Goal: Task Accomplishment & Management: Complete application form

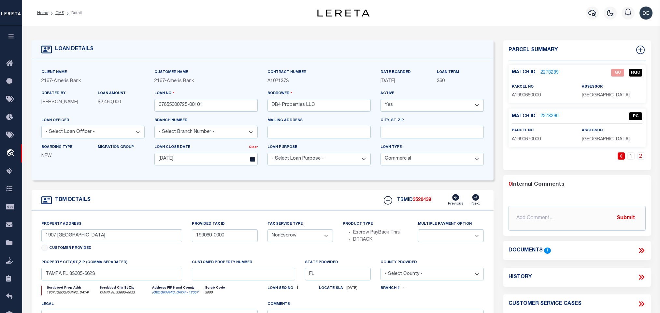
select select "200"
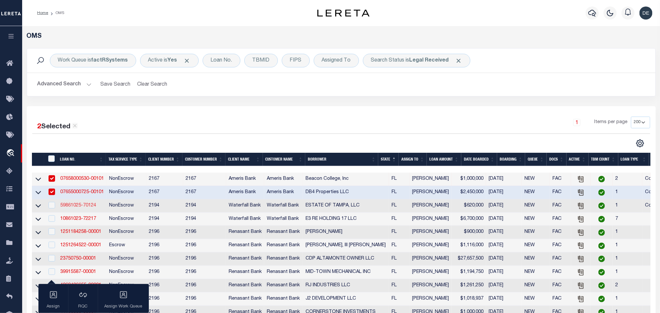
click at [92, 206] on link "59861025-70124" at bounding box center [78, 205] width 36 height 5
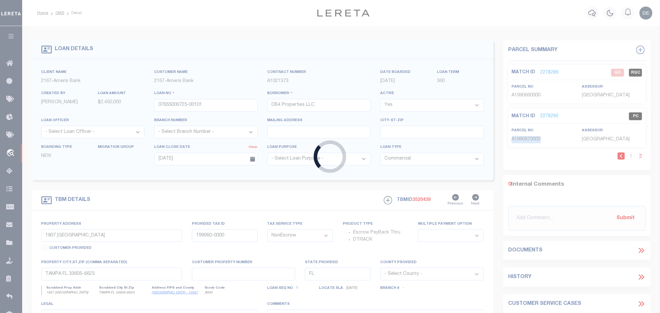
type input "59861025-70124"
type input "ESTATE OF TAMPA, LLC"
select select
type input "825 BAY POINT DR"
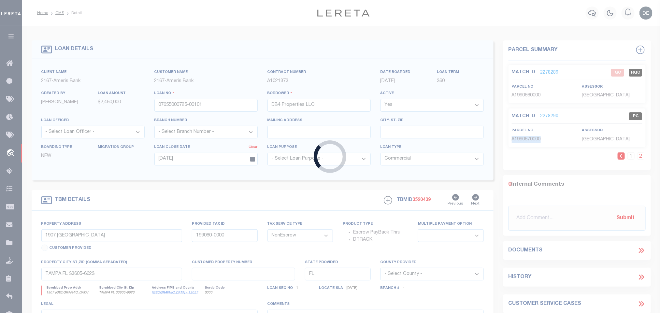
type input "MADEIRA BEACH FL 33708-2316"
type input "10/03/2025"
select select "10"
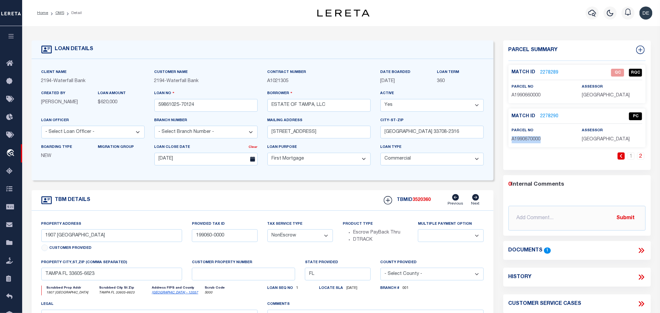
select select "53805"
type input "316 W COLUMBUS DR"
select select
type input "TAMPA FL 33602-1331"
type input "A-13-29-4Y3-000001-00008.0"
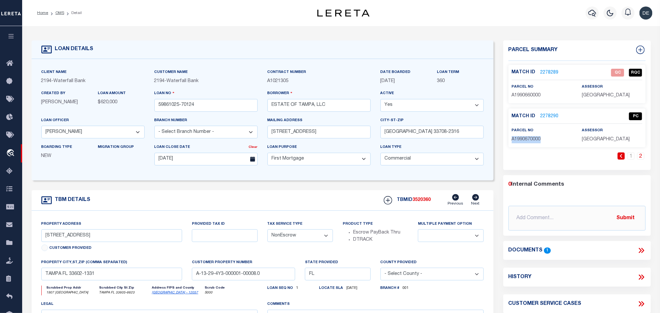
select select
select select "5527"
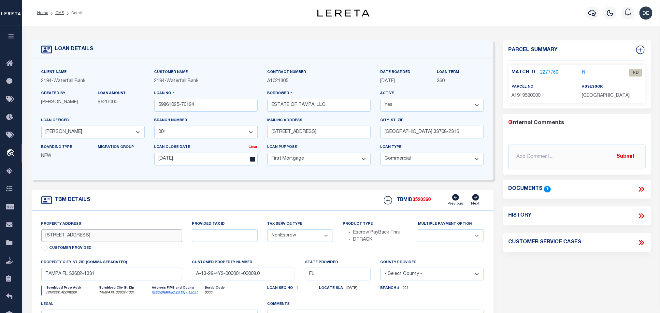
click at [72, 240] on input "316 W COLUMBUS DR" at bounding box center [111, 235] width 141 height 13
click at [643, 191] on icon at bounding box center [642, 189] width 3 height 5
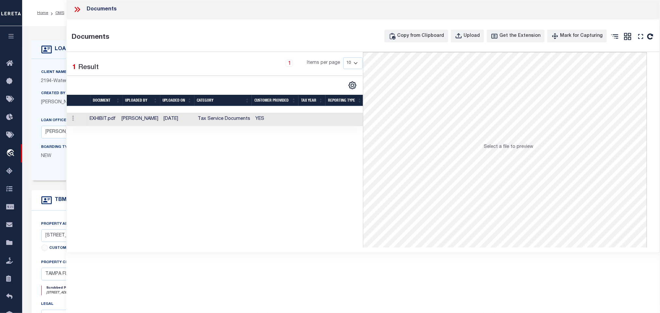
click at [242, 118] on td "Tax Service Documents" at bounding box center [224, 119] width 58 height 13
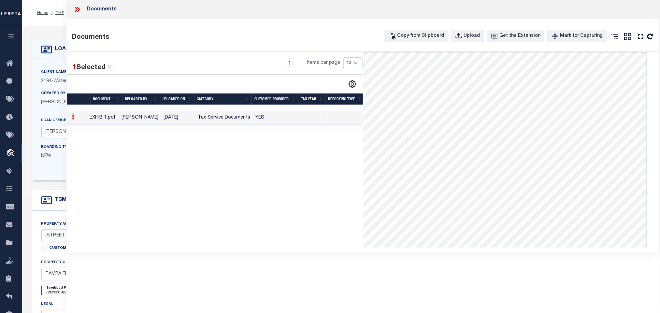
click at [51, 64] on div "Client Name 2194 - Waterfall Bank Customer Name 2194 - Waterfall Bank 360" at bounding box center [263, 120] width 462 height 122
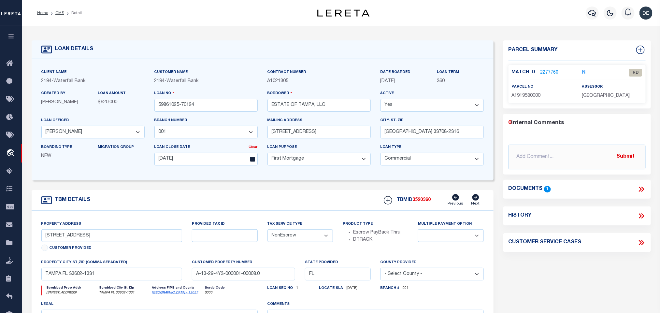
click at [539, 99] on p "A1919580000" at bounding box center [542, 96] width 60 height 7
click at [553, 74] on link "2277760" at bounding box center [550, 72] width 18 height 7
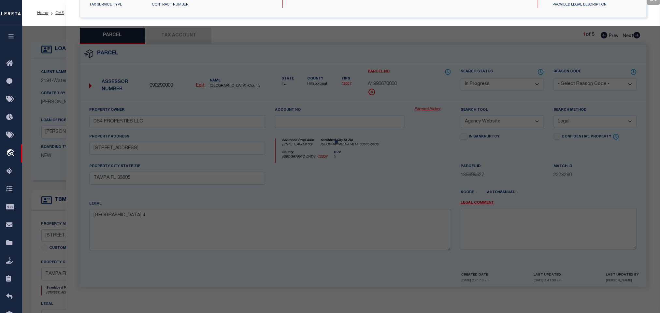
select select "AS"
select select
checkbox input "false"
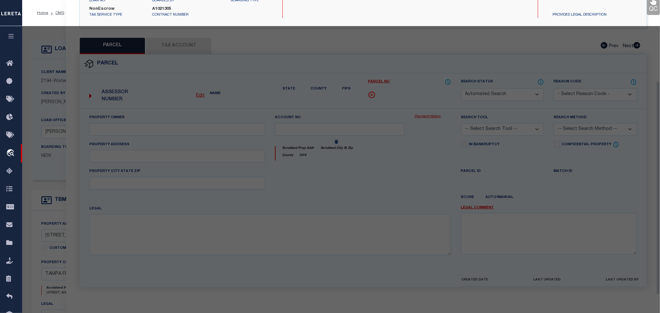
select select "RD"
type input "3 GIRL PROPERTIES LLC"
select select "ATL"
select select "ADD"
type input "316 W COLUMBUS DR"
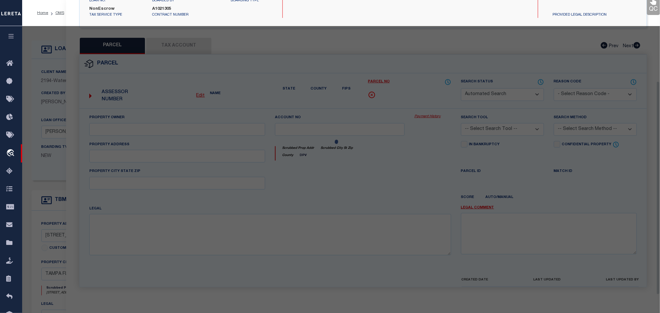
checkbox input "false"
type input "TAMPA, FL 33602"
type textarea "WEST HIGHLANDS LOT 8 LESS N 6 FT FOR R/W BLOCK 1"
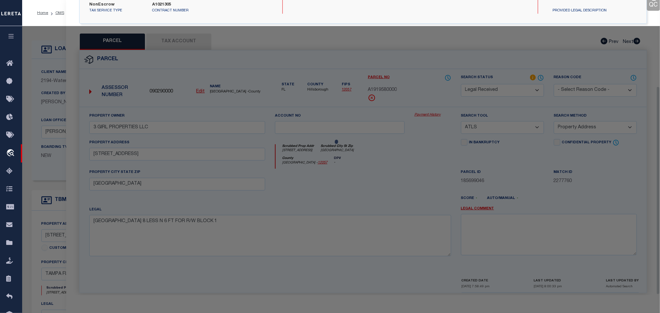
scroll to position [122, 0]
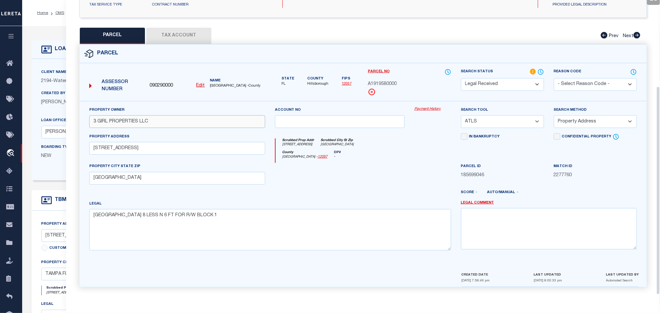
click at [144, 118] on input "3 GIRL PROPERTIES LLC" at bounding box center [177, 121] width 176 height 13
paste input "BAYLINK CORPORATION"
type input "BAYLINK CORPORATION"
click at [497, 123] on select "-- Select Search Tool -- 3rd Party Website Agency File Agency Website ATLS CNV-…" at bounding box center [502, 121] width 83 height 13
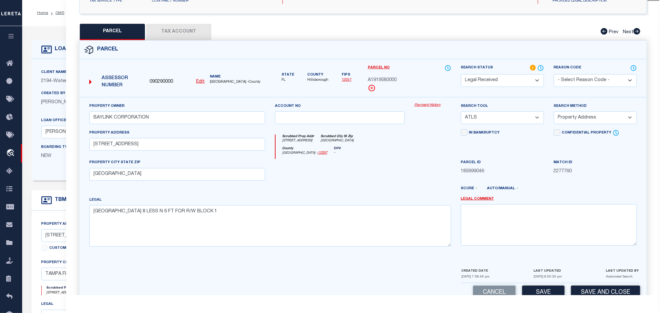
select select "AGW"
click at [461, 113] on select "-- Select Search Tool -- 3rd Party Website Agency File Agency Website ATLS CNV-…" at bounding box center [502, 117] width 83 height 13
drag, startPoint x: 584, startPoint y: 121, endPoint x: 584, endPoint y: 124, distance: 3.3
click at [584, 121] on select "-- Select Search Method -- Property Address Legal Liability Info Provided" at bounding box center [595, 117] width 83 height 13
select select "LEG"
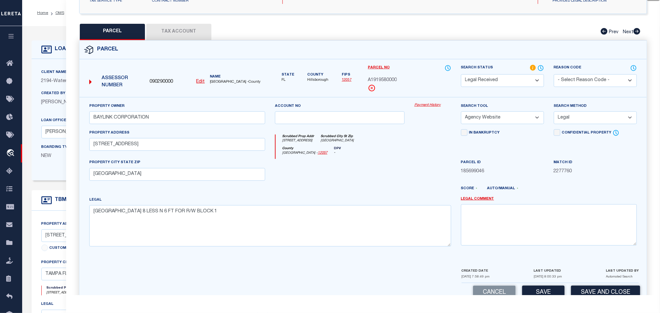
click at [554, 113] on select "-- Select Search Method -- Property Address Legal Liability Info Provided" at bounding box center [595, 117] width 83 height 13
click at [555, 297] on div "Parcel Data QC QC QC - Select Status -" at bounding box center [363, 156] width 594 height 313
click at [555, 295] on button "Save" at bounding box center [543, 293] width 42 height 14
click at [186, 30] on button "Tax Account" at bounding box center [178, 32] width 65 height 16
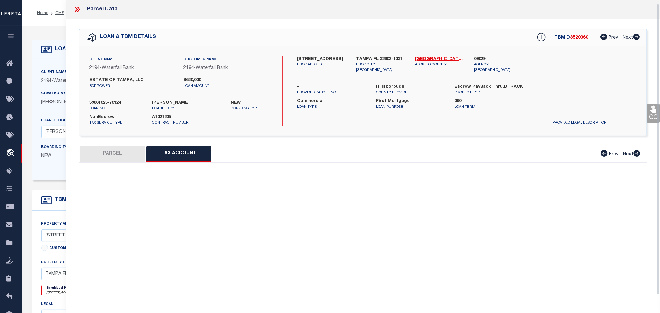
scroll to position [4, 0]
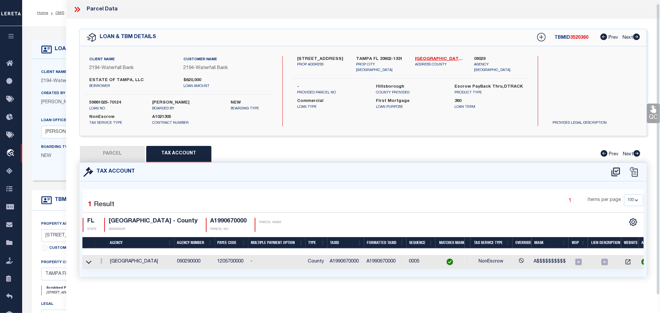
select select "100"
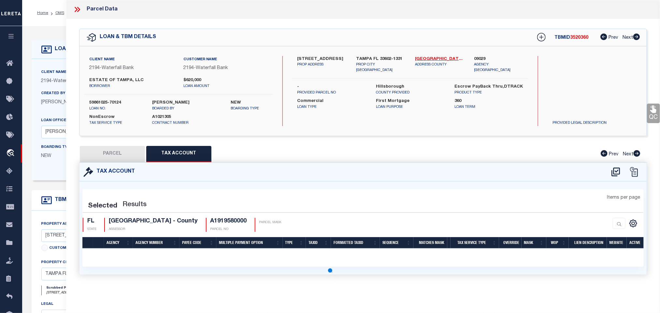
scroll to position [0, 0]
select select "100"
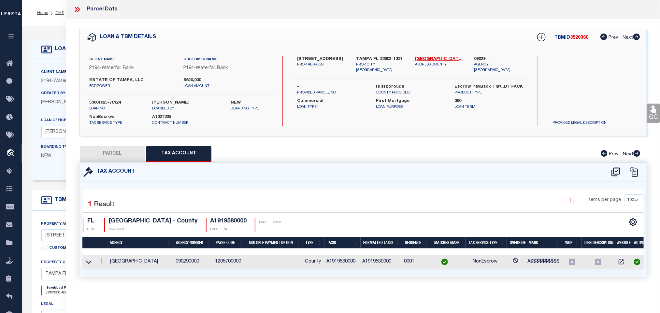
click at [119, 157] on button "PARCEL" at bounding box center [112, 154] width 65 height 16
select select "AS"
select select
checkbox input "false"
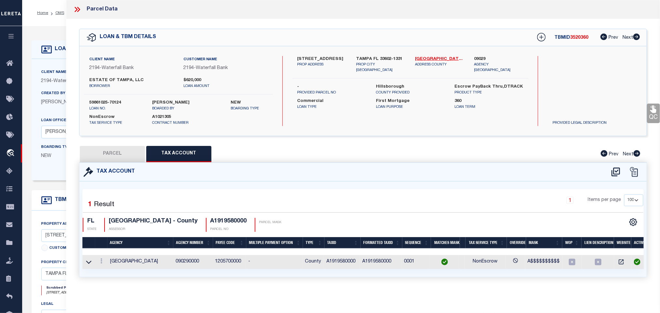
checkbox input "false"
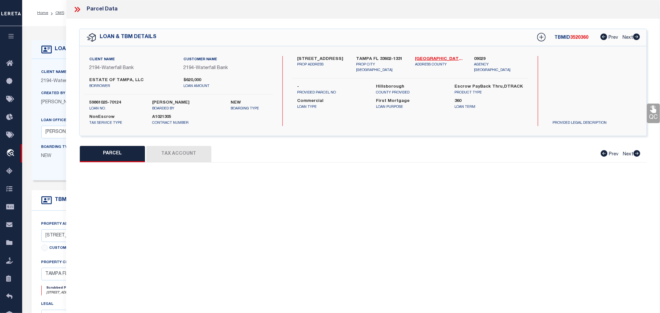
select select "RD"
type input "BAYLINK CORPORATION"
select select "AGW"
select select "LEG"
type input "316 W COLUMBUS DR"
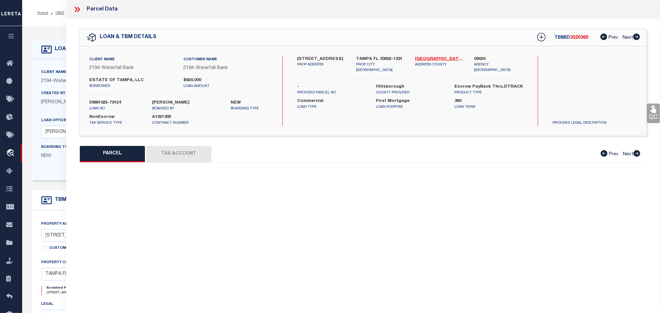
type input "TAMPA, FL 33602"
type textarea "WEST HIGHLANDS LOT 8 LESS N 6 FT FOR R/W BLOCK 1"
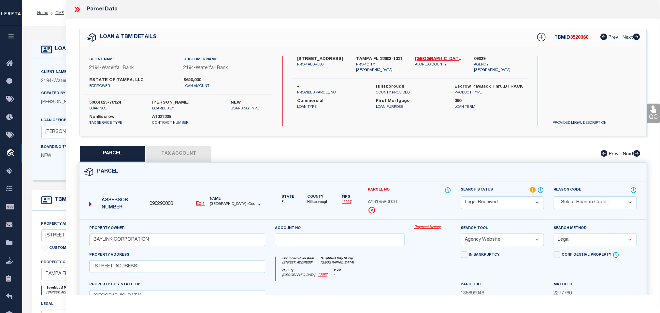
drag, startPoint x: 515, startPoint y: 207, endPoint x: 508, endPoint y: 198, distance: 12.1
click at [512, 205] on select "Automated Search Bad Parcel Complete Duplicate Parcel High Dollar Reporting In …" at bounding box center [502, 203] width 83 height 13
select select "PC"
click at [461, 197] on select "Automated Search Bad Parcel Complete Duplicate Parcel High Dollar Reporting In …" at bounding box center [502, 203] width 83 height 13
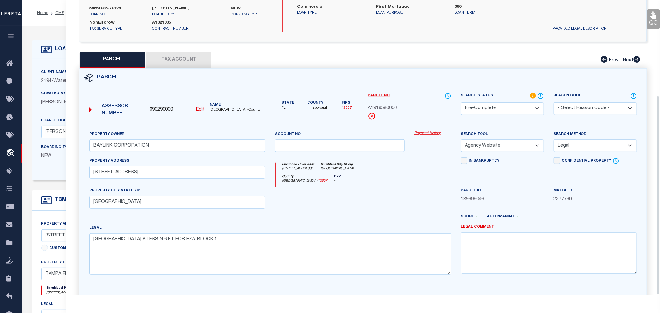
scroll to position [142, 0]
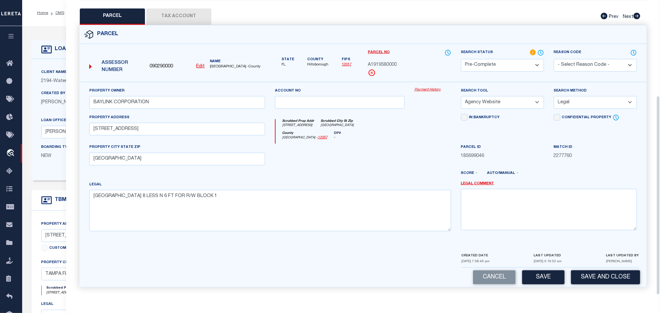
click at [597, 287] on div "Parcel 090290000 Edit" at bounding box center [363, 160] width 578 height 270
click at [597, 279] on button "Save and Close" at bounding box center [605, 277] width 69 height 14
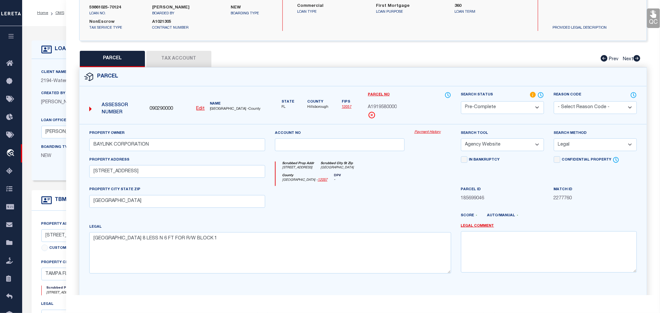
scroll to position [0, 0]
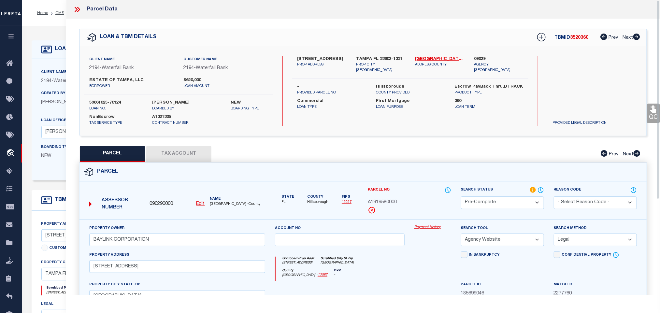
click at [108, 100] on label "59861025-70124" at bounding box center [115, 103] width 53 height 7
copy div "59861025-70124"
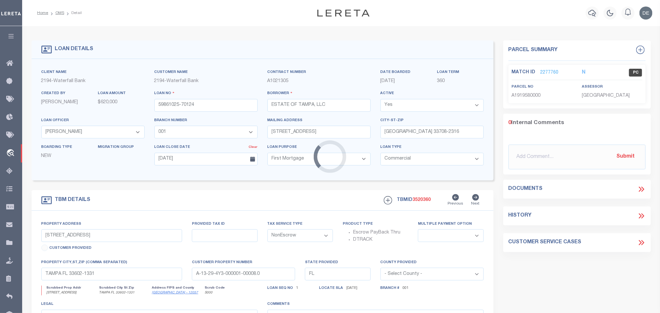
select select
select select "53805"
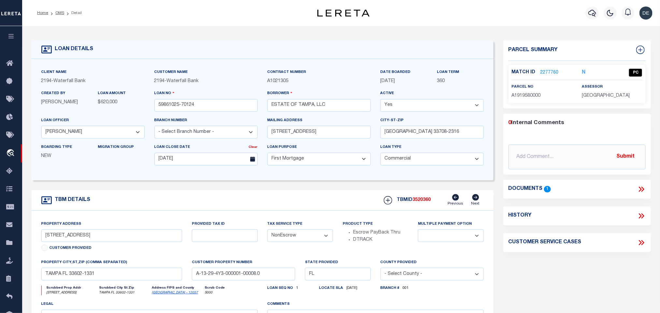
click at [424, 202] on span "3520360" at bounding box center [422, 200] width 18 height 5
copy span "3520360"
click at [613, 99] on p "HILLSBOROUGH COUNTY" at bounding box center [612, 96] width 60 height 7
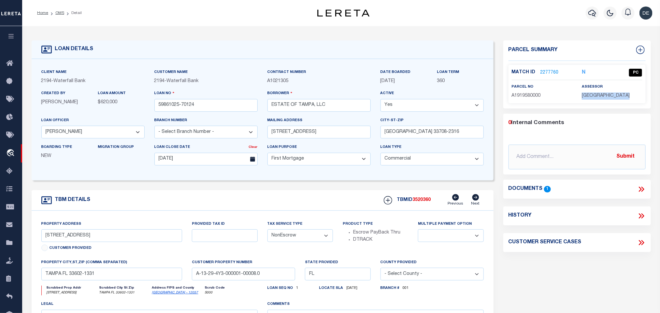
click at [613, 99] on p "HILLSBOROUGH COUNTY" at bounding box center [612, 96] width 60 height 7
copy div "HILLSBOROUGH COUNTY"
click at [528, 100] on div "Match ID 2277760 N PC parcel no A1919580000" at bounding box center [577, 84] width 137 height 38
copy span "A1919580000"
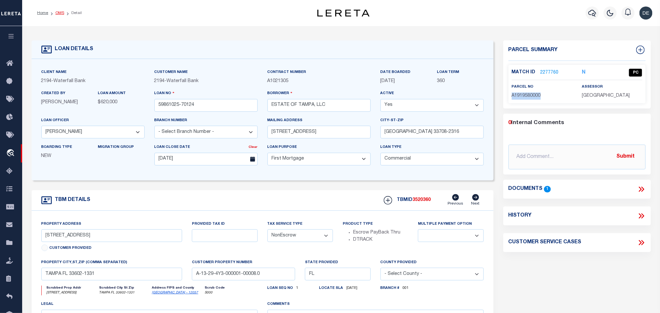
click at [59, 11] on link "OMS" at bounding box center [59, 13] width 9 height 4
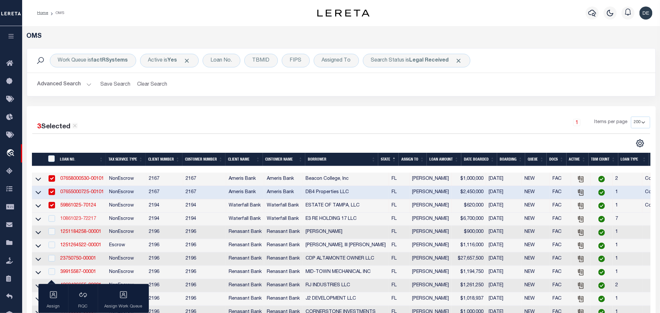
scroll to position [49, 0]
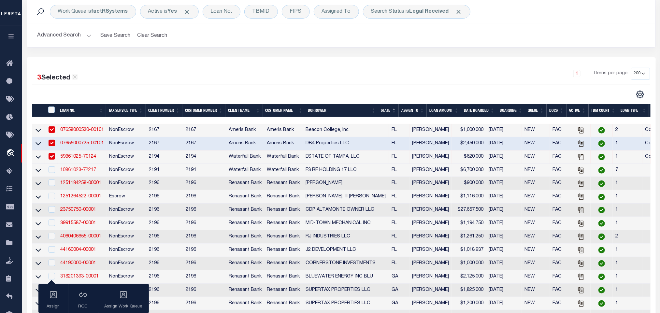
click at [86, 170] on link "10861023-72217" at bounding box center [78, 170] width 36 height 5
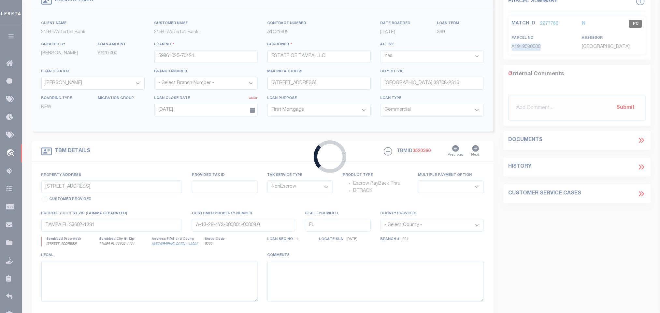
type input "10861023-72217"
type input "E3 RE HOLDING 17 LLC"
select select "53804"
type input "200 2ND AVE S PMB 466"
type input "ST PETERSBURG FL 33701-4313"
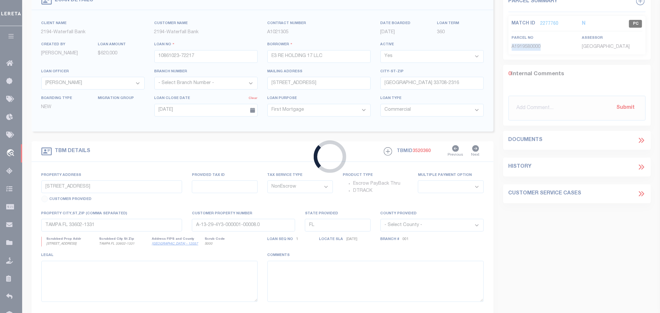
select select
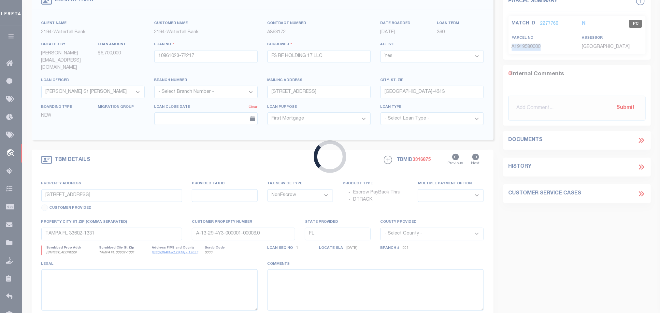
type input "12700 GULF BLVD"
type input "15-31-15-60314-000-0000"
select select
type input "TREASURE ISLAND FL 33706"
select select
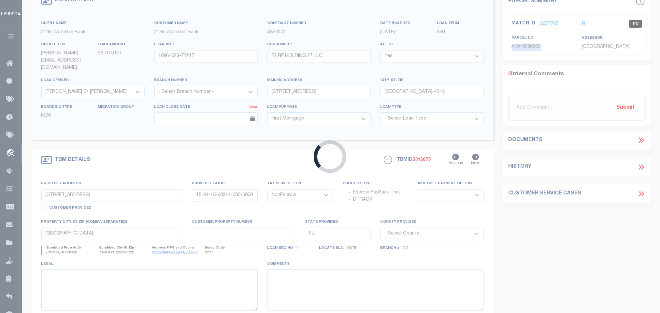
type textarea "SEE EXHIBIT A"
select select "53804"
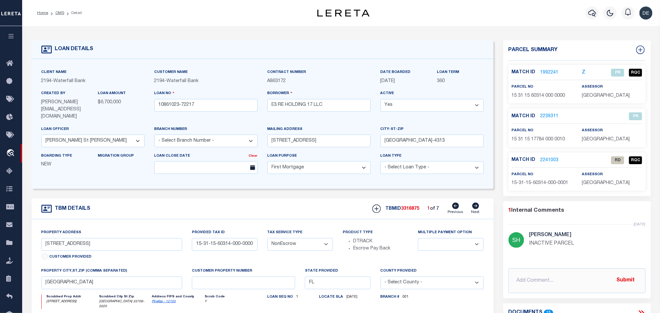
click at [542, 161] on link "2241003" at bounding box center [550, 160] width 18 height 7
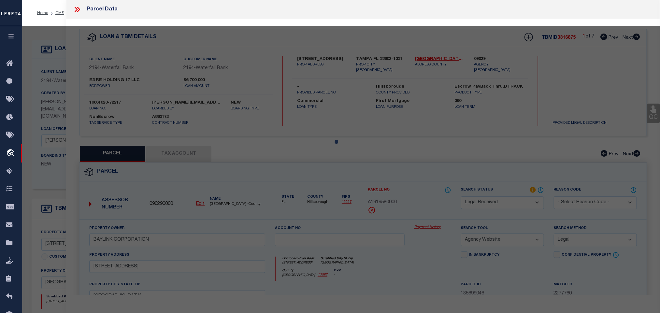
select select "AS"
select select
checkbox input "false"
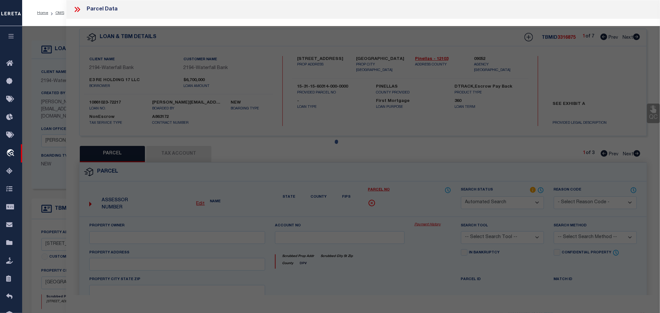
select select "RD"
type input "E3 RE HOLDING 17 LLC"
select select "PHN"
select select "LEG"
type input "12700 GULF BLVD"
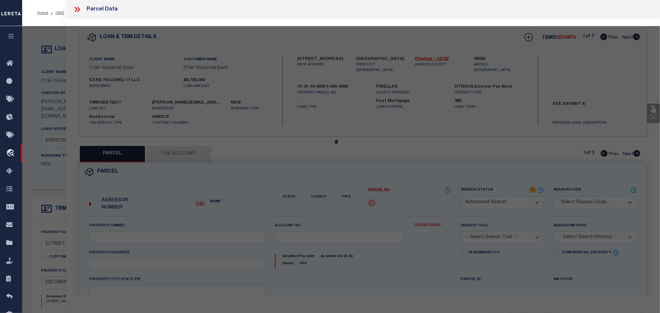
type input "TREASURE ISLAND, FL 33706"
type textarea "NORDVIND VILLAS RESORT CONDOS COMMON ELEMENTS"
type textarea "Document uploaded that satisfies a legal requirement, changing from ND to RD"
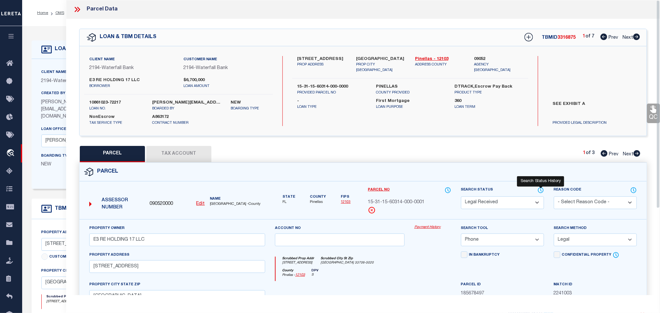
click at [539, 192] on icon at bounding box center [541, 190] width 7 height 7
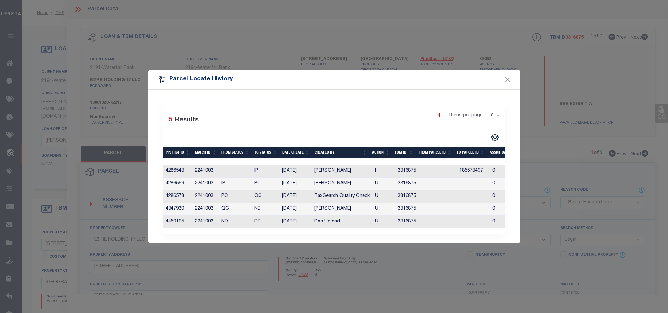
click at [507, 72] on div "Parcel Locate History" at bounding box center [334, 80] width 372 height 20
click at [507, 77] on button "Close" at bounding box center [507, 79] width 8 height 8
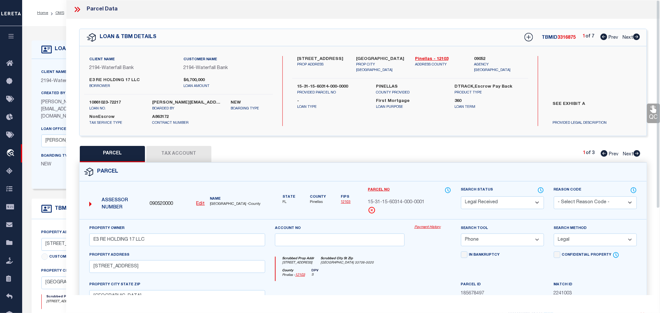
click at [42, 62] on div "Client Name 2194 - Waterfall Bank Customer Name 2194 - Waterfall Bank 360" at bounding box center [263, 124] width 462 height 130
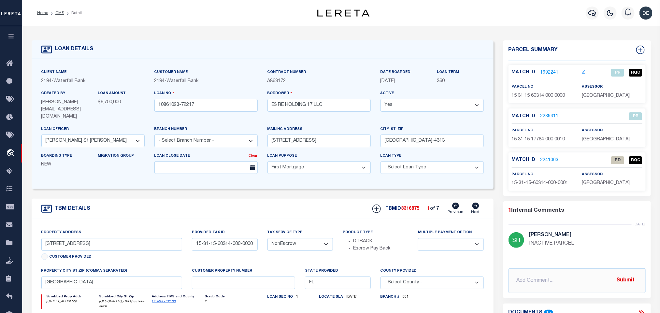
scroll to position [49, 0]
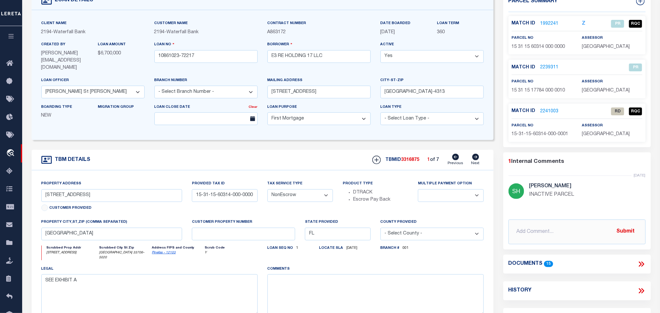
click at [643, 265] on icon at bounding box center [642, 264] width 3 height 5
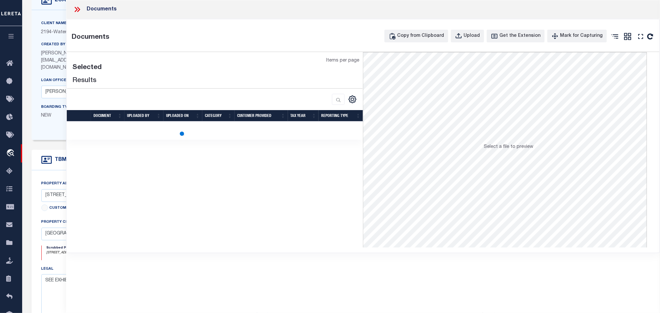
scroll to position [0, 0]
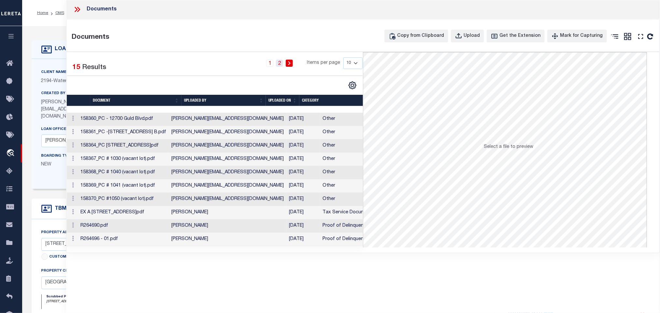
click at [281, 65] on link "2" at bounding box center [279, 63] width 7 height 7
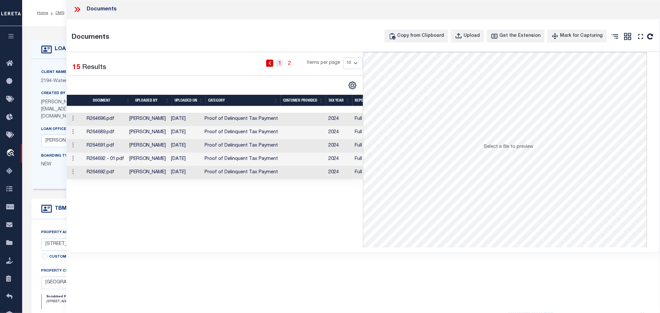
click at [281, 63] on link "1" at bounding box center [279, 63] width 7 height 7
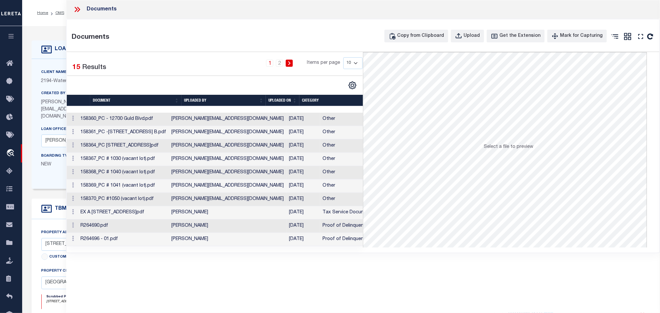
click at [289, 217] on td "10/07/2025" at bounding box center [304, 212] width 34 height 13
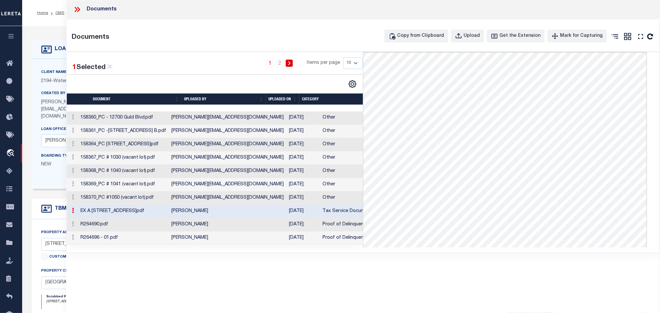
click at [80, 6] on icon at bounding box center [77, 9] width 8 height 8
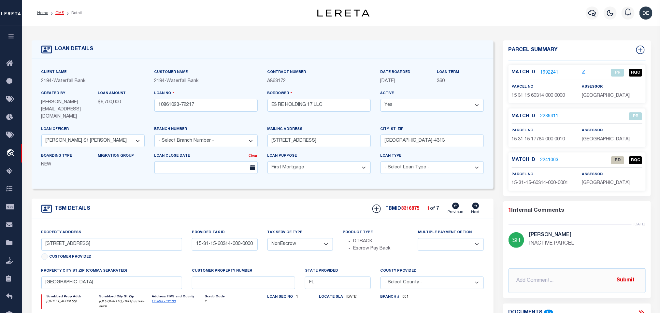
click at [60, 12] on link "OMS" at bounding box center [59, 13] width 9 height 4
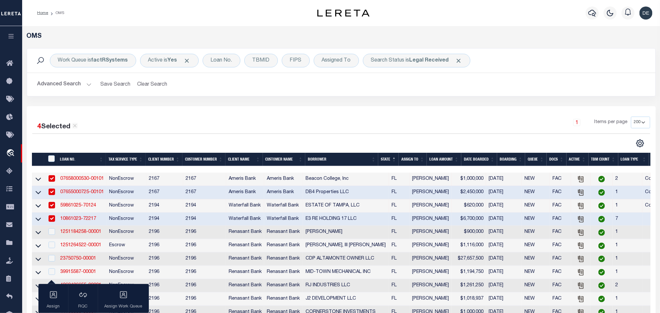
scroll to position [147, 0]
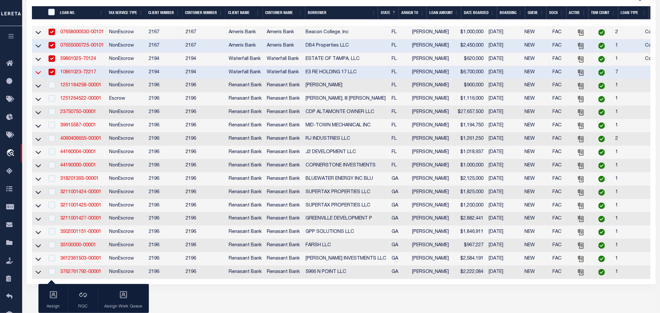
click at [37, 74] on icon at bounding box center [39, 72] width 6 height 7
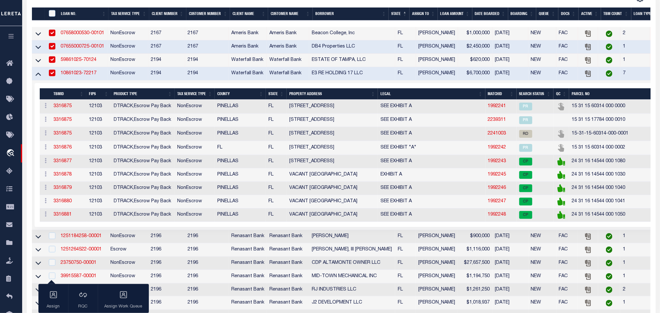
scroll to position [148, 0]
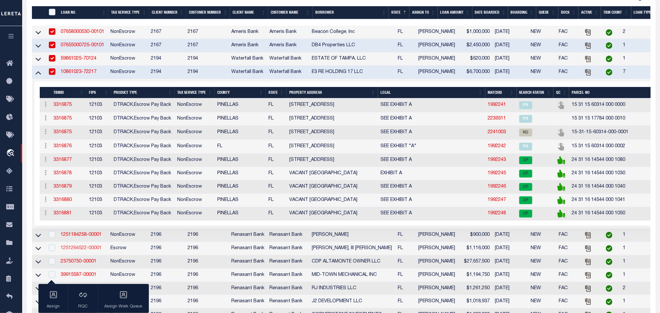
drag, startPoint x: 39, startPoint y: 74, endPoint x: 67, endPoint y: 101, distance: 38.3
click at [39, 74] on icon at bounding box center [39, 72] width 6 height 7
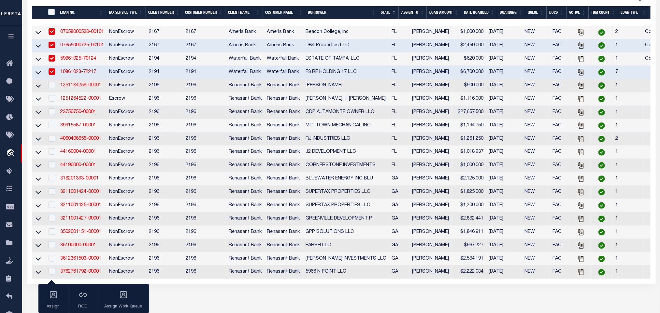
click at [87, 88] on link "1251184258-00001" at bounding box center [80, 85] width 41 height 5
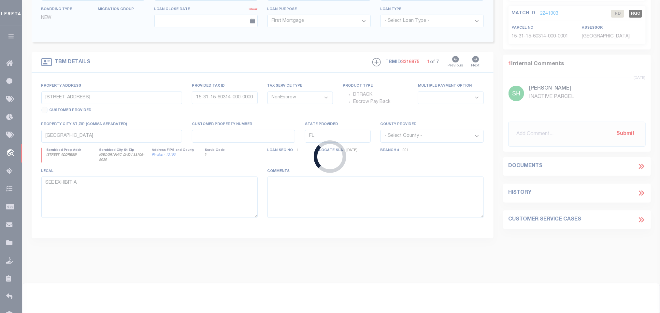
type input "1251184258-00001"
type input "MARSHALL BAILEY"
select select
select select "100"
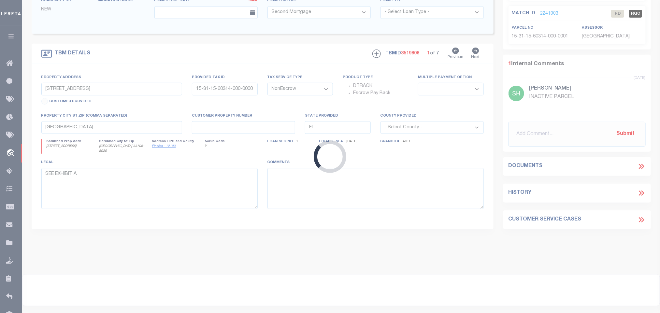
scroll to position [139, 0]
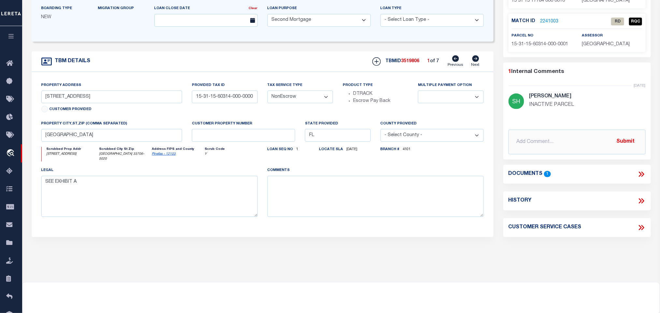
select select "164191"
type input "24 WATERVIEW LN"
select select
type input "FREEPORT FL 32439-2848"
select select
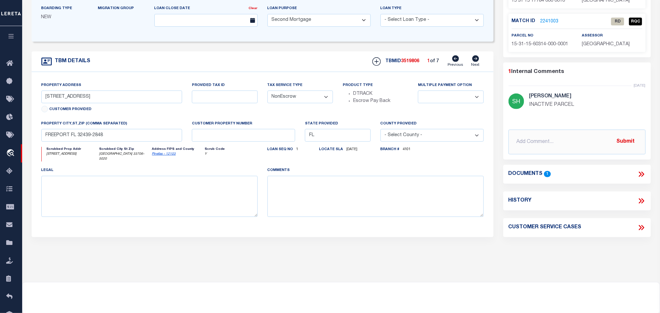
select select "5187"
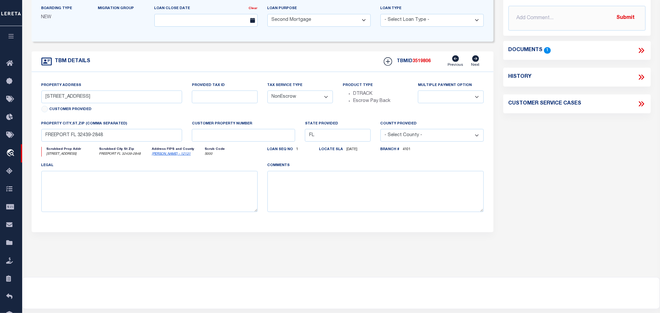
scroll to position [0, 0]
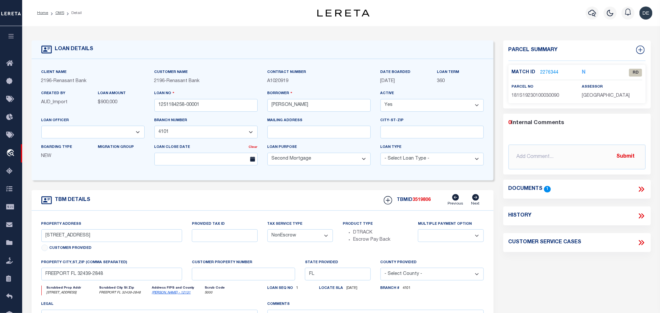
click at [159, 295] on link "Walton - 12131" at bounding box center [171, 292] width 39 height 3
click at [57, 242] on input "24 WATERVIEW LN" at bounding box center [111, 235] width 141 height 13
click at [640, 189] on icon at bounding box center [641, 189] width 8 height 8
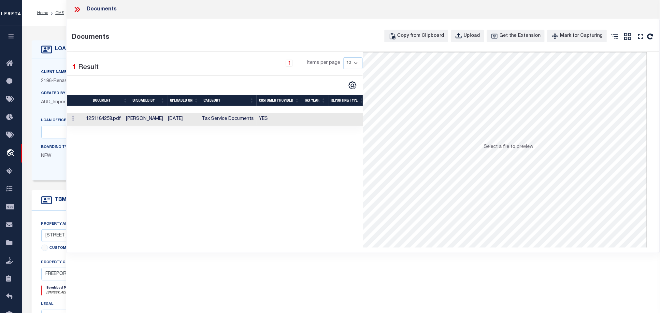
click at [323, 122] on td at bounding box center [315, 119] width 26 height 13
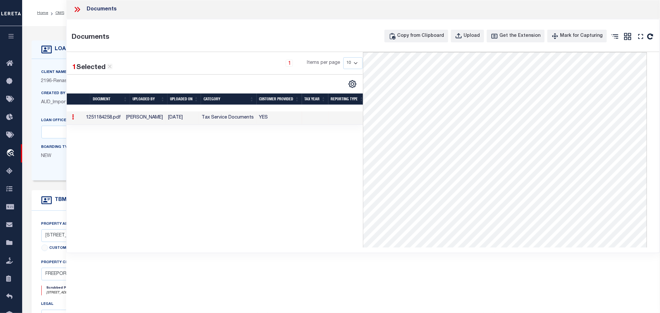
click at [50, 63] on div "Client Name 2196 - Renasant Bank Customer Name 2196 - Renasant Bank 360 Yes" at bounding box center [263, 120] width 462 height 122
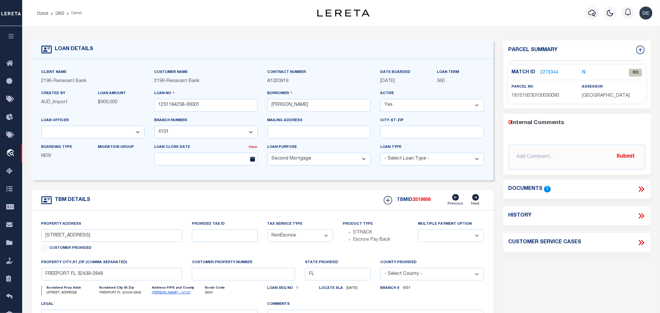
click at [551, 74] on link "2276344" at bounding box center [550, 72] width 18 height 7
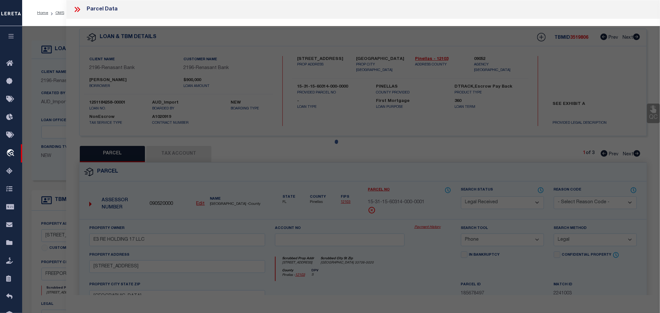
select select "AS"
select select
checkbox input "false"
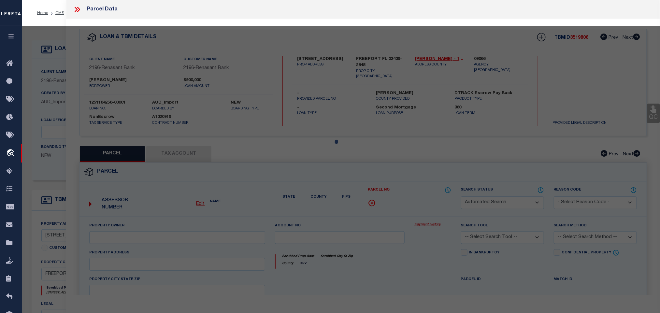
select select "RD"
type input "KINGRY,JAMES S"
select select "ATL"
select select "ADD"
type input "24 WATERVIEW LN"
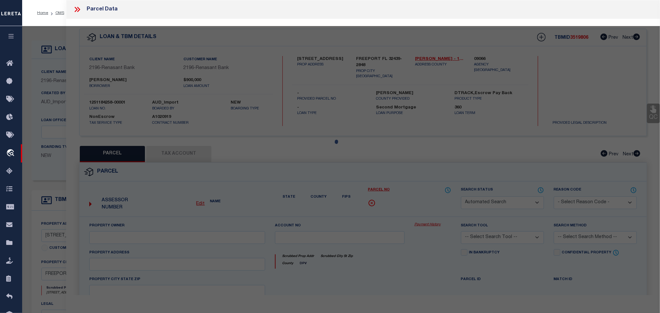
checkbox input "false"
type input "FREEPORT, FL 32439"
type textarea "LOT 9 WATERVIEW PLACE S/D A RE -SUBDIVISION OF LOTS 1, 2, 3 & 4 WATERVIEW PLACE…"
type textarea "Document uploaded that satisfies a legal requirement, changing from ND to RD"
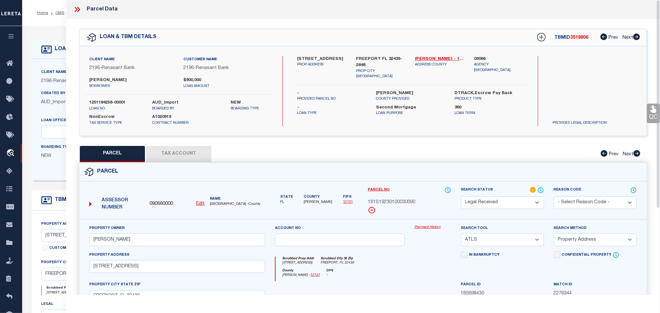
click at [258, 158] on div "PARCEL Tax Account Prev Next" at bounding box center [363, 154] width 568 height 16
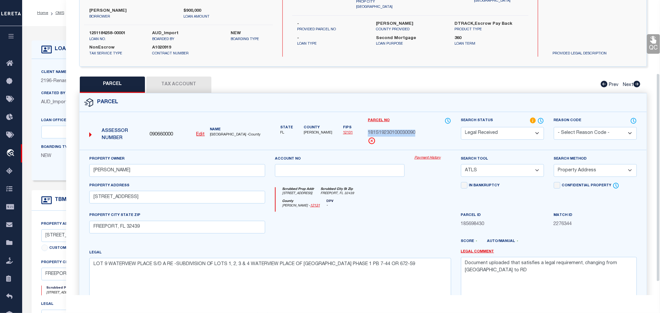
scroll to position [122, 0]
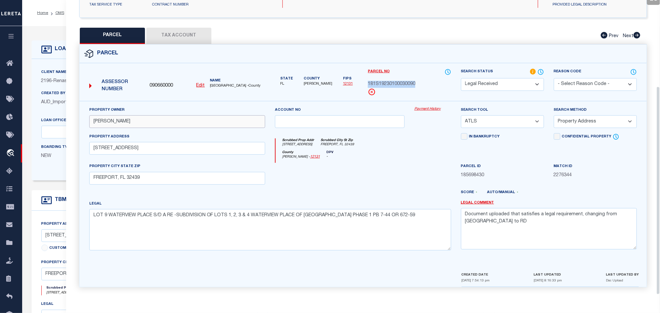
click at [218, 121] on input "KINGRY,JAMES S" at bounding box center [177, 121] width 176 height 13
paste input "MARSHALL BAILEY & JAMIE"
type input "MARSHALL BAILEY & JAMIE"
click at [525, 226] on textarea "Document uploaded that satisfies a legal requirement, changing from ND to RD" at bounding box center [549, 228] width 176 height 41
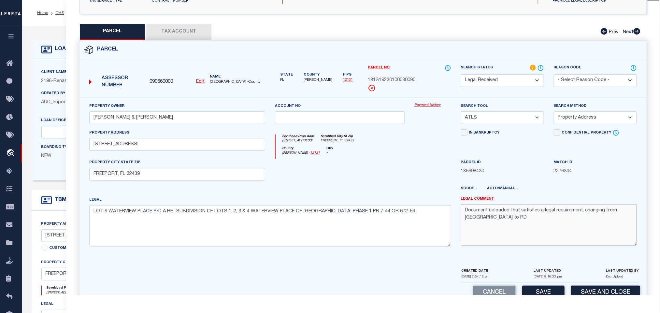
click at [525, 226] on textarea "Document uploaded that satisfies a legal requirement, changing from ND to RD" at bounding box center [549, 224] width 176 height 41
click at [527, 123] on select "-- Select Search Tool -- 3rd Party Website Agency File Agency Website ATLS CNV-…" at bounding box center [502, 117] width 83 height 13
select select "AGW"
click at [461, 113] on select "-- Select Search Tool -- 3rd Party Website Agency File Agency Website ATLS CNV-…" at bounding box center [502, 117] width 83 height 13
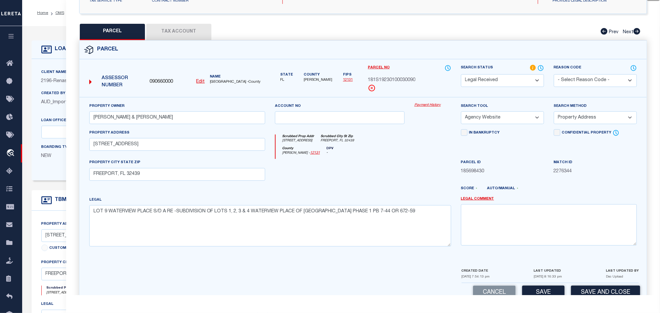
click at [570, 119] on select "-- Select Search Method -- Property Address Legal Liability Info Provided" at bounding box center [595, 117] width 83 height 13
select select "LEG"
click at [554, 113] on select "-- Select Search Method -- Property Address Legal Liability Info Provided" at bounding box center [595, 117] width 83 height 13
click at [551, 290] on button "Save" at bounding box center [543, 293] width 42 height 14
click at [183, 31] on button "Tax Account" at bounding box center [178, 32] width 65 height 16
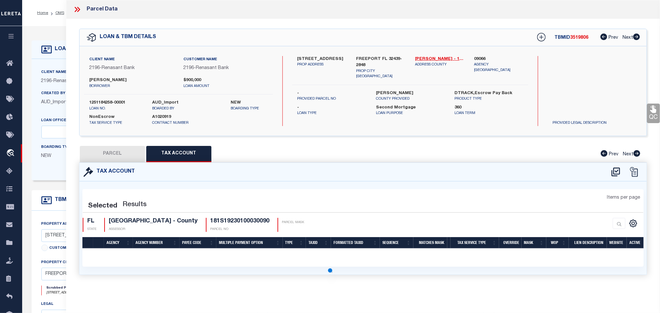
scroll to position [0, 0]
select select "100"
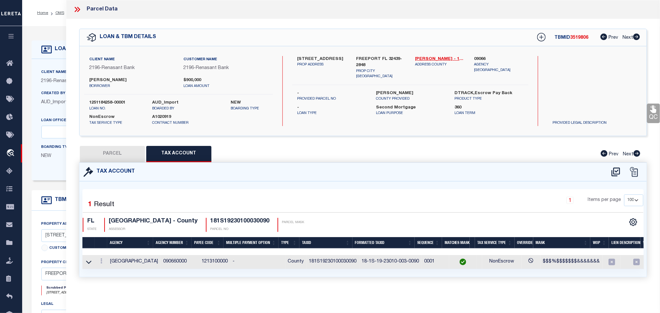
select select "AS"
select select
checkbox input "false"
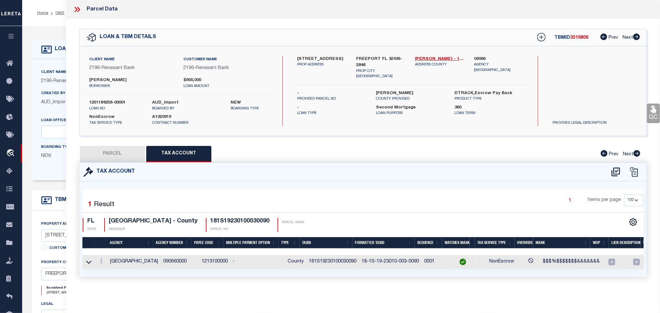
select select "RD"
type input "MARSHALL BAILEY & JAMIE"
select select "AGW"
select select "LEG"
type input "24 WATERVIEW LN"
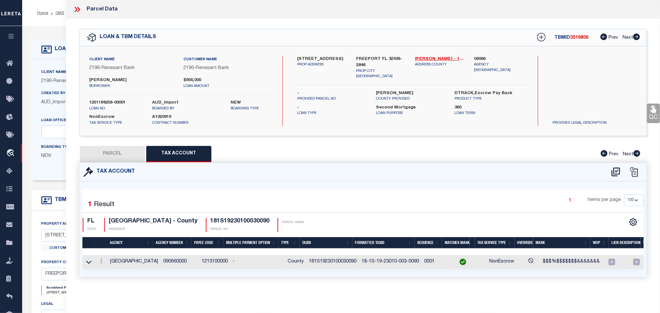
type input "FREEPORT, FL 32439"
type textarea "LOT 9 WATERVIEW PLACE S/D A RE -SUBDIVISION OF LOTS 1, 2, 3 & 4 WATERVIEW PLACE…"
click at [119, 153] on button "PARCEL" at bounding box center [112, 154] width 65 height 16
select select "AS"
select select
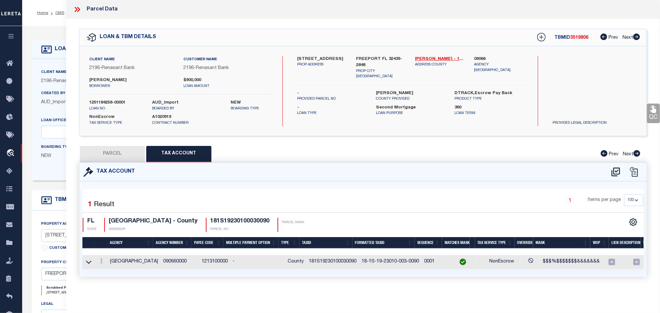
select select
checkbox input "false"
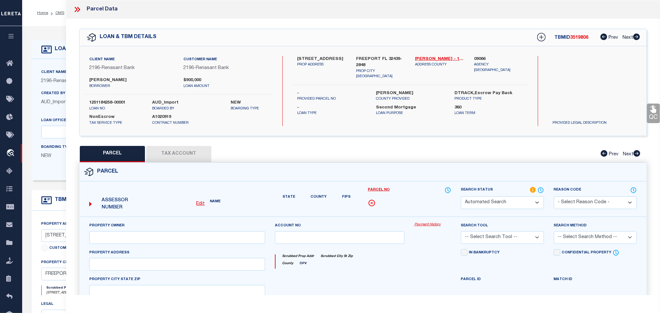
select select "RD"
type input "MARSHALL BAILEY & JAMIE"
select select "AGW"
select select "LEG"
type input "24 WATERVIEW LN"
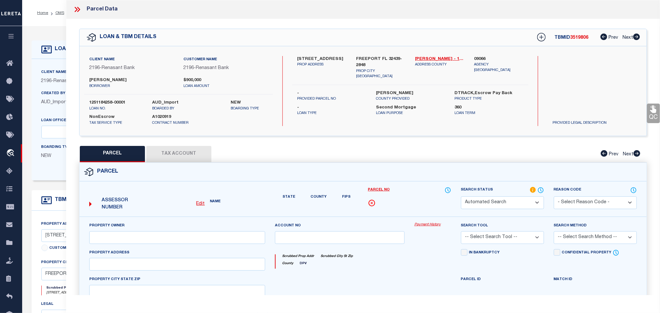
type input "FREEPORT, FL 32439"
type textarea "LOT 9 WATERVIEW PLACE S/D A RE -SUBDIVISION OF LOTS 1, 2, 3 & 4 WATERVIEW PLACE…"
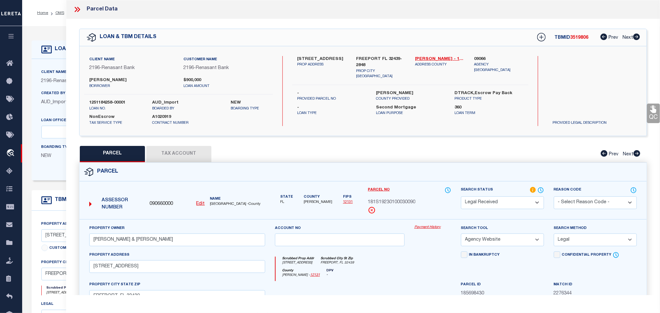
drag, startPoint x: 494, startPoint y: 203, endPoint x: 494, endPoint y: 198, distance: 4.9
click at [494, 199] on select "Automated Search Bad Parcel Complete Duplicate Parcel High Dollar Reporting In …" at bounding box center [502, 203] width 83 height 13
select select "PC"
click at [461, 197] on select "Automated Search Bad Parcel Complete Duplicate Parcel High Dollar Reporting In …" at bounding box center [502, 203] width 83 height 13
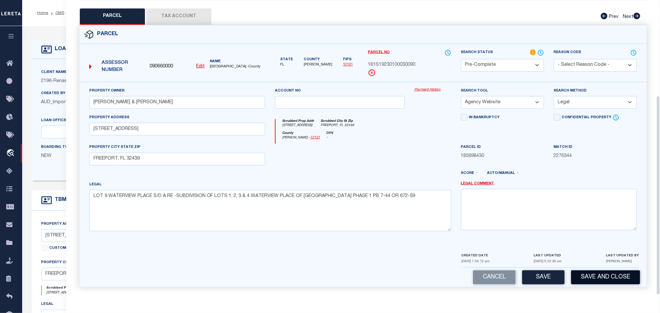
click at [591, 283] on button "Save and Close" at bounding box center [605, 277] width 69 height 14
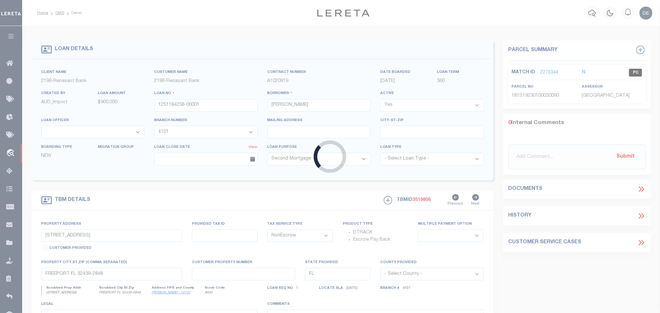
select select
select select "5187"
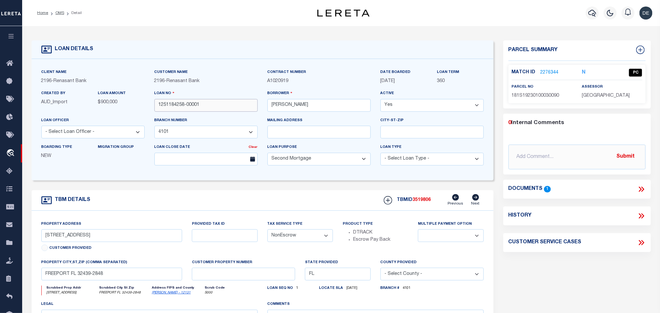
click at [196, 105] on input "1251184258-00001" at bounding box center [205, 105] width 103 height 13
click at [233, 97] on div "Loan No 1251184258-00001" at bounding box center [205, 101] width 103 height 22
click at [234, 108] on input "1251184258-00001" at bounding box center [205, 105] width 103 height 13
click at [426, 201] on span "3519806" at bounding box center [422, 200] width 18 height 5
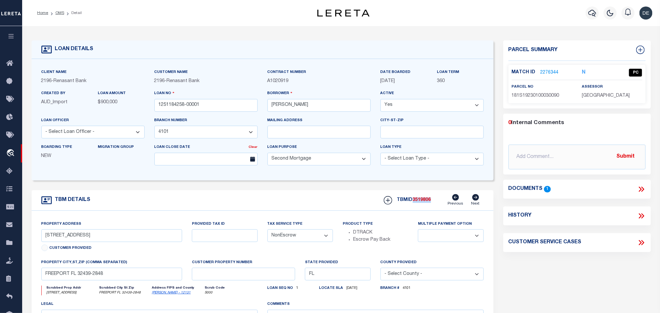
copy span "3519806"
click at [595, 90] on div "assessor WALTON COUNTY" at bounding box center [612, 91] width 60 height 16
click at [596, 99] on p "WALTON COUNTY" at bounding box center [612, 96] width 60 height 7
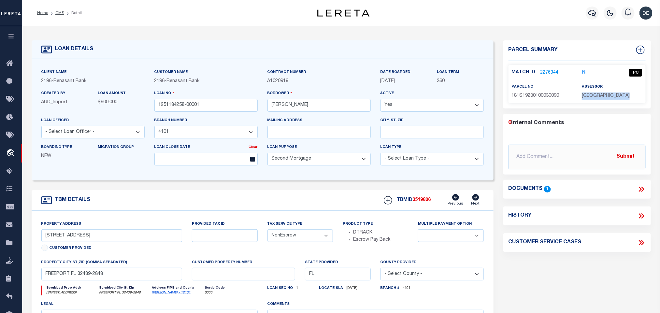
click at [596, 99] on p "WALTON COUNTY" at bounding box center [612, 96] width 60 height 7
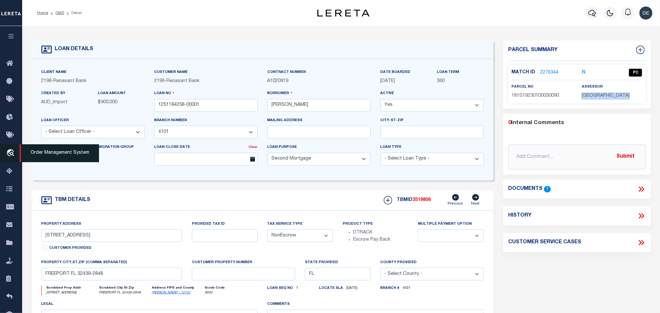
copy div "WALTON COUNTY"
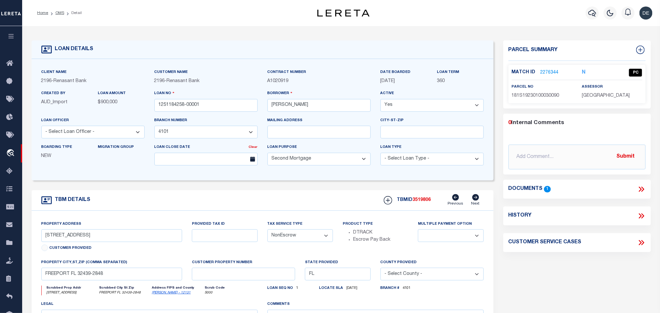
click at [552, 92] on div "parcel no 181S19230100030090" at bounding box center [542, 91] width 60 height 16
click at [552, 100] on div "Match ID 2276344 N PC parcel no assessor" at bounding box center [577, 84] width 137 height 38
copy span "181S19230100030090"
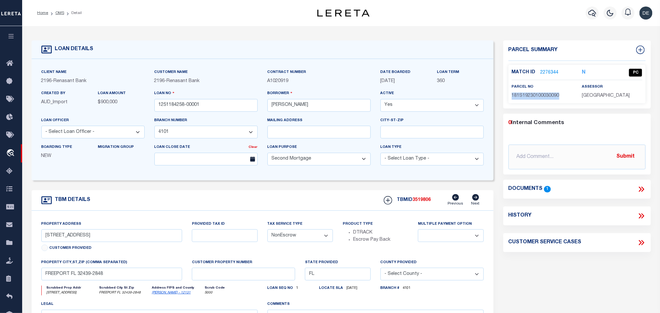
drag, startPoint x: 61, startPoint y: 12, endPoint x: 124, endPoint y: 156, distance: 157.5
click at [61, 12] on link "OMS" at bounding box center [59, 13] width 9 height 4
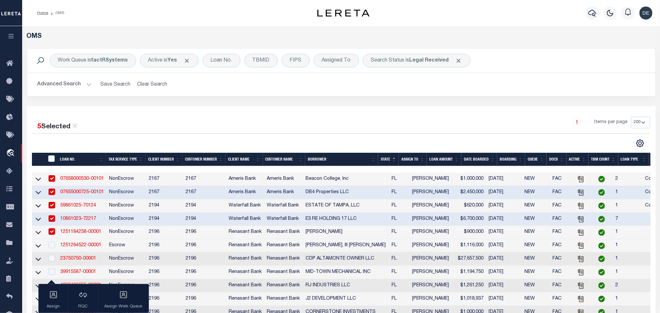
scroll to position [147, 0]
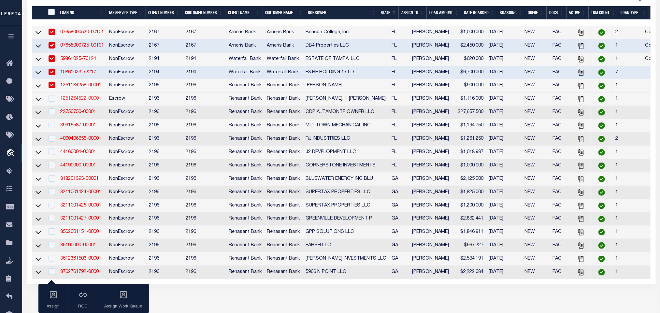
click at [86, 101] on link "1251264522-00001" at bounding box center [80, 98] width 41 height 5
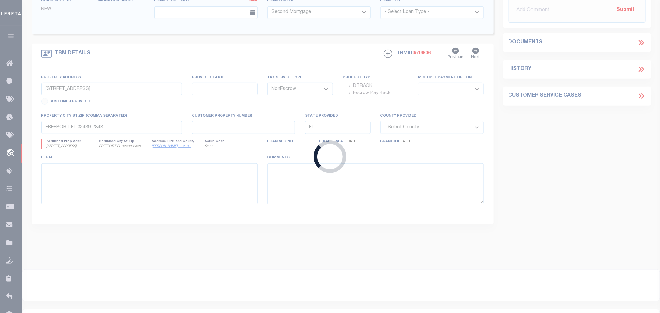
type input "1251264522-00001"
type input "ROBERTS, III FORREST"
select select
select select "Escrow"
type input "5670 INNERARITY CIRCLE"
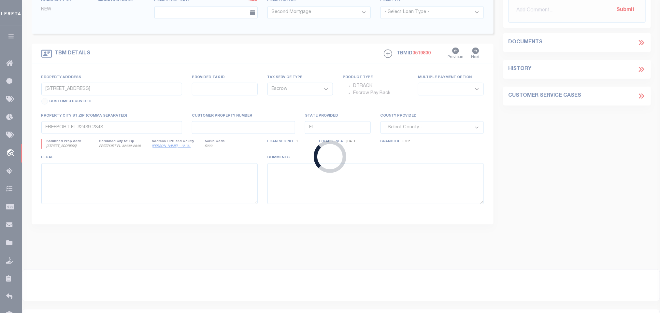
select select
type input "PENSACOLA FL 32507"
select select
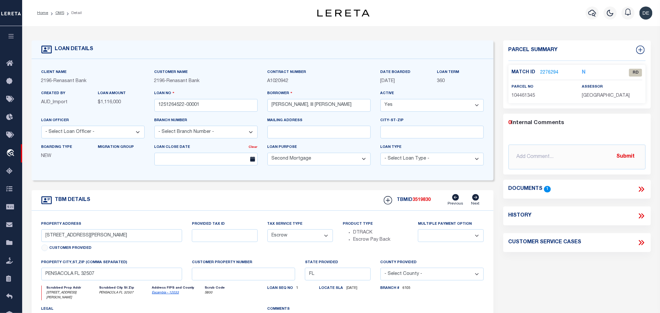
click at [169, 295] on link "Escambia - 12033" at bounding box center [165, 292] width 27 height 3
click at [172, 242] on input "5670 INNERARITY CIRCLE" at bounding box center [111, 235] width 141 height 13
click at [642, 188] on icon at bounding box center [642, 189] width 3 height 5
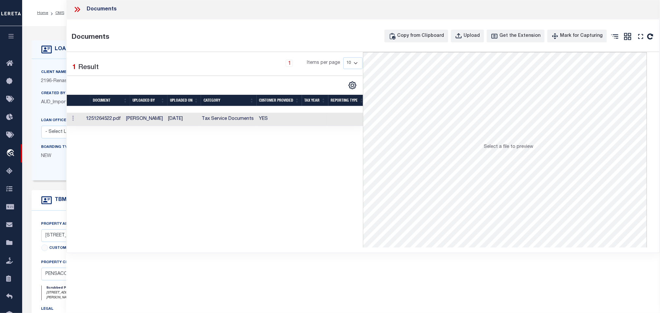
click at [257, 122] on td "YES" at bounding box center [279, 119] width 45 height 13
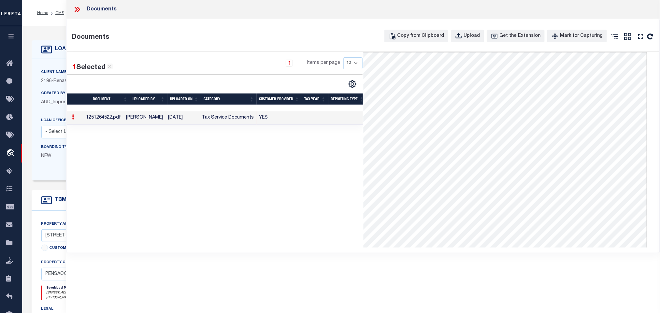
click at [48, 47] on icon at bounding box center [46, 49] width 10 height 10
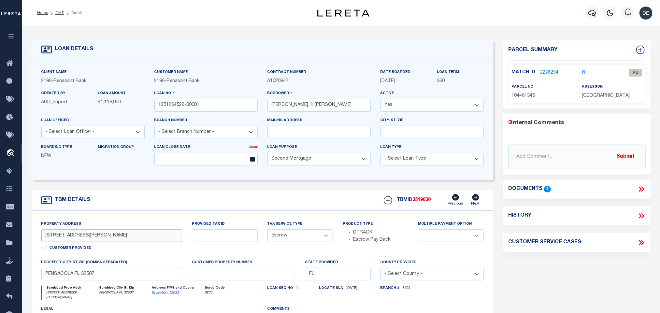
drag, startPoint x: 41, startPoint y: 239, endPoint x: 84, endPoint y: 245, distance: 43.1
click at [84, 242] on input "5670 INNERARITY CIRCLE" at bounding box center [111, 235] width 141 height 13
click at [642, 190] on icon at bounding box center [641, 189] width 8 height 8
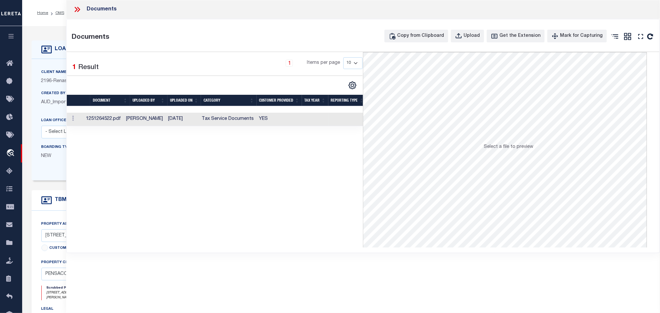
click at [278, 120] on td "YES" at bounding box center [279, 119] width 45 height 13
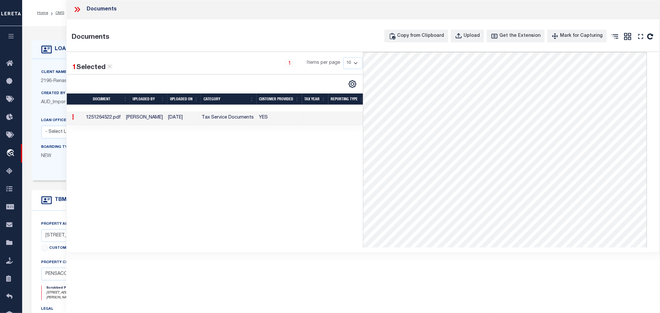
click at [77, 11] on icon at bounding box center [77, 9] width 8 height 8
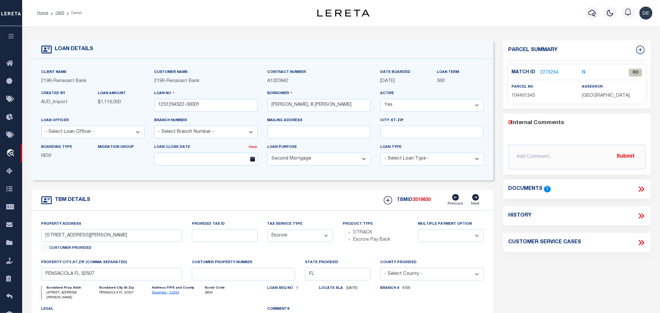
drag, startPoint x: 210, startPoint y: 221, endPoint x: 201, endPoint y: 216, distance: 9.5
click at [209, 221] on div "Property Address 5670 INNERARITY CIRCLE Customer Provided Provided Tax ID Tax S…" at bounding box center [263, 293] width 462 height 165
click at [547, 71] on link "2276294" at bounding box center [550, 72] width 18 height 7
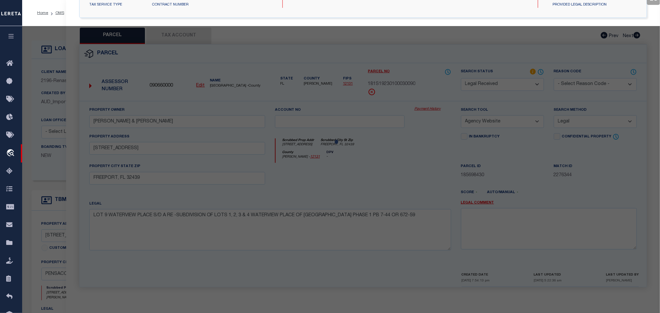
select select "AS"
select select
checkbox input "false"
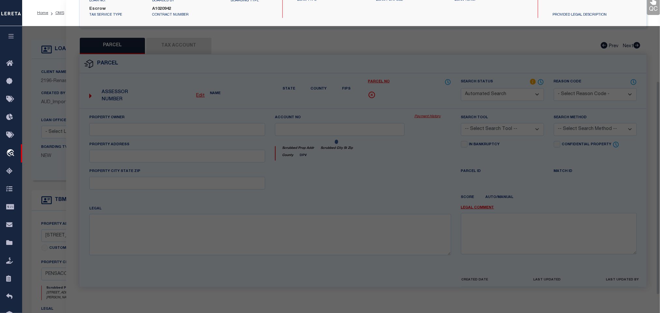
select select "RD"
type input "HENRY F BOWMAN"
select select "ATL"
select select "ADD"
type input "5670 INNERARITY CIR"
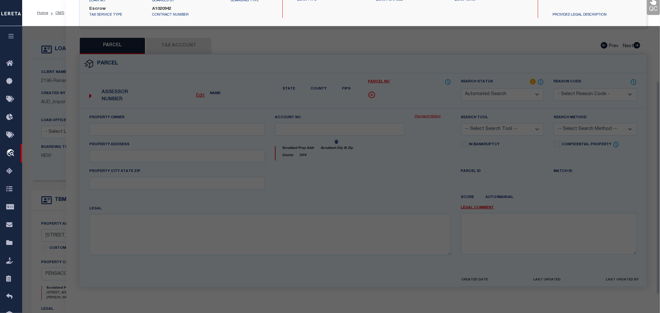
checkbox input "false"
type input "PENSACOLA, FL 32507"
type textarea "BEG AT INTER OF W LI OF INNERARITY GRANTS S/D AND CENTER LI OF INNERARITY RD (1…"
type textarea "Document uploaded that satisfies a legal requirement, changing from ND to RD"
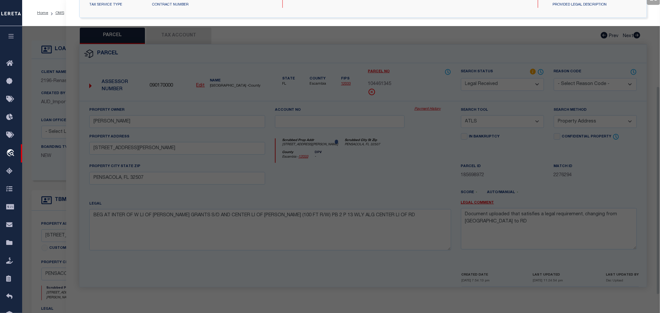
scroll to position [122, 0]
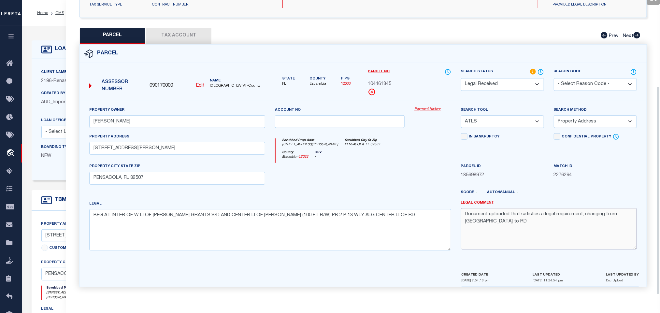
click at [502, 229] on textarea "Document uploaded that satisfies a legal requirement, changing from ND to RD" at bounding box center [549, 228] width 176 height 41
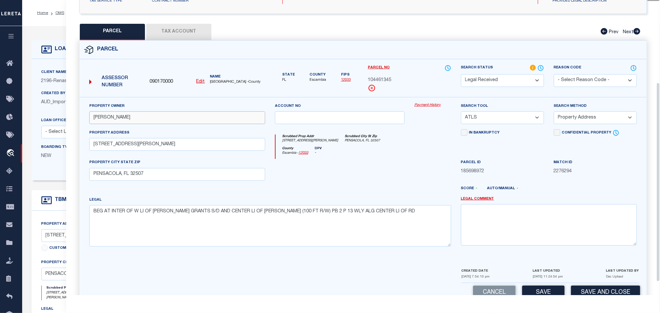
drag, startPoint x: 170, startPoint y: 115, endPoint x: 173, endPoint y: 121, distance: 6.0
click at [170, 115] on input "HENRY F BOWMAN" at bounding box center [177, 117] width 176 height 13
paste input "ROBERTS FORREST DAVID III"
type input "ROBERTS FORREST DAVID III"
click at [265, 234] on textarea "BEG AT INTER OF W LI OF INNERARITY GRANTS S/D AND CENTER LI OF INNERARITY RD (1…" at bounding box center [270, 225] width 362 height 41
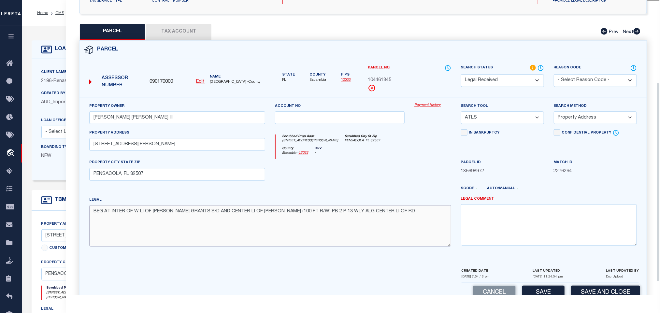
paste textarea "ON A CURVE TO LEFT HAVING A RADIUS 978 48/100 FT AN ARC DIST OF 18 55/100 FT (C…"
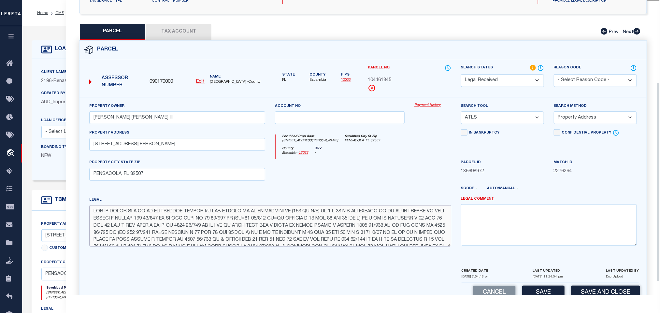
scroll to position [54, 0]
type textarea "BEG AT INTER OF W LI OF INNERARITY GRANTS S/D AND CENTER LI OF INNERARITY RD (1…"
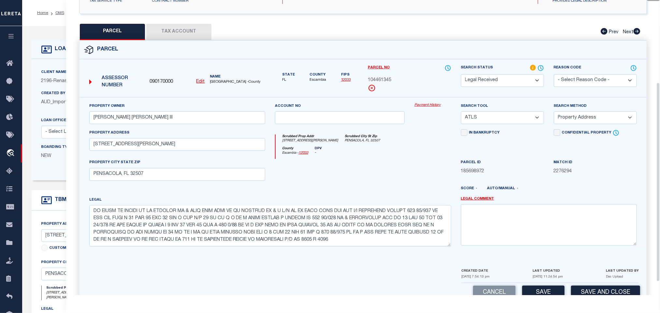
drag, startPoint x: 511, startPoint y: 118, endPoint x: 511, endPoint y: 121, distance: 3.6
click at [511, 118] on select "-- Select Search Tool -- 3rd Party Website Agency File Agency Website ATLS CNV-…" at bounding box center [502, 117] width 83 height 13
select select "AGW"
click at [461, 113] on select "-- Select Search Tool -- 3rd Party Website Agency File Agency Website ATLS CNV-…" at bounding box center [502, 117] width 83 height 13
click at [576, 118] on select "-- Select Search Method -- Property Address Legal Liability Info Provided" at bounding box center [595, 117] width 83 height 13
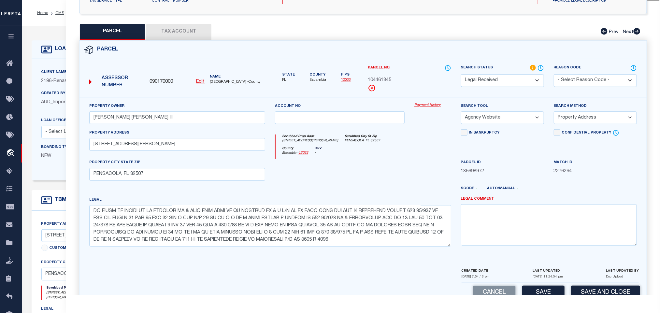
select select "LEG"
click at [554, 113] on select "-- Select Search Method -- Property Address Legal Liability Info Provided" at bounding box center [595, 117] width 83 height 13
click at [536, 293] on button "Save" at bounding box center [543, 293] width 42 height 14
click at [173, 36] on button "Tax Account" at bounding box center [178, 32] width 65 height 16
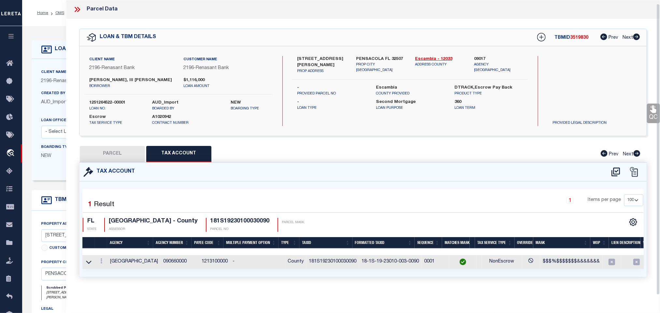
select select "100"
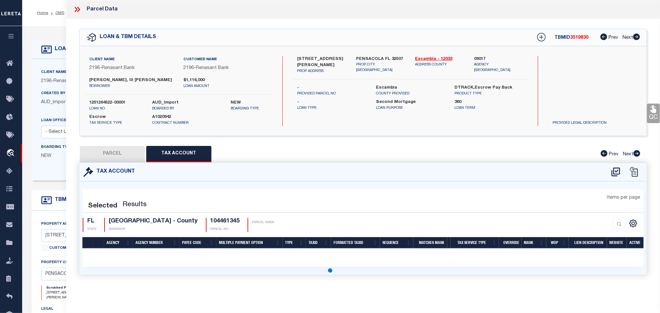
select select "100"
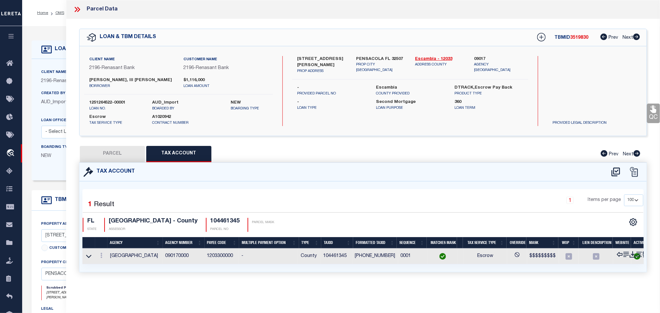
scroll to position [0, 0]
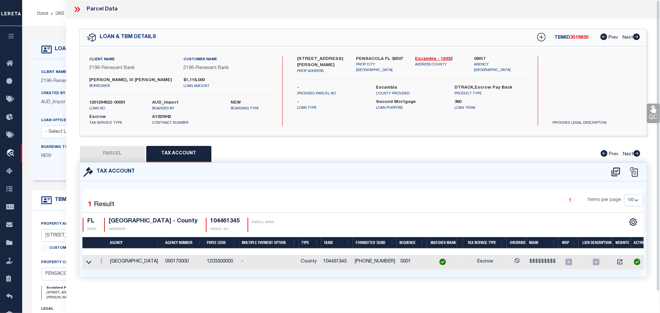
click at [127, 153] on button "PARCEL" at bounding box center [112, 154] width 65 height 16
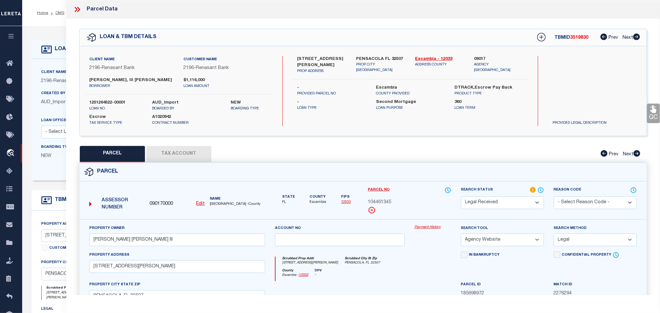
click at [499, 204] on select "Automated Search Bad Parcel Complete Duplicate Parcel High Dollar Reporting In …" at bounding box center [502, 203] width 83 height 13
click at [461, 197] on select "Automated Search Bad Parcel Complete Duplicate Parcel High Dollar Reporting In …" at bounding box center [502, 203] width 83 height 13
click at [496, 198] on select "Automated Search Bad Parcel Complete Duplicate Parcel High Dollar Reporting In …" at bounding box center [502, 203] width 83 height 13
click at [461, 197] on select "Automated Search Bad Parcel Complete Duplicate Parcel High Dollar Reporting In …" at bounding box center [502, 203] width 83 height 13
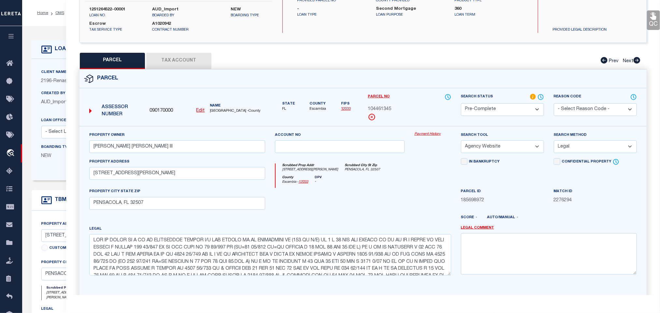
scroll to position [142, 0]
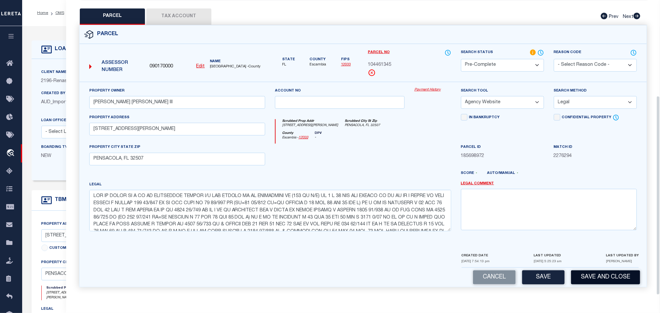
click at [595, 273] on button "Save and Close" at bounding box center [605, 277] width 69 height 14
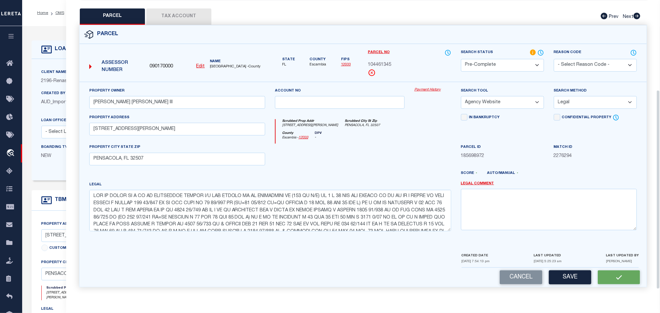
scroll to position [0, 0]
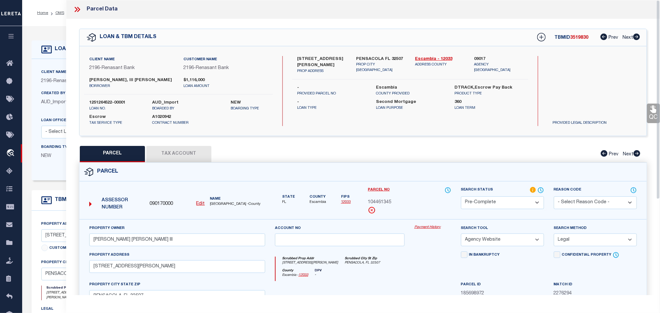
click at [117, 101] on label "1251264522-00001" at bounding box center [115, 103] width 53 height 7
copy div "1251264522-00001"
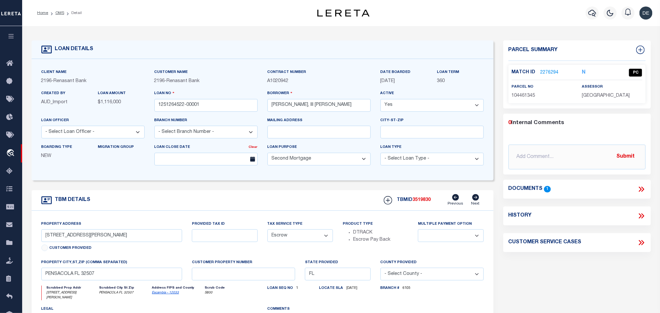
click at [417, 202] on span "3519830" at bounding box center [422, 200] width 18 height 5
copy span "3519830"
click at [605, 97] on span "ESCAMBIA COUNTY" at bounding box center [606, 96] width 48 height 5
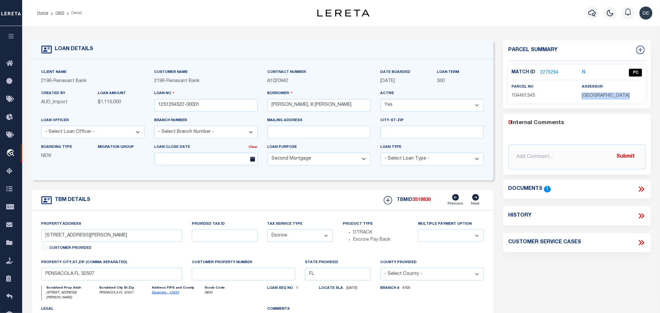
click at [605, 97] on span "ESCAMBIA COUNTY" at bounding box center [606, 96] width 48 height 5
copy div "ESCAMBIA COUNTY"
click at [526, 94] on span "104461345" at bounding box center [523, 96] width 23 height 5
drag, startPoint x: 60, startPoint y: 11, endPoint x: 224, endPoint y: 2, distance: 164.8
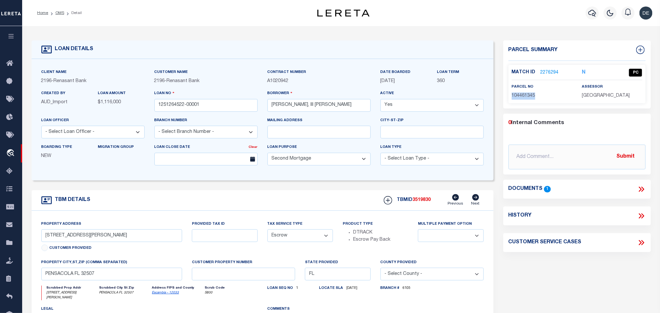
click at [60, 11] on link "OMS" at bounding box center [59, 13] width 9 height 4
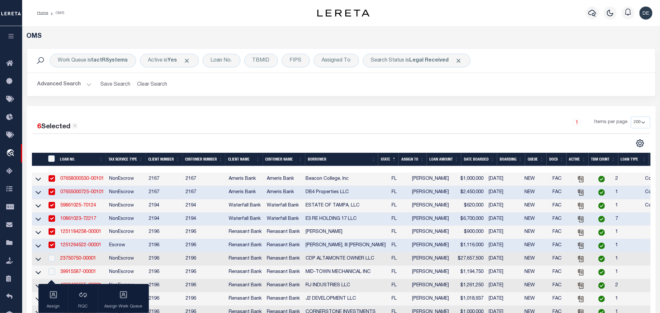
scroll to position [98, 0]
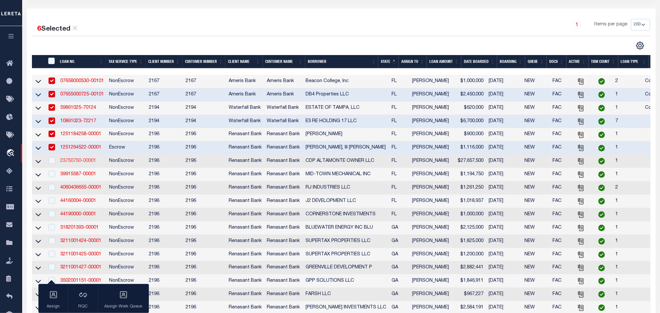
click at [76, 163] on link "23750750-00001" at bounding box center [78, 161] width 36 height 5
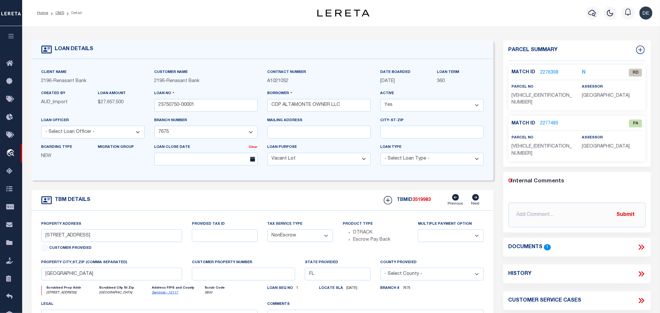
click at [162, 295] on link "Seminole - 12117" at bounding box center [165, 292] width 26 height 3
click at [646, 243] on div "Documents 1" at bounding box center [577, 247] width 148 height 8
click at [645, 243] on icon at bounding box center [641, 247] width 8 height 8
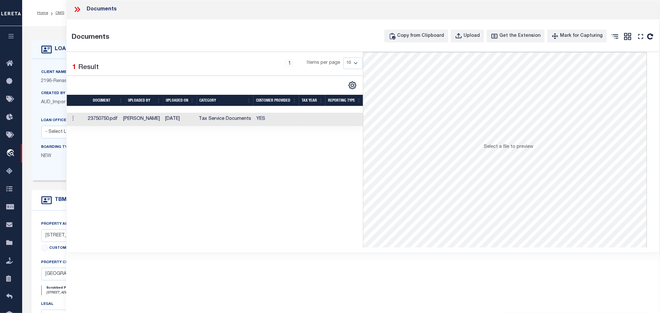
click at [328, 119] on td at bounding box center [345, 119] width 38 height 13
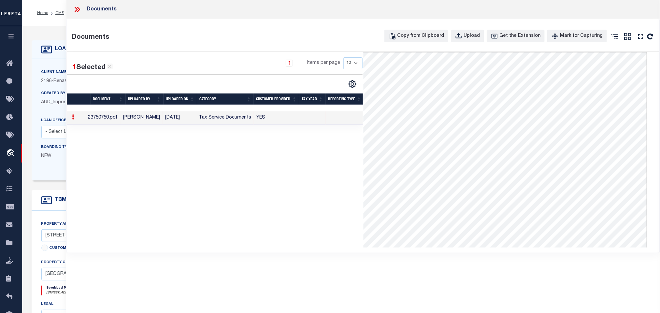
click at [77, 11] on icon at bounding box center [77, 9] width 8 height 8
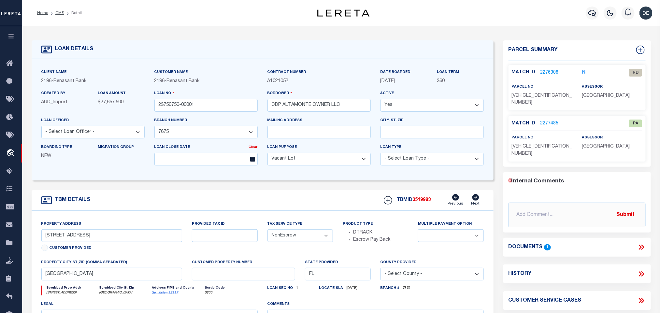
click at [590, 94] on span "SEMINOLE COUNTY" at bounding box center [606, 96] width 48 height 5
click at [297, 107] on input "CDP ALTAMONTE OWNER LLC" at bounding box center [319, 105] width 103 height 13
click at [350, 185] on form "LOAN DETAILS Client Name 2196 - Renasant Bank" at bounding box center [263, 218] width 462 height 356
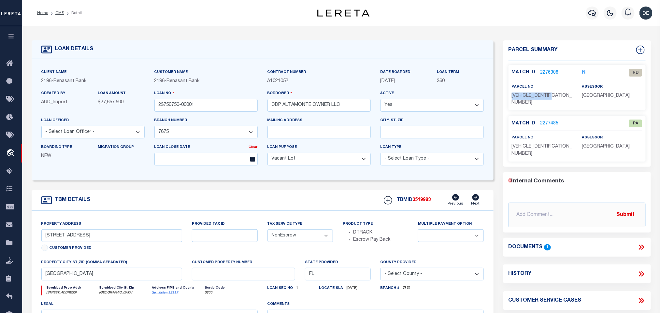
click at [550, 72] on link "2276308" at bounding box center [550, 72] width 18 height 7
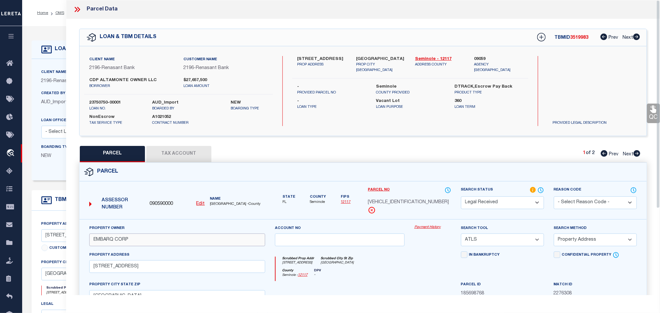
click at [139, 243] on input "EMBARQ CORP" at bounding box center [177, 240] width 176 height 13
paste input "CDP ALTAMONTE OWNER LLC"
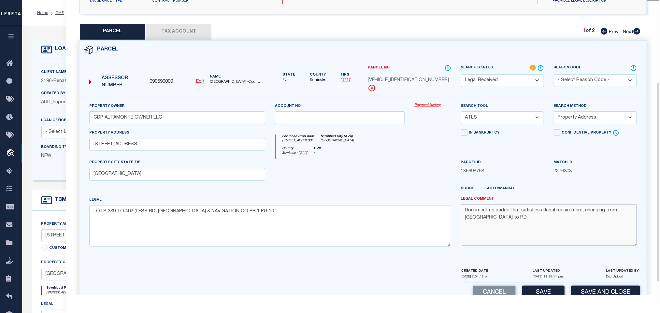
click at [632, 225] on textarea "Document uploaded that satisfies a legal requirement, changing from ND to RD" at bounding box center [549, 224] width 176 height 41
click at [577, 220] on textarea "Document uploaded that satisfies a legal requirement, changing from ND to RD" at bounding box center [549, 224] width 176 height 41
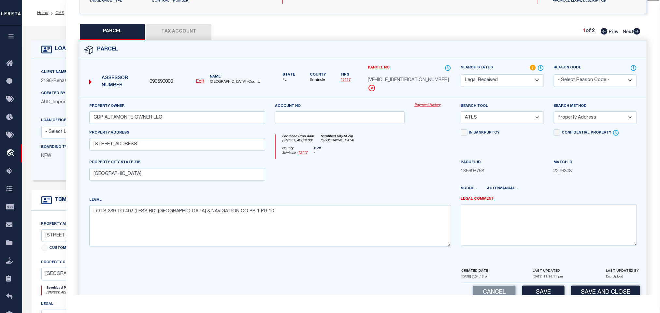
click at [506, 123] on select "-- Select Search Tool -- 3rd Party Website Agency File Agency Website ATLS CNV-…" at bounding box center [502, 117] width 83 height 13
click at [461, 113] on select "-- Select Search Tool -- 3rd Party Website Agency File Agency Website ATLS CNV-…" at bounding box center [502, 117] width 83 height 13
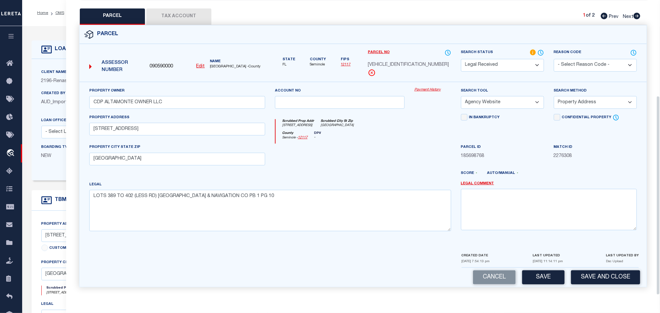
click at [541, 269] on div "Cancel Save Save and Close" at bounding box center [363, 277] width 567 height 19
click at [541, 273] on button "Save" at bounding box center [543, 277] width 42 height 14
click at [185, 8] on button "Tax Account" at bounding box center [178, 16] width 65 height 16
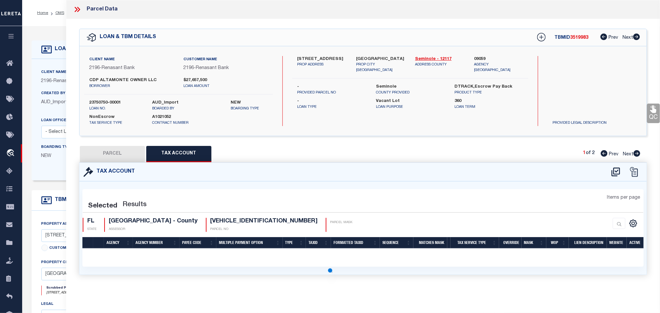
scroll to position [0, 0]
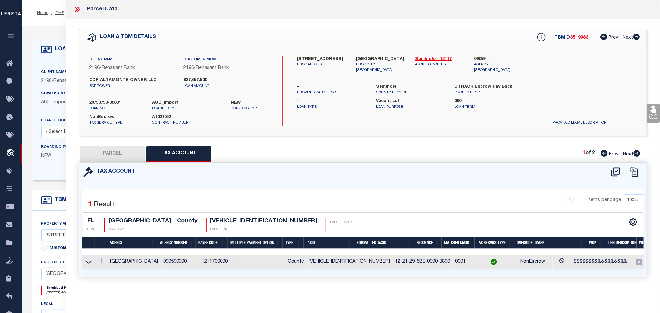
click at [121, 154] on button "PARCEL" at bounding box center [112, 154] width 65 height 16
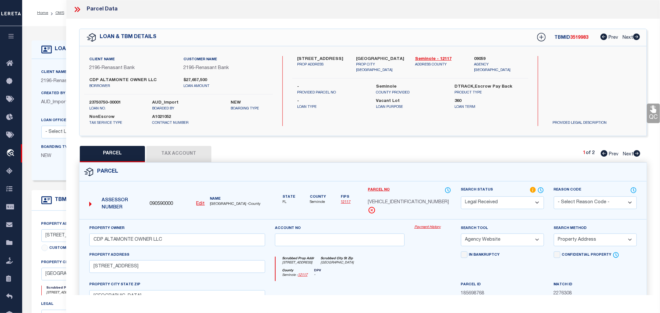
click at [504, 202] on select "Automated Search Bad Parcel Complete Duplicate Parcel High Dollar Reporting In …" at bounding box center [502, 203] width 83 height 13
click at [461, 197] on select "Automated Search Bad Parcel Complete Duplicate Parcel High Dollar Reporting In …" at bounding box center [502, 203] width 83 height 13
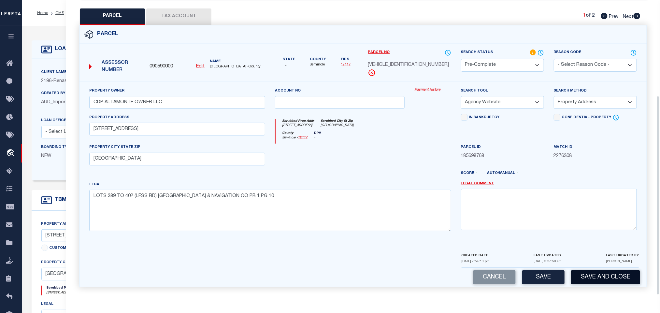
click at [592, 270] on button "Save and Close" at bounding box center [605, 277] width 69 height 14
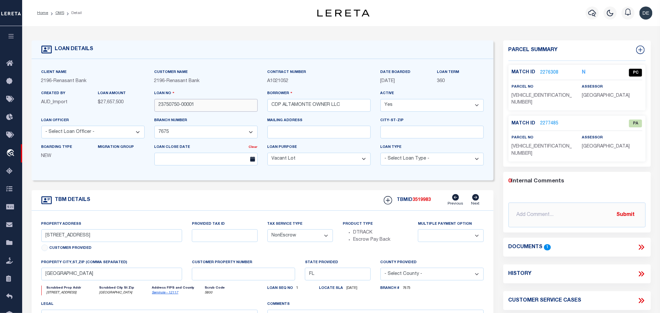
click at [178, 105] on input "23750750-00001" at bounding box center [205, 105] width 103 height 13
click at [424, 201] on span "3519983" at bounding box center [422, 200] width 18 height 5
click at [598, 100] on div "Match ID 2276308 N PC parcel no assessor" at bounding box center [577, 88] width 137 height 46
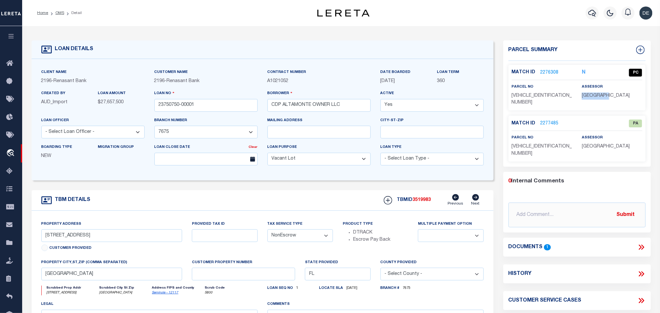
click at [598, 100] on div "Match ID 2276308 N PC parcel no assessor" at bounding box center [577, 88] width 137 height 46
click at [600, 100] on div "Match ID 2276308 N PC parcel no assessor" at bounding box center [577, 88] width 137 height 46
click at [535, 95] on span "1221295BE00003890" at bounding box center [542, 100] width 60 height 12
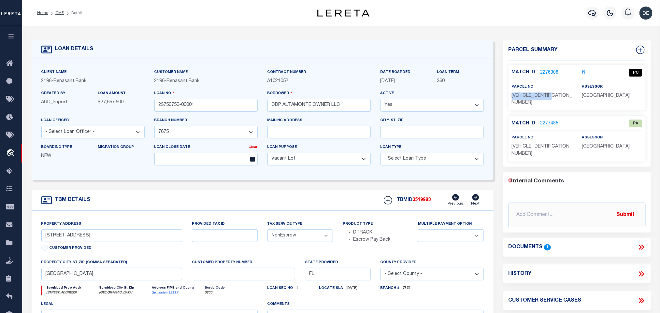
click at [535, 95] on span "1221295BE00003890" at bounding box center [542, 100] width 60 height 12
click at [546, 120] on p "2277485" at bounding box center [550, 123] width 18 height 7
click at [550, 120] on link "2277485" at bounding box center [550, 123] width 18 height 7
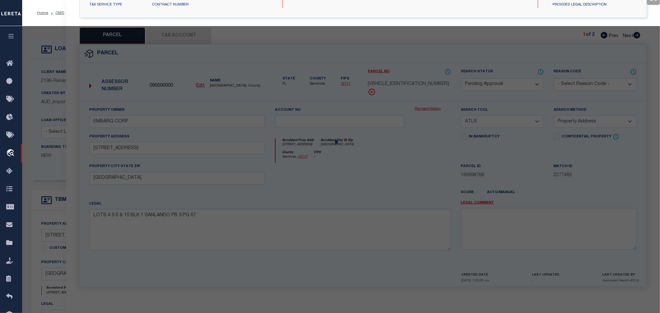
scroll to position [122, 0]
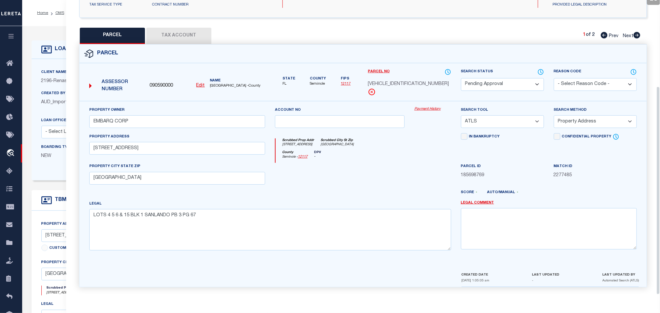
click at [508, 80] on select "Automated Search Bad Parcel Complete Duplicate Parcel High Dollar Reporting In …" at bounding box center [502, 84] width 83 height 13
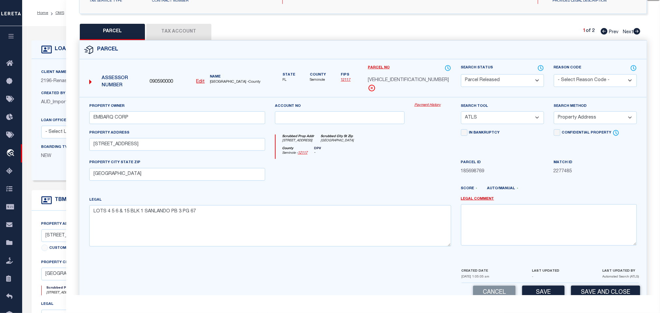
click at [590, 82] on select "- Select Reason Code - 099 - Other (Provide additional detail) ACT - Agency Cha…" at bounding box center [595, 80] width 83 height 13
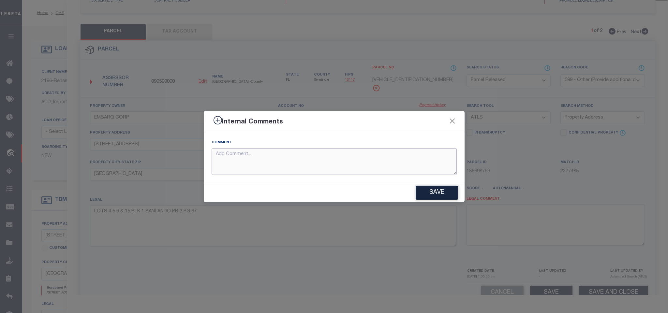
click at [416, 169] on textarea at bounding box center [333, 161] width 245 height 27
paste textarea "Parcel not required"
click at [440, 195] on button "Save" at bounding box center [436, 193] width 42 height 14
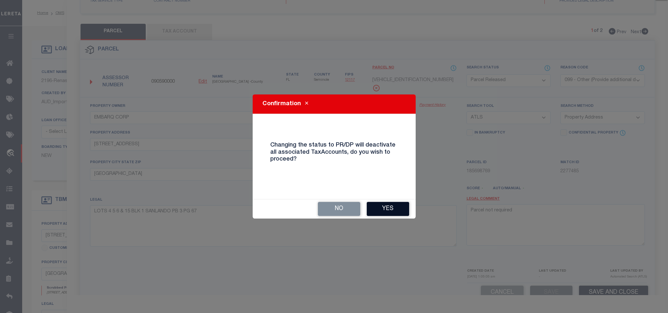
click at [387, 206] on button "Yes" at bounding box center [388, 209] width 42 height 14
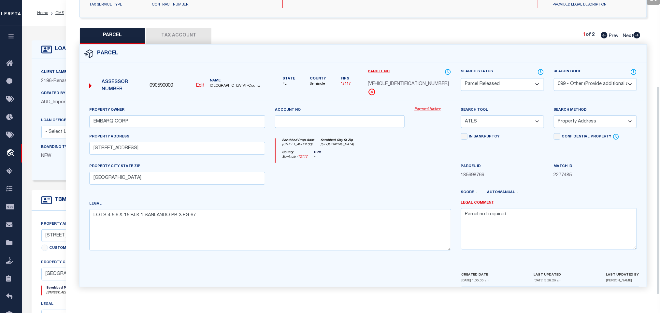
click at [58, 29] on div "LOAN DETAILS Client Name 2196" at bounding box center [341, 221] width 638 height 390
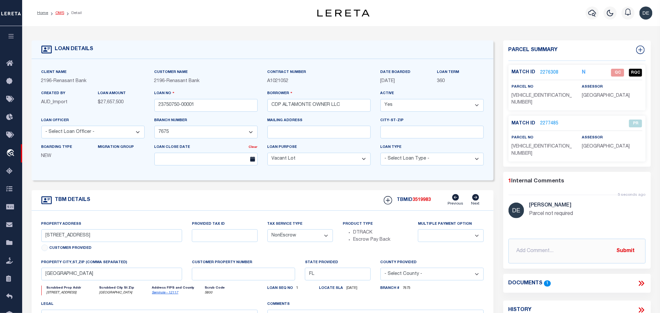
click at [57, 12] on link "OMS" at bounding box center [59, 13] width 9 height 4
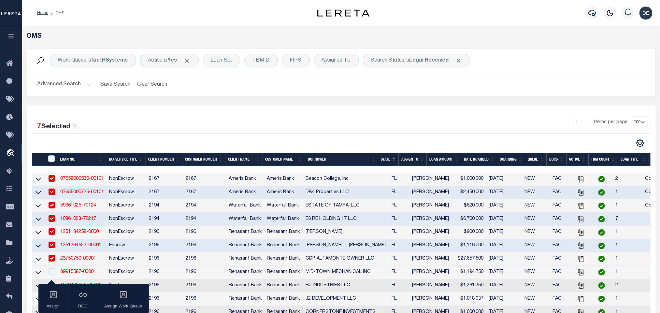
scroll to position [98, 0]
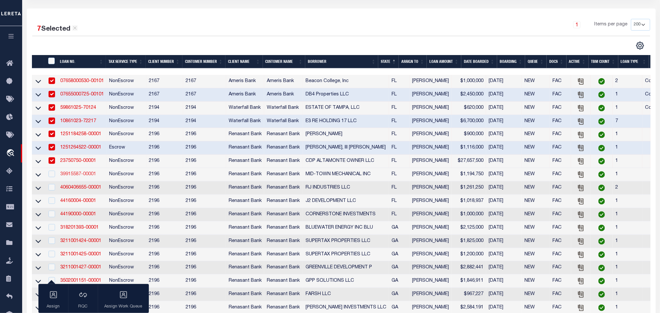
click at [77, 176] on link "39915587-00001" at bounding box center [78, 174] width 36 height 5
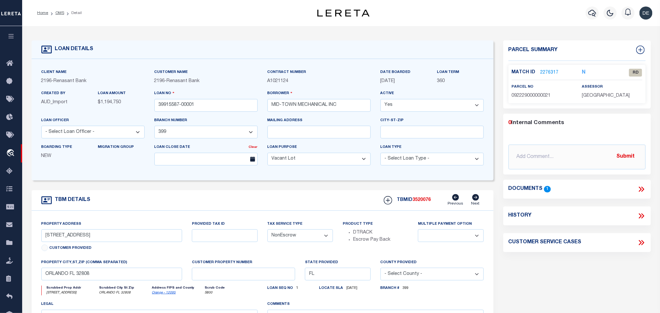
click at [161, 295] on link "Orange - 12095" at bounding box center [164, 292] width 24 height 3
click at [72, 241] on input "3108 FRIENDLY AVE" at bounding box center [111, 235] width 141 height 13
click at [640, 187] on icon at bounding box center [641, 189] width 8 height 8
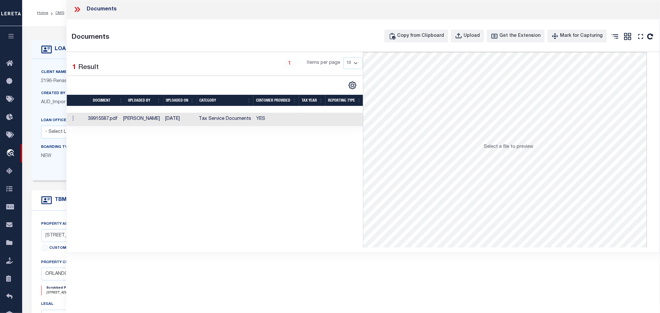
click at [285, 114] on td "YES" at bounding box center [277, 119] width 46 height 13
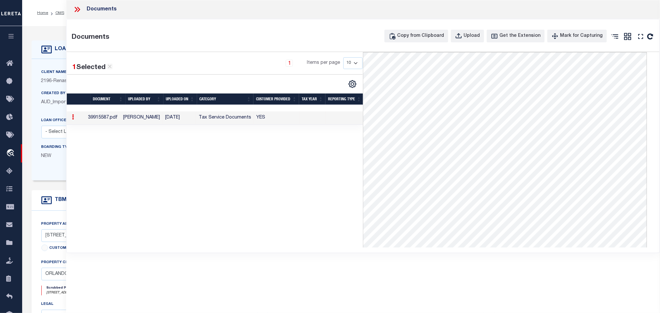
click at [60, 66] on div "Client Name 2196 - Renasant Bank Customer Name 2196 - Renasant Bank 360 Yes" at bounding box center [263, 120] width 462 height 122
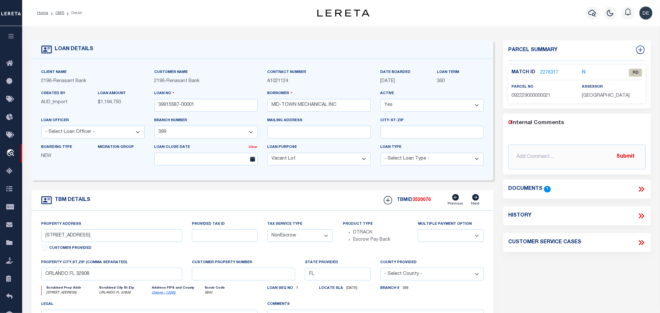
click at [557, 70] on link "2276317" at bounding box center [550, 72] width 18 height 7
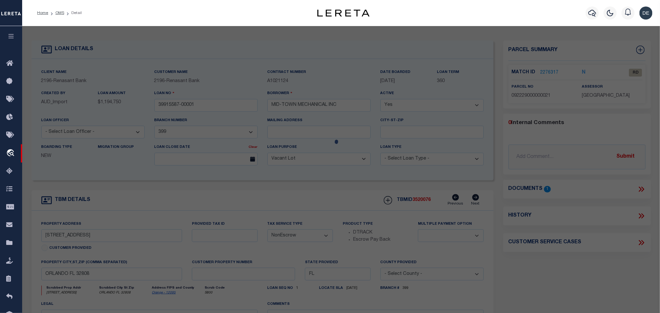
click at [553, 71] on div at bounding box center [341, 257] width 638 height 462
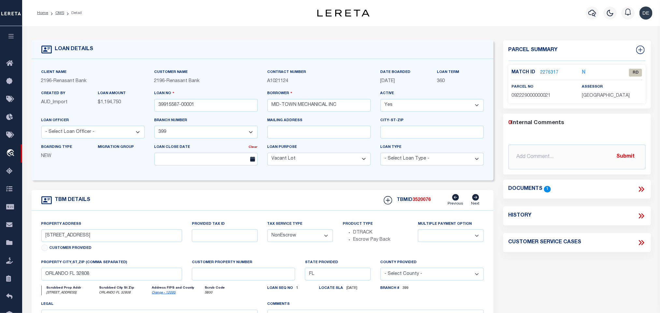
click at [295, 211] on div "TBM DETAILS TBMID 3520076 Previous Next" at bounding box center [263, 200] width 462 height 21
click at [546, 70] on link "2276317" at bounding box center [550, 72] width 18 height 7
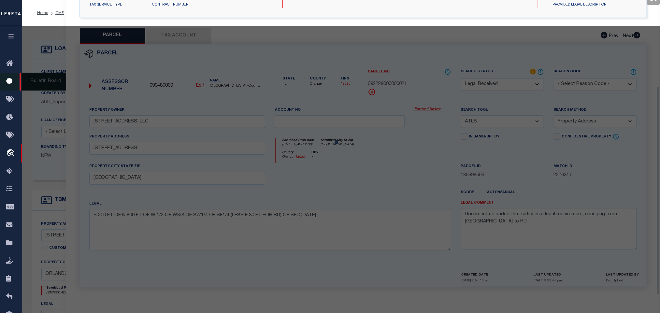
scroll to position [122, 0]
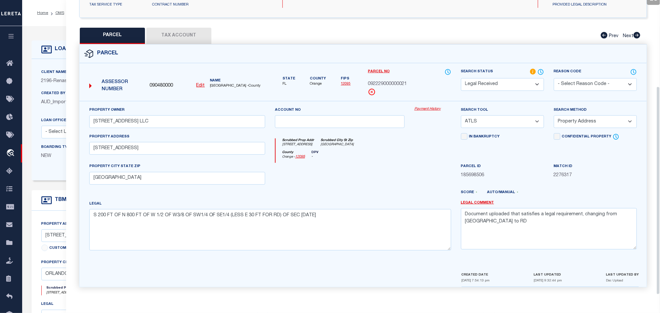
click at [180, 127] on div "Property Owner 3108 FRIENDLY AVE LLC" at bounding box center [177, 120] width 186 height 27
click at [199, 119] on input "3108 FRIENDLY AVE LLC" at bounding box center [177, 121] width 176 height 13
click at [542, 236] on textarea "Document uploaded that satisfies a legal requirement, changing from ND to RD" at bounding box center [549, 228] width 176 height 41
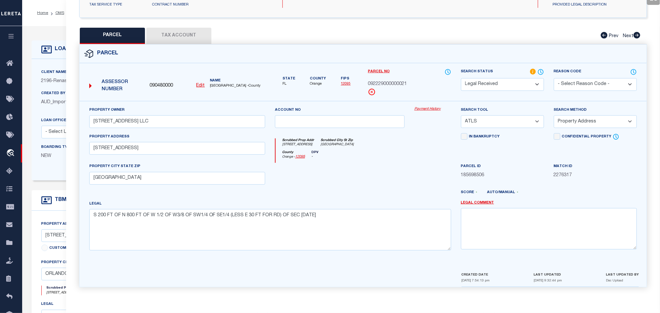
click at [517, 115] on select "-- Select Search Tool -- 3rd Party Website Agency File Agency Website ATLS CNV-…" at bounding box center [502, 121] width 83 height 13
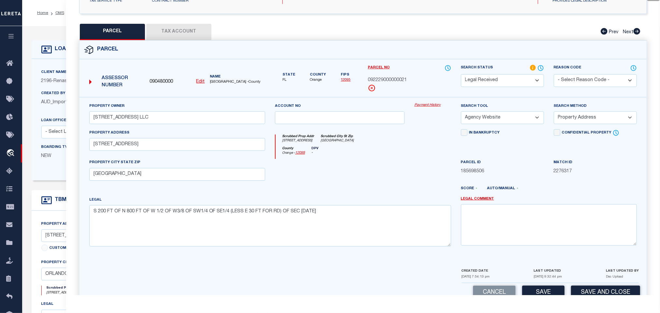
click at [461, 113] on select "-- Select Search Tool -- 3rd Party Website Agency File Agency Website ATLS CNV-…" at bounding box center [502, 117] width 83 height 13
drag, startPoint x: 570, startPoint y: 117, endPoint x: 573, endPoint y: 123, distance: 7.1
click at [570, 116] on select "-- Select Search Method -- Property Address Legal Liability Info Provided" at bounding box center [595, 117] width 83 height 13
click at [554, 113] on select "-- Select Search Method -- Property Address Legal Liability Info Provided" at bounding box center [595, 117] width 83 height 13
drag, startPoint x: 571, startPoint y: 118, endPoint x: 572, endPoint y: 125, distance: 7.2
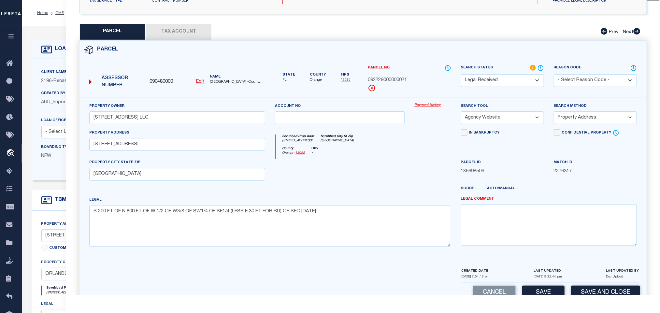
click at [571, 118] on select "-- Select Search Method -- Property Address Legal Liability Info Provided" at bounding box center [595, 117] width 83 height 13
click at [554, 113] on select "-- Select Search Method -- Property Address Legal Liability Info Provided" at bounding box center [595, 117] width 83 height 13
click at [574, 120] on select "-- Select Search Method -- Property Address Legal Liability Info Provided" at bounding box center [595, 117] width 83 height 13
click at [554, 113] on select "-- Select Search Method -- Property Address Legal Liability Info Provided" at bounding box center [595, 117] width 83 height 13
click at [576, 122] on select "-- Select Search Method -- Property Address Legal Liability Info Provided" at bounding box center [595, 117] width 83 height 13
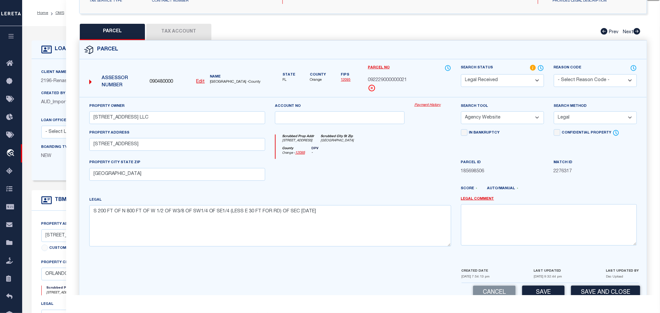
click at [554, 113] on select "-- Select Search Method -- Property Address Legal Liability Info Provided" at bounding box center [595, 117] width 83 height 13
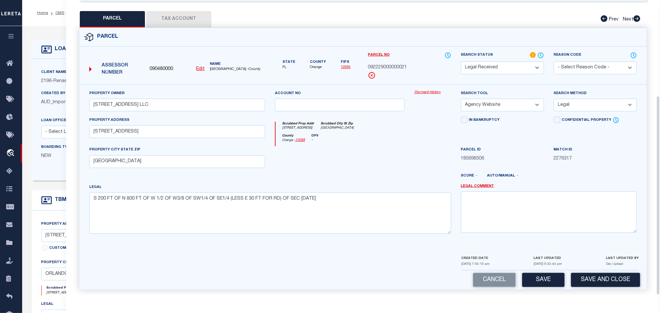
scroll to position [142, 0]
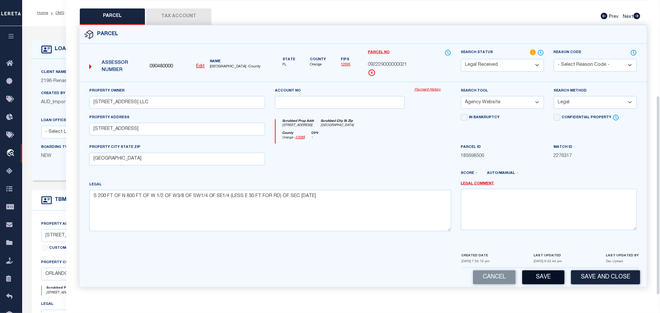
click at [542, 279] on button "Save" at bounding box center [543, 277] width 42 height 14
click at [181, 11] on button "Tax Account" at bounding box center [178, 16] width 65 height 16
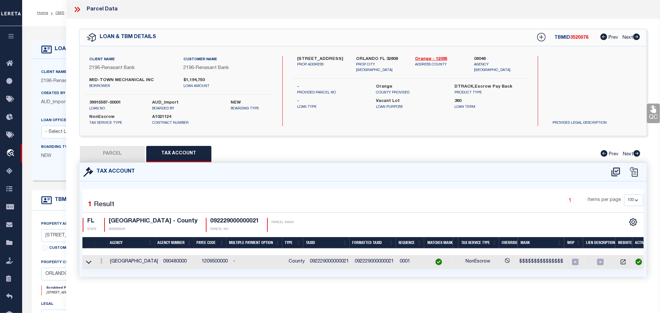
scroll to position [0, 0]
click at [111, 157] on button "PARCEL" at bounding box center [112, 154] width 65 height 16
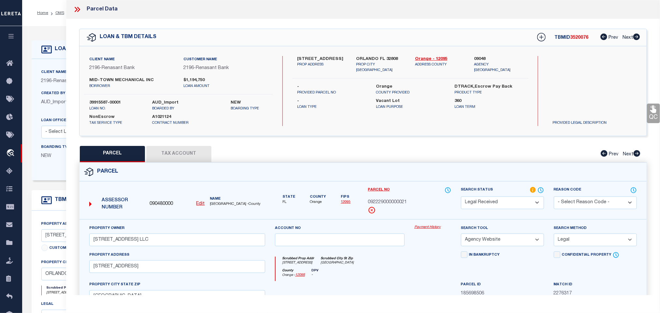
drag, startPoint x: 497, startPoint y: 201, endPoint x: 497, endPoint y: 198, distance: 3.6
click at [497, 201] on select "Automated Search Bad Parcel Complete Duplicate Parcel High Dollar Reporting In …" at bounding box center [502, 203] width 83 height 13
click at [461, 197] on select "Automated Search Bad Parcel Complete Duplicate Parcel High Dollar Reporting In …" at bounding box center [502, 203] width 83 height 13
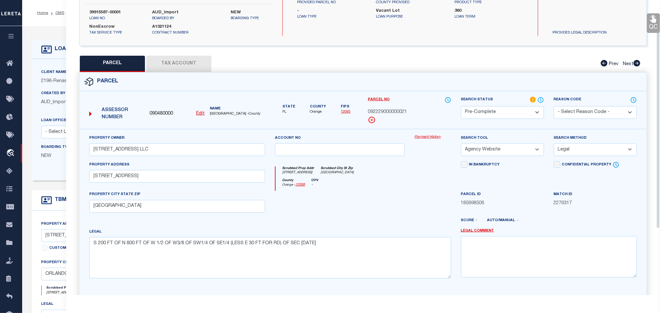
scroll to position [142, 0]
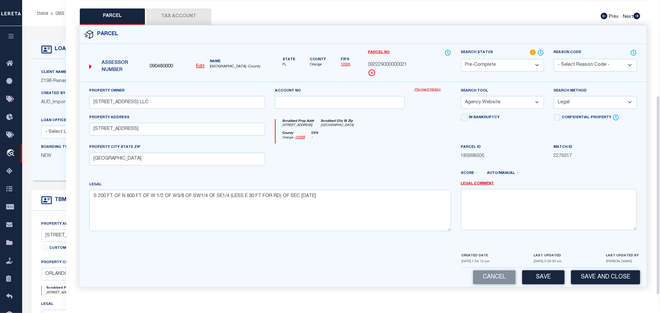
click at [606, 294] on div "Parcel 090480000 Edit" at bounding box center [363, 160] width 578 height 270
click at [606, 284] on button "Save and Close" at bounding box center [605, 277] width 69 height 14
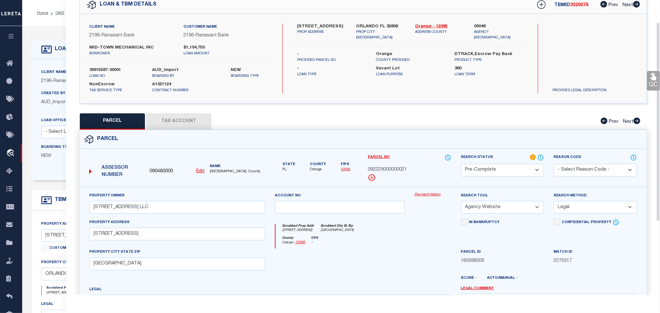
scroll to position [0, 0]
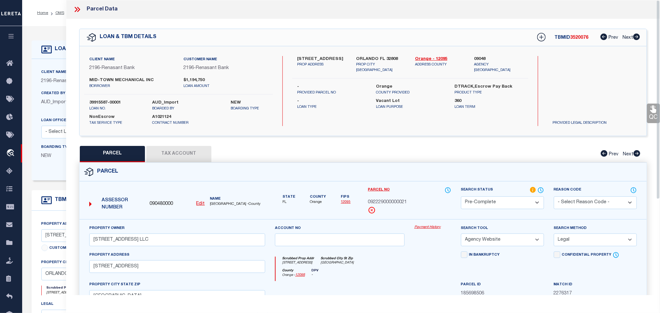
click at [98, 99] on div "Client Name 2196 - Renasant Bank Customer Name 2196 - Renasant Bank MID-TOWN ME…" at bounding box center [178, 91] width 189 height 70
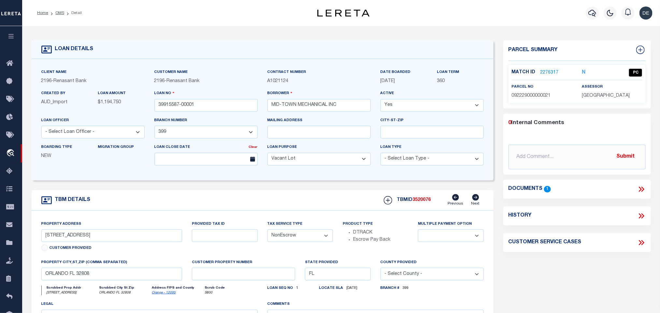
click at [425, 202] on span "3520076" at bounding box center [422, 200] width 18 height 5
click at [601, 93] on p "ORANGE COUNTY" at bounding box center [612, 96] width 60 height 7
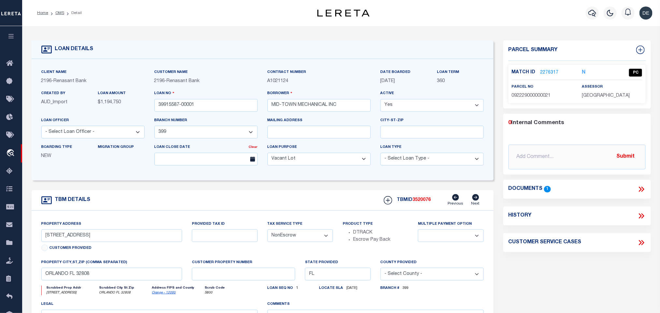
click at [535, 96] on span "092229000000021" at bounding box center [531, 96] width 39 height 5
drag, startPoint x: 60, startPoint y: 15, endPoint x: 99, endPoint y: 36, distance: 44.5
click at [60, 15] on link "OMS" at bounding box center [59, 13] width 9 height 4
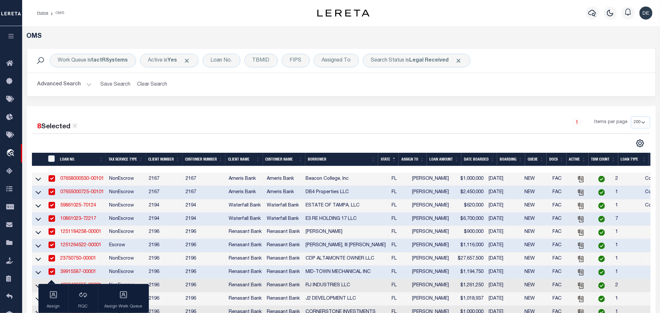
scroll to position [49, 0]
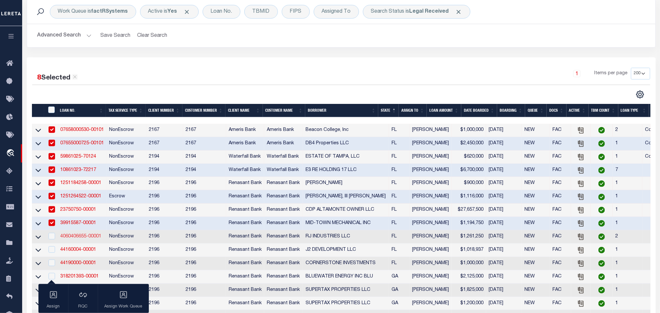
click at [80, 239] on link "4060406655-00001" at bounding box center [80, 236] width 41 height 5
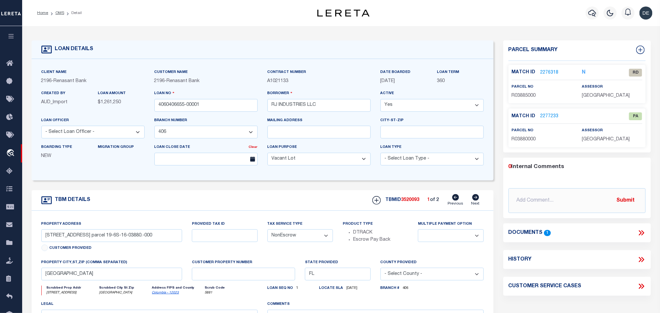
click at [163, 295] on link "Columbia - 12023" at bounding box center [165, 292] width 27 height 3
click at [644, 233] on icon at bounding box center [641, 233] width 8 height 8
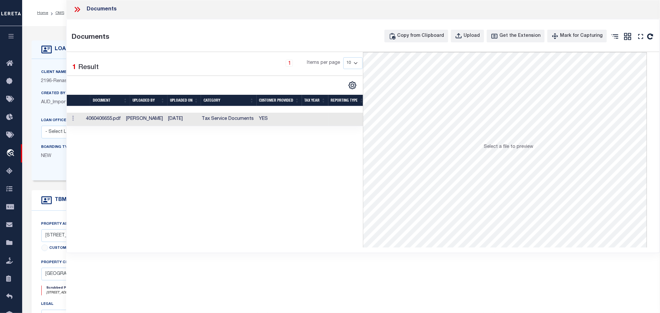
click at [306, 119] on td at bounding box center [315, 119] width 26 height 13
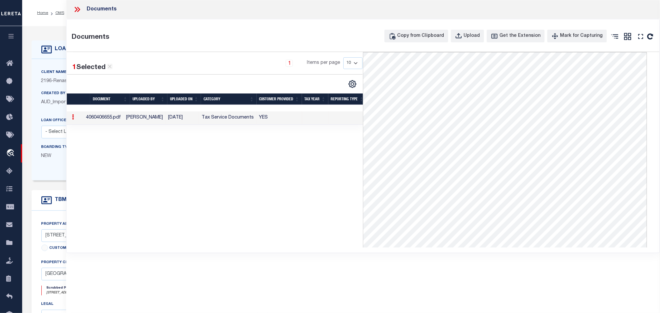
click at [55, 63] on div "Client Name 2196 - Renasant Bank Customer Name 2196 - Renasant Bank 360 Yes" at bounding box center [263, 120] width 462 height 122
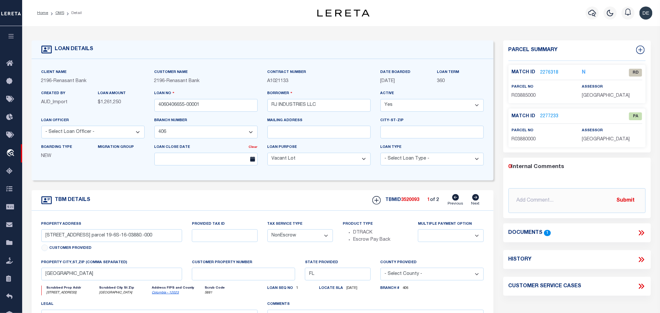
click at [548, 72] on link "2276318" at bounding box center [550, 72] width 18 height 7
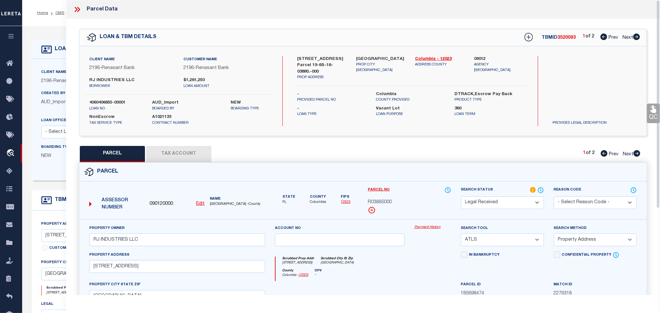
click at [638, 153] on icon at bounding box center [637, 153] width 7 height 7
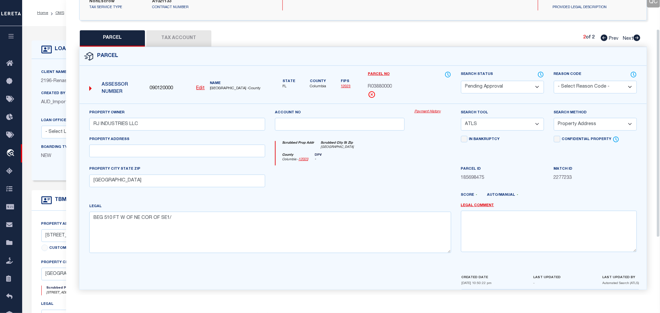
scroll to position [122, 0]
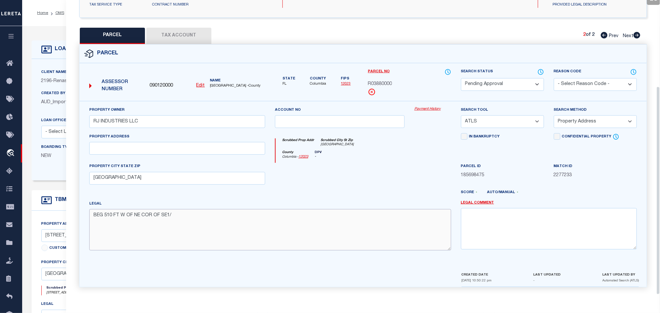
click at [137, 223] on textarea "BEG 510 FT W OF NE COR OF SE1/" at bounding box center [270, 229] width 362 height 41
paste textarea "4 OF SE1/4, RUN S TO RD, W TO N LINE OF SE1/4 OF SE1/4, E TO POB. DC 860-1598, …"
click at [506, 120] on select "-- Select Search Tool -- 3rd Party Website Agency File Agency Website ATLS CNV-…" at bounding box center [502, 121] width 83 height 13
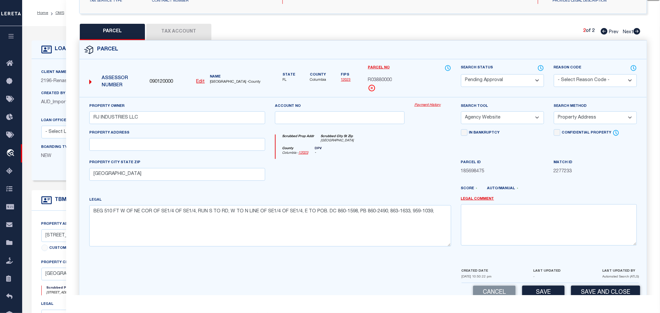
click at [461, 113] on select "-- Select Search Tool -- 3rd Party Website Agency File Agency Website ATLS CNV-…" at bounding box center [502, 117] width 83 height 13
drag, startPoint x: 583, startPoint y: 115, endPoint x: 582, endPoint y: 124, distance: 8.9
click at [583, 115] on select "-- Select Search Method -- Property Address Legal Liability Info Provided" at bounding box center [595, 117] width 83 height 13
click at [554, 113] on select "-- Select Search Method -- Property Address Legal Liability Info Provided" at bounding box center [595, 117] width 83 height 13
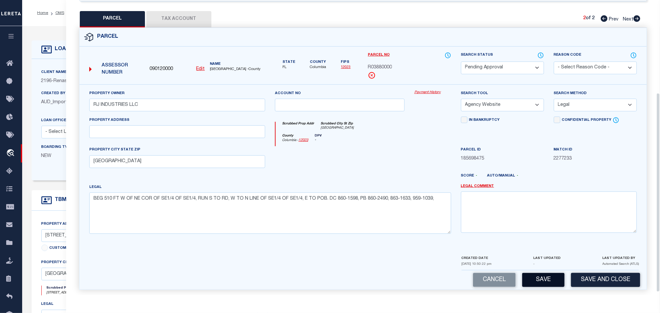
scroll to position [142, 0]
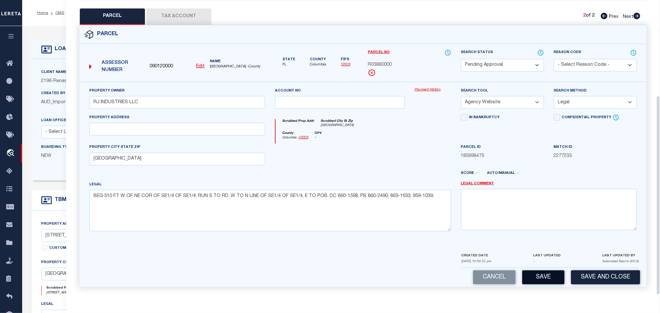
click at [540, 278] on button "Save" at bounding box center [543, 277] width 42 height 14
click at [177, 8] on button "Tax Account" at bounding box center [178, 16] width 65 height 16
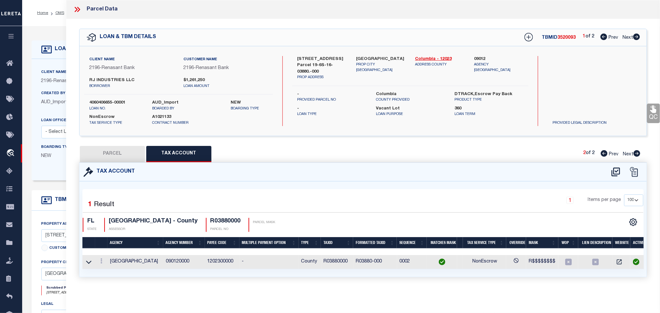
scroll to position [0, 0]
click at [58, 90] on div "Created By AUD_Import" at bounding box center [64, 98] width 47 height 16
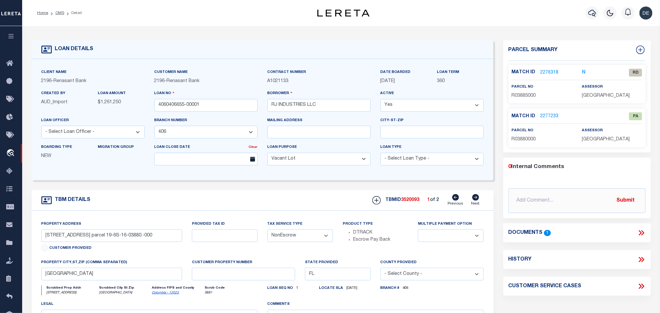
click at [552, 69] on link "2276318" at bounding box center [550, 72] width 18 height 7
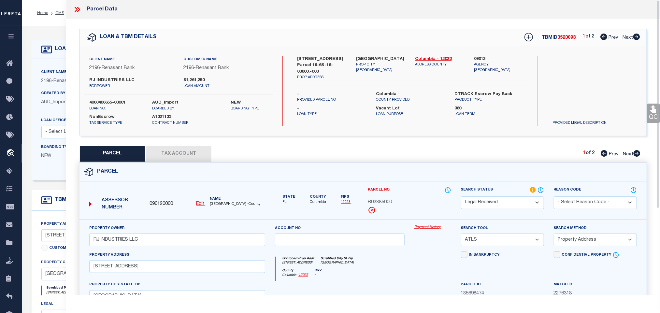
click at [200, 153] on button "Tax Account" at bounding box center [178, 154] width 65 height 16
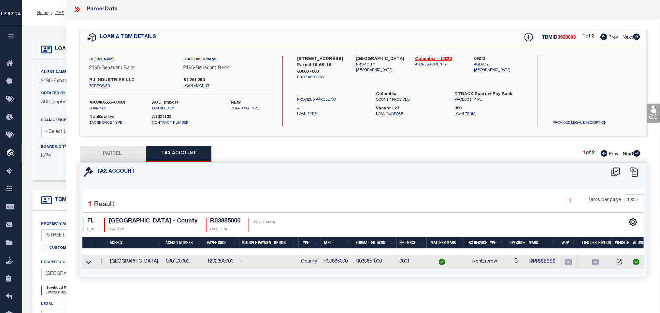
click at [125, 154] on button "PARCEL" at bounding box center [112, 154] width 65 height 16
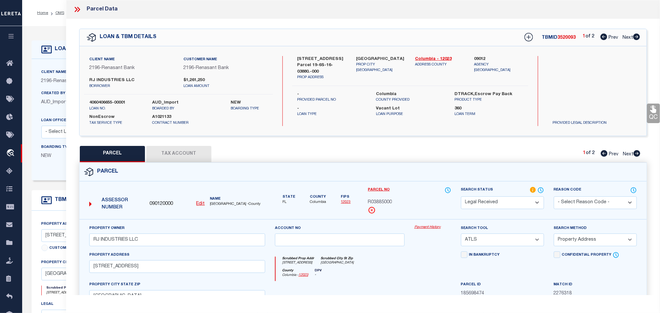
click at [494, 199] on select "Automated Search Bad Parcel Complete Duplicate Parcel High Dollar Reporting In …" at bounding box center [502, 203] width 83 height 13
click at [461, 197] on select "Automated Search Bad Parcel Complete Duplicate Parcel High Dollar Reporting In …" at bounding box center [502, 203] width 83 height 13
click at [491, 202] on select "Automated Search Bad Parcel Complete Duplicate Parcel High Dollar Reporting In …" at bounding box center [502, 203] width 83 height 13
click at [461, 197] on select "Automated Search Bad Parcel Complete Duplicate Parcel High Dollar Reporting In …" at bounding box center [502, 203] width 83 height 13
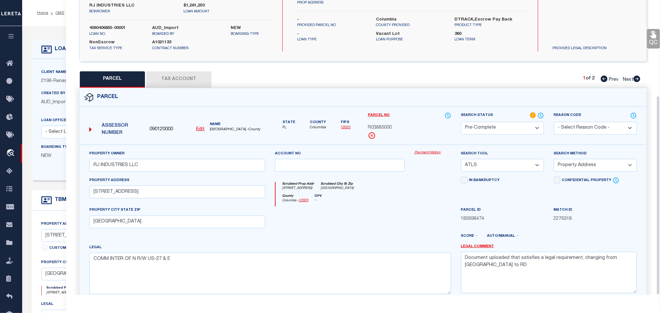
scroll to position [142, 0]
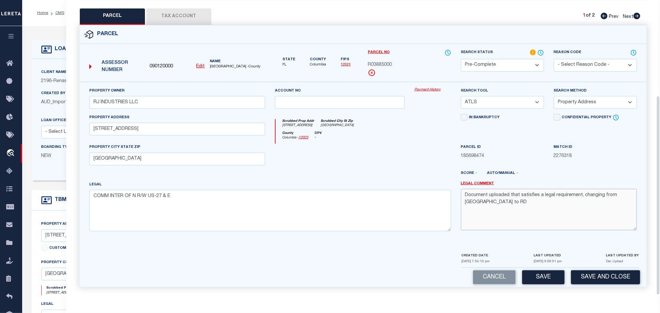
click at [538, 206] on textarea "Document uploaded that satisfies a legal requirement, changing from ND to RD" at bounding box center [549, 209] width 176 height 41
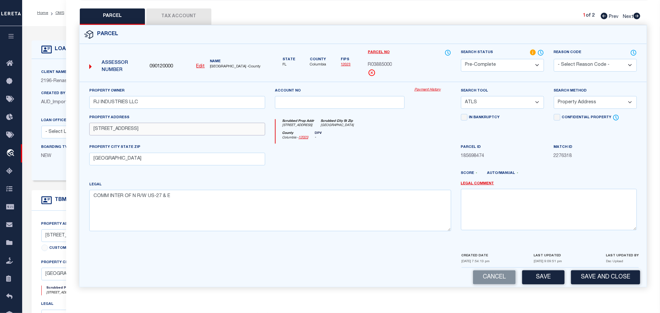
click at [199, 132] on input "10089 SW US HIGHWAY 27" at bounding box center [177, 129] width 176 height 13
click at [585, 275] on button "Save and Close" at bounding box center [605, 277] width 69 height 14
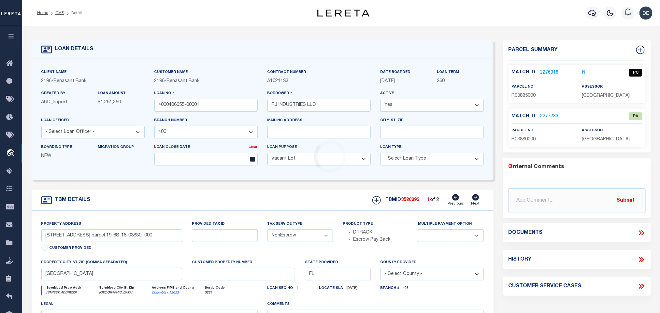
click at [553, 71] on div "Loading..." at bounding box center [330, 156] width 660 height 313
click at [555, 65] on div "Match ID 2276318 N PC parcel no R03885000" at bounding box center [577, 84] width 137 height 38
click at [552, 69] on p "2276318" at bounding box center [550, 72] width 18 height 7
click at [553, 74] on link "2276318" at bounding box center [550, 72] width 18 height 7
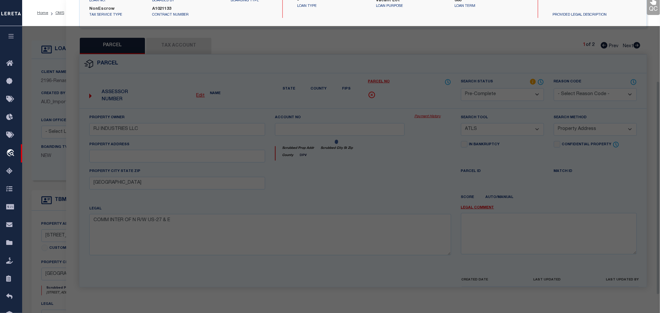
scroll to position [122, 0]
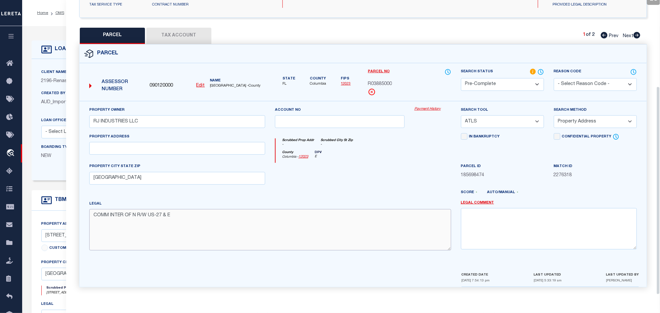
click at [327, 214] on textarea "COMM INTER OF N R/W US-27 & E" at bounding box center [270, 229] width 362 height 41
paste textarea "BEG 510 FT W OF NE COR OF SE1/4 OF SE1/4, RUN S TO RD, W TO N LINE OF SE1/4 OF …"
click at [503, 119] on select "-- Select Search Tool -- 3rd Party Website Agency File Agency Website ATLS CNV-…" at bounding box center [502, 121] width 83 height 13
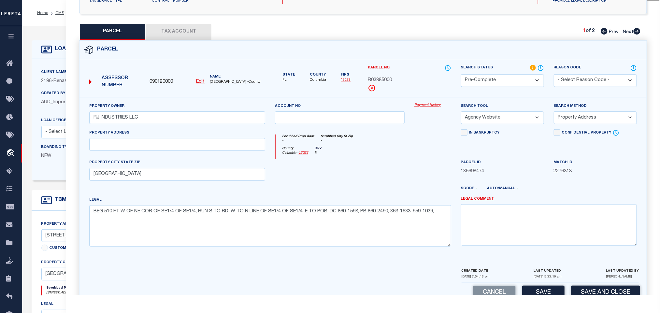
click at [461, 113] on select "-- Select Search Tool -- 3rd Party Website Agency File Agency Website ATLS CNV-…" at bounding box center [502, 117] width 83 height 13
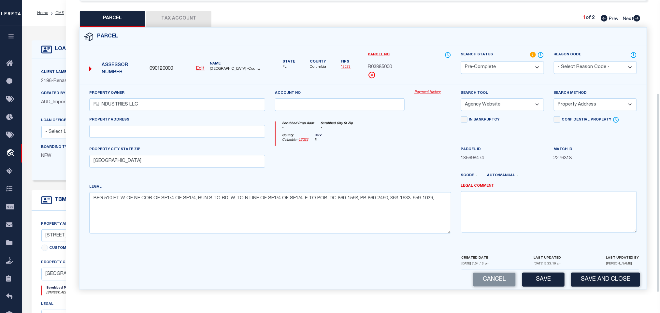
scroll to position [142, 0]
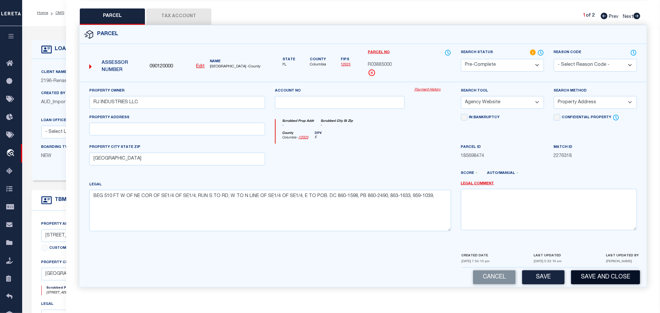
click at [583, 282] on button "Save and Close" at bounding box center [605, 277] width 69 height 14
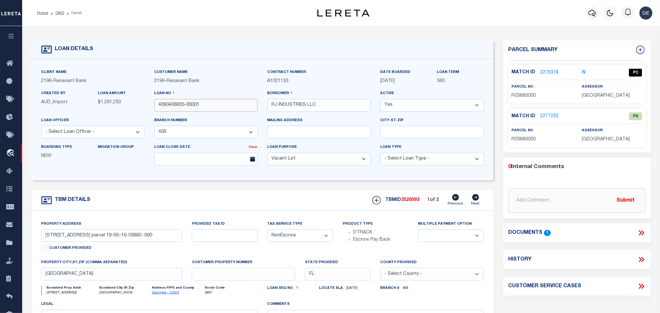
click at [231, 102] on input "4060406655-00001" at bounding box center [205, 105] width 103 height 13
click at [407, 202] on span "3520093" at bounding box center [410, 200] width 18 height 5
click at [599, 96] on span "COLUMBIA COUNTY" at bounding box center [606, 96] width 48 height 5
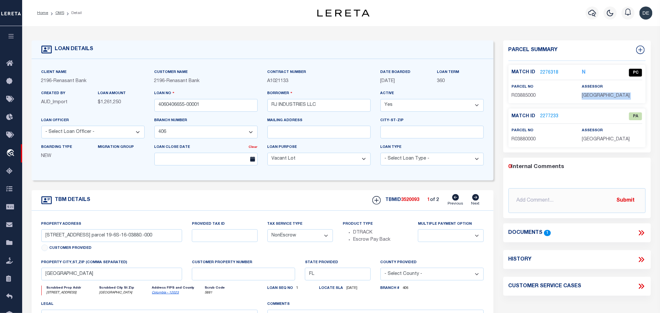
click at [599, 96] on span "COLUMBIA COUNTY" at bounding box center [606, 96] width 48 height 5
click at [519, 95] on span "R03885000" at bounding box center [524, 96] width 24 height 5
click at [550, 113] on link "2277233" at bounding box center [550, 116] width 18 height 7
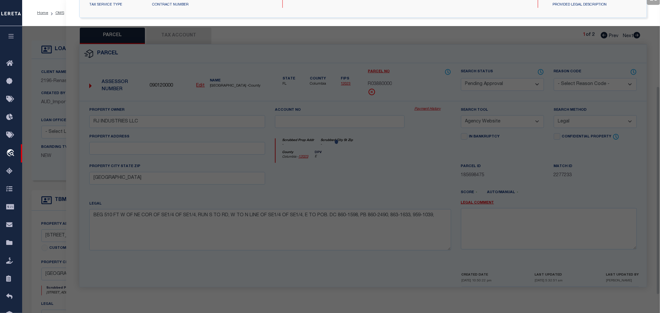
scroll to position [122, 0]
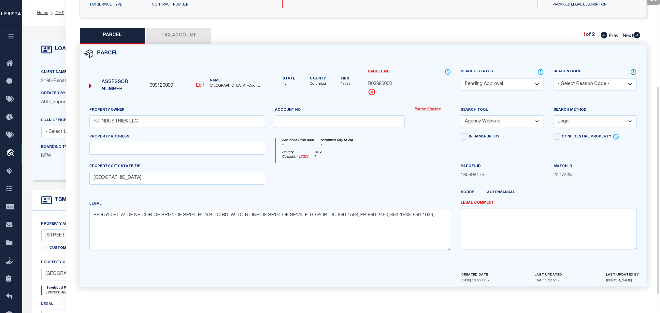
click at [524, 80] on select "Automated Search Bad Parcel Complete Duplicate Parcel High Dollar Reporting In …" at bounding box center [502, 84] width 83 height 13
drag, startPoint x: 524, startPoint y: 80, endPoint x: 584, endPoint y: 83, distance: 59.4
click at [524, 80] on select "Automated Search Bad Parcel Complete Duplicate Parcel High Dollar Reporting In …" at bounding box center [502, 84] width 83 height 13
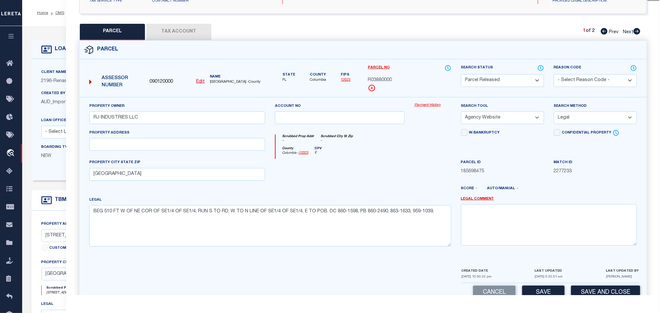
click at [584, 83] on select "- Select Reason Code - 099 - Other (Provide additional detail) ACT - Agency Cha…" at bounding box center [595, 80] width 83 height 13
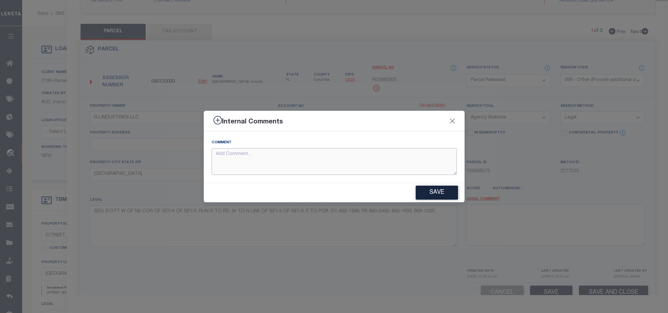
click at [399, 161] on textarea at bounding box center [333, 161] width 245 height 27
paste textarea "Parcel not required"
click at [439, 189] on button "Save" at bounding box center [436, 193] width 42 height 14
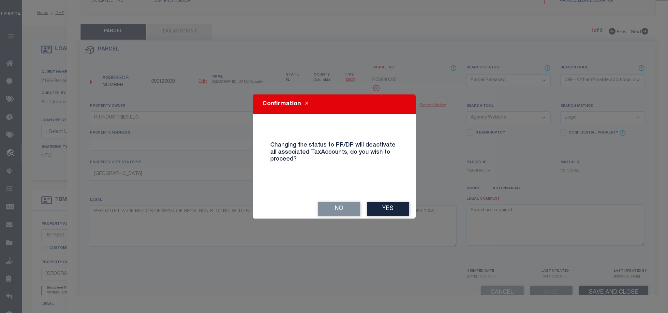
click at [398, 199] on div "No Yes" at bounding box center [334, 209] width 163 height 20
click at [392, 214] on button "Yes" at bounding box center [388, 209] width 42 height 14
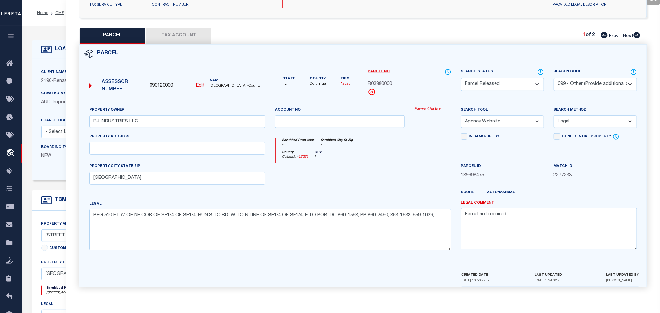
click at [51, 43] on div "LOAN DETAILS" at bounding box center [263, 49] width 462 height 19
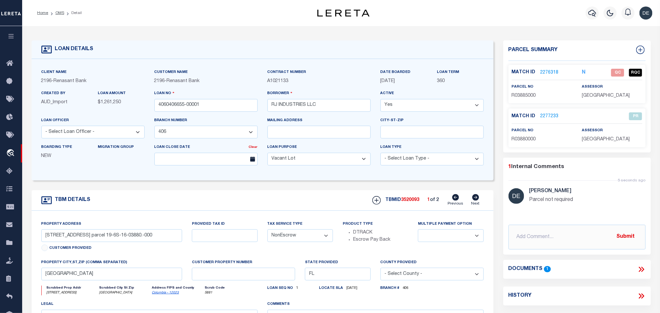
click at [475, 201] on icon at bounding box center [476, 197] width 7 height 7
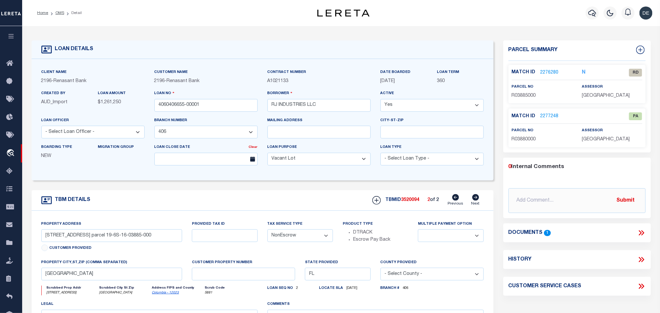
click at [552, 73] on link "2276280" at bounding box center [550, 72] width 18 height 7
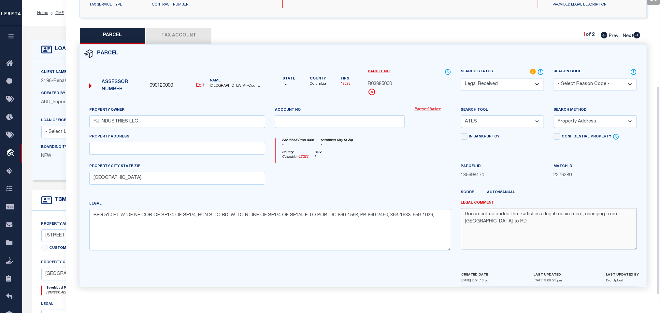
click at [510, 228] on textarea "Document uploaded that satisfies a legal requirement, changing from ND to RD" at bounding box center [549, 228] width 176 height 41
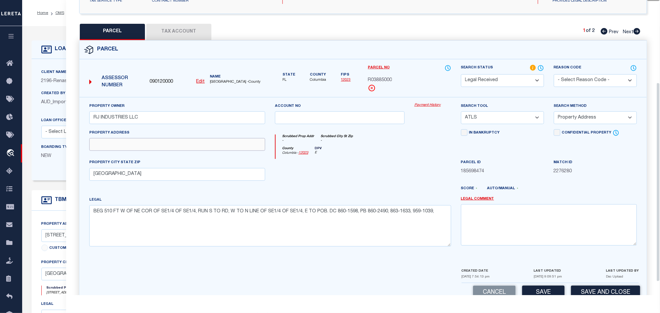
click at [221, 151] on input "text" at bounding box center [177, 144] width 176 height 13
paste input "10089 SW US HIGHWAY 27"
drag, startPoint x: 266, startPoint y: 203, endPoint x: 265, endPoint y: 214, distance: 11.1
click at [266, 203] on div "Legal BEG 510 FT W OF NE COR OF SE1/4 OF SE1/4, RUN S TO RD, W TO N LINE OF SE1…" at bounding box center [270, 222] width 362 height 50
click at [259, 228] on textarea "BEG 510 FT W OF NE COR OF SE1/4 OF SE1/4, RUN S TO RD, W TO N LINE OF SE1/4 OF …" at bounding box center [270, 225] width 362 height 41
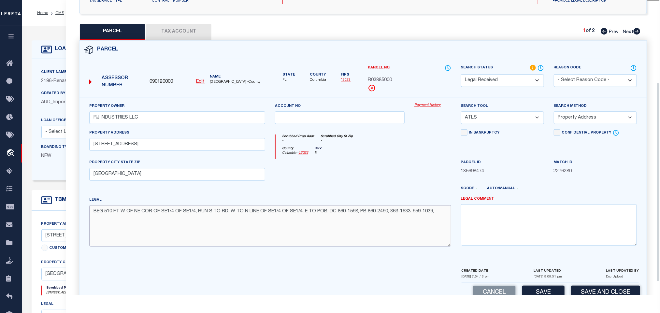
paste textarea "COMM INTER OF N R/W US-27 & E LINE OF SE1/4 OF SE1/4, RUN N 532.89 FT FOR POB, …"
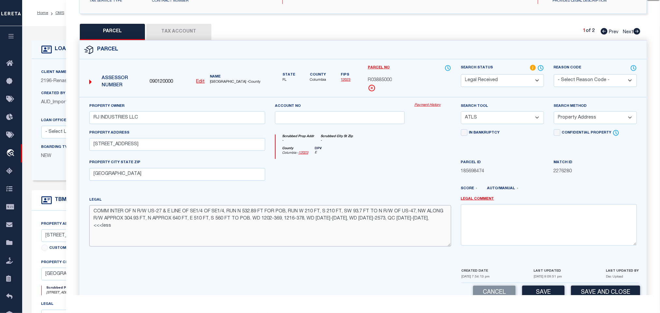
drag, startPoint x: 434, startPoint y: 229, endPoint x: 450, endPoint y: 231, distance: 15.4
click at [450, 231] on textarea "COMM INTER OF N R/W US-27 & E LINE OF SE1/4 OF SE1/4, RUN N 532.89 FT FOR POB, …" at bounding box center [270, 225] width 362 height 41
click at [505, 119] on select "-- Select Search Tool -- 3rd Party Website Agency File Agency Website ATLS CNV-…" at bounding box center [502, 117] width 83 height 13
click at [461, 113] on select "-- Select Search Tool -- 3rd Party Website Agency File Agency Website ATLS CNV-…" at bounding box center [502, 117] width 83 height 13
drag, startPoint x: 520, startPoint y: 118, endPoint x: 518, endPoint y: 123, distance: 6.0
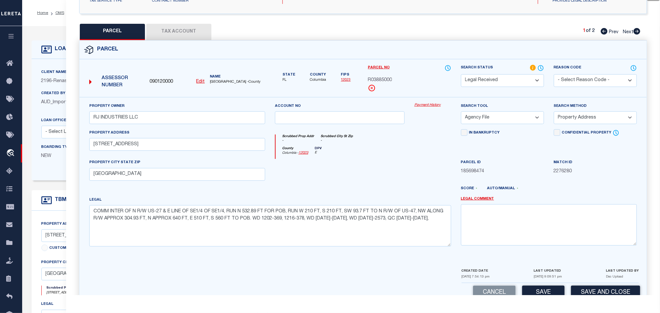
click at [520, 119] on select "-- Select Search Tool -- 3rd Party Website Agency File Agency Website ATLS CNV-…" at bounding box center [502, 117] width 83 height 13
click at [461, 113] on select "-- Select Search Tool -- 3rd Party Website Agency File Agency Website ATLS CNV-…" at bounding box center [502, 117] width 83 height 13
drag, startPoint x: 573, startPoint y: 116, endPoint x: 572, endPoint y: 125, distance: 9.2
click at [573, 116] on select "-- Select Search Method -- Property Address Legal Liability Info Provided" at bounding box center [595, 117] width 83 height 13
click at [554, 113] on select "-- Select Search Method -- Property Address Legal Liability Info Provided" at bounding box center [595, 117] width 83 height 13
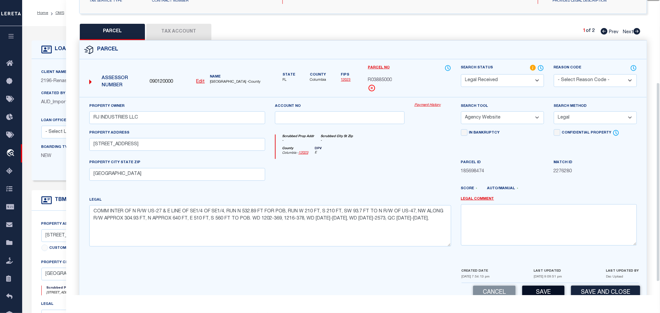
click at [542, 292] on button "Save" at bounding box center [543, 293] width 42 height 14
click at [185, 30] on button "Tax Account" at bounding box center [178, 32] width 65 height 16
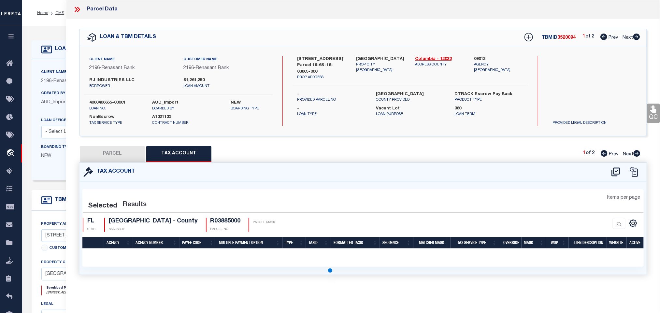
scroll to position [0, 0]
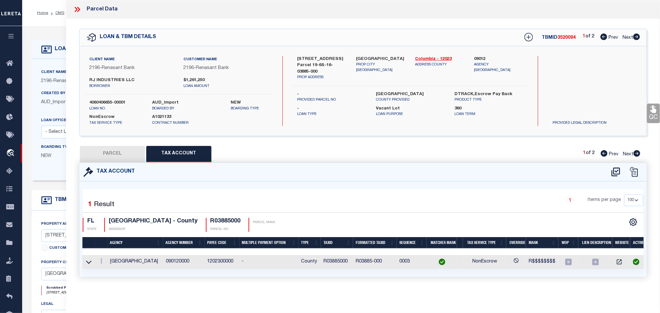
click at [117, 150] on button "PARCEL" at bounding box center [112, 154] width 65 height 16
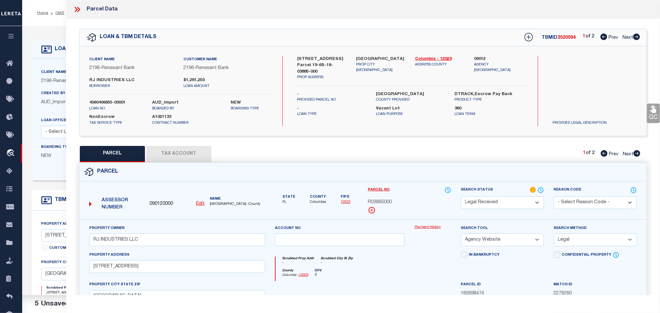
drag, startPoint x: 511, startPoint y: 206, endPoint x: 508, endPoint y: 197, distance: 9.3
click at [511, 206] on select "Automated Search Bad Parcel Complete Duplicate Parcel High Dollar Reporting In …" at bounding box center [502, 203] width 83 height 13
click at [461, 197] on select "Automated Search Bad Parcel Complete Duplicate Parcel High Dollar Reporting In …" at bounding box center [502, 203] width 83 height 13
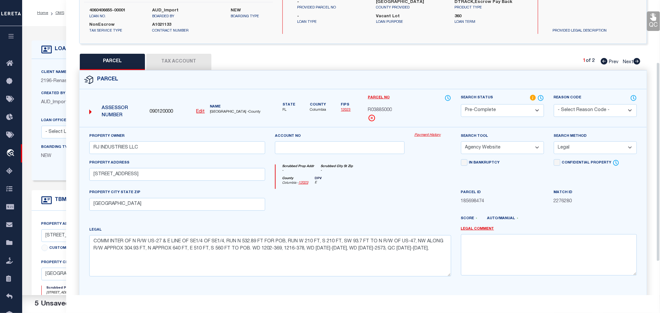
scroll to position [142, 0]
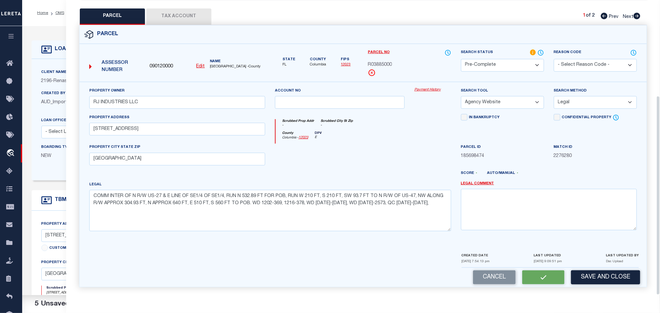
click at [606, 282] on button "Save and Close" at bounding box center [605, 277] width 69 height 14
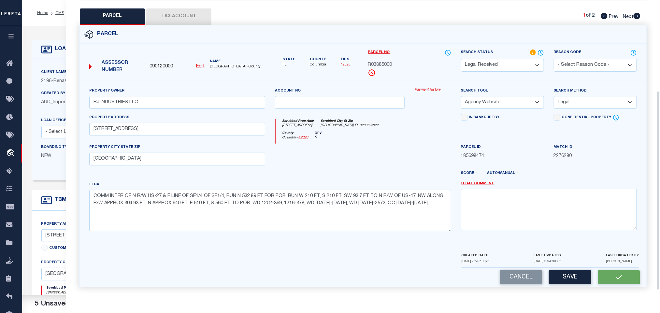
scroll to position [0, 0]
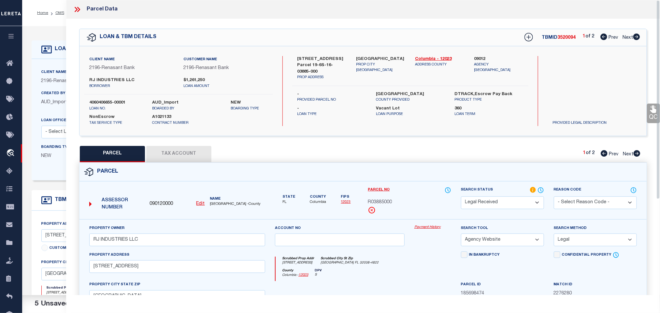
click at [109, 100] on label "4060406655-00001" at bounding box center [115, 103] width 53 height 7
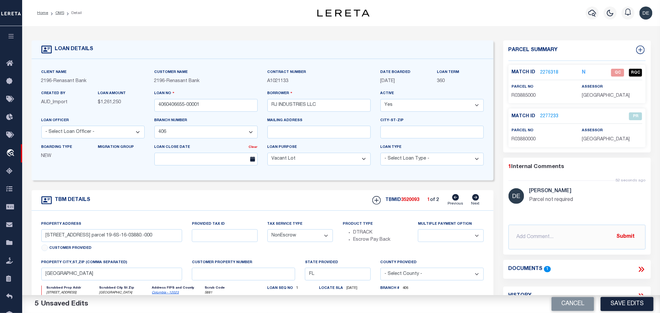
drag, startPoint x: 584, startPoint y: 308, endPoint x: 429, endPoint y: 196, distance: 191.4
click at [584, 308] on button "Cancel" at bounding box center [573, 304] width 43 height 14
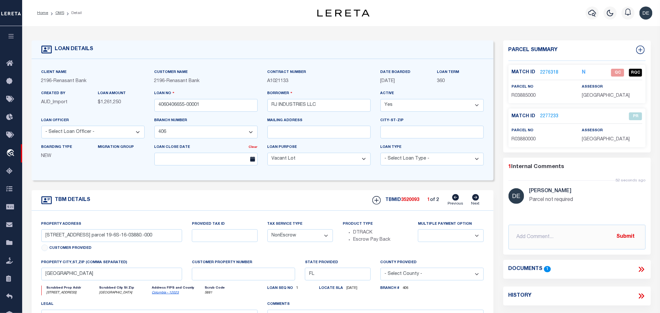
click at [410, 201] on span "3520093" at bounding box center [410, 200] width 18 height 5
click at [612, 102] on div "Match ID 2276318 N QC RQC parcel no assessor" at bounding box center [577, 84] width 137 height 38
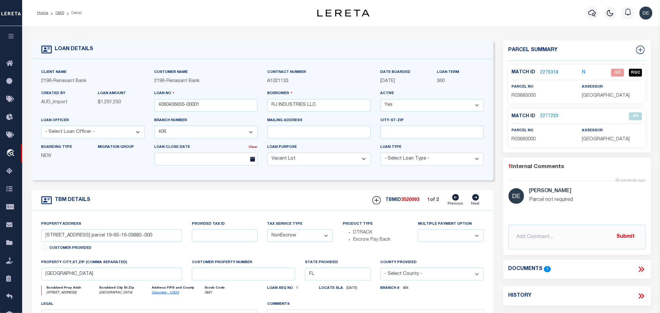
click at [521, 89] on label "parcel no" at bounding box center [523, 87] width 22 height 6
click at [522, 93] on p "R03885000" at bounding box center [542, 96] width 60 height 7
drag, startPoint x: 475, startPoint y: 202, endPoint x: 470, endPoint y: 200, distance: 6.0
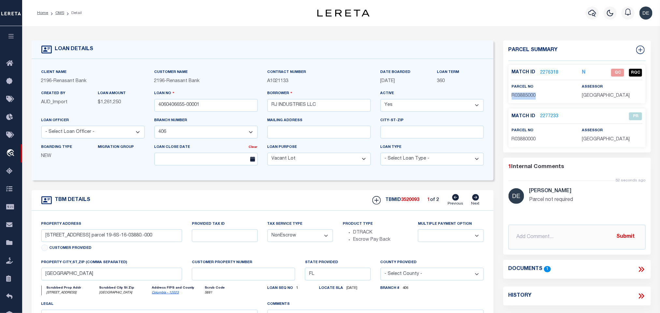
click at [475, 201] on icon at bounding box center [476, 197] width 7 height 7
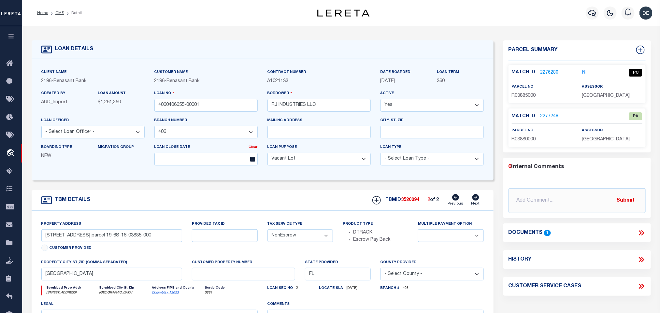
click at [412, 202] on span "3520094" at bounding box center [410, 200] width 18 height 5
click at [520, 95] on span "R03885000" at bounding box center [524, 96] width 24 height 5
click at [545, 75] on link "2276280" at bounding box center [550, 72] width 18 height 7
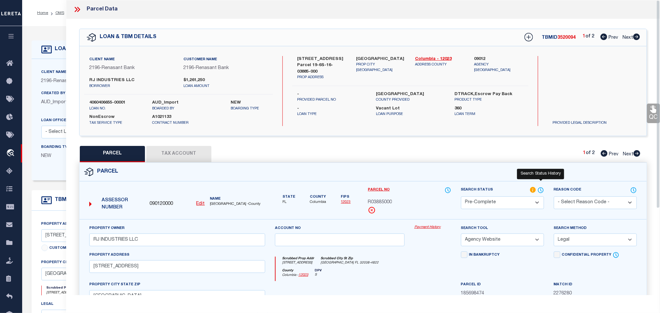
click at [540, 193] on icon at bounding box center [541, 190] width 7 height 7
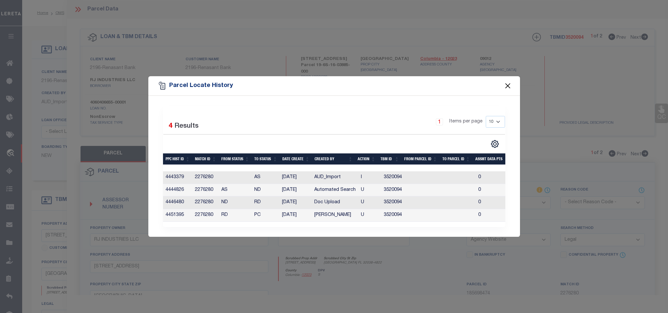
drag, startPoint x: 509, startPoint y: 82, endPoint x: 505, endPoint y: 93, distance: 11.1
click at [509, 82] on button "Close" at bounding box center [507, 86] width 8 height 8
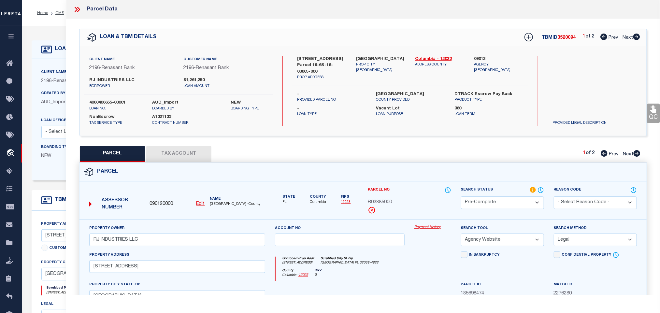
click at [54, 80] on p "2196 - Renasant Bank" at bounding box center [92, 81] width 103 height 7
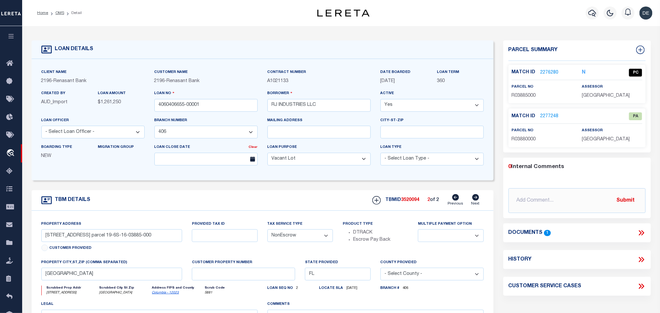
click at [553, 115] on link "2277248" at bounding box center [550, 116] width 18 height 7
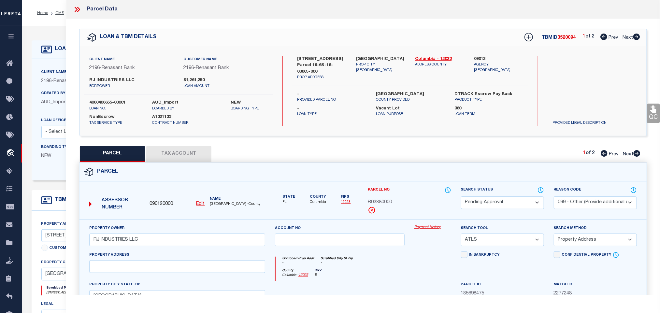
click at [45, 60] on div "Client Name 2196 - Renasant Bank Customer Name 2196 - Renasant Bank 360 Yes" at bounding box center [263, 120] width 462 height 122
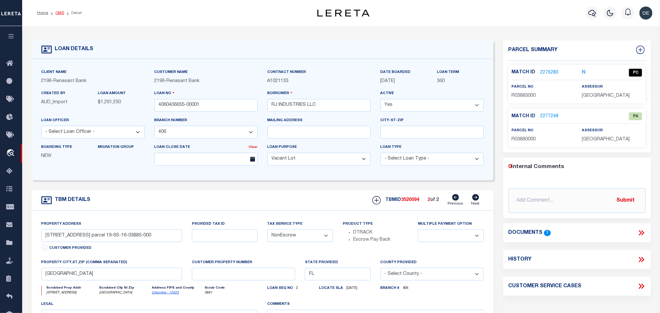
click at [61, 13] on link "OMS" at bounding box center [59, 13] width 9 height 4
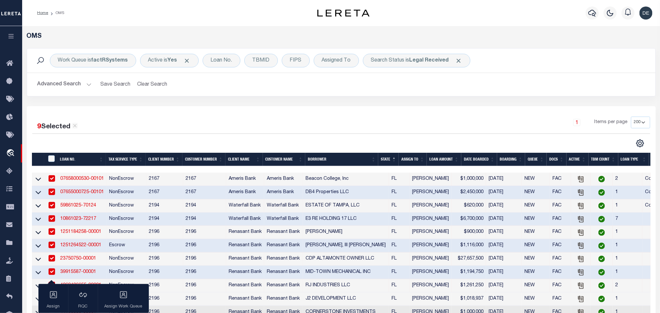
scroll to position [98, 0]
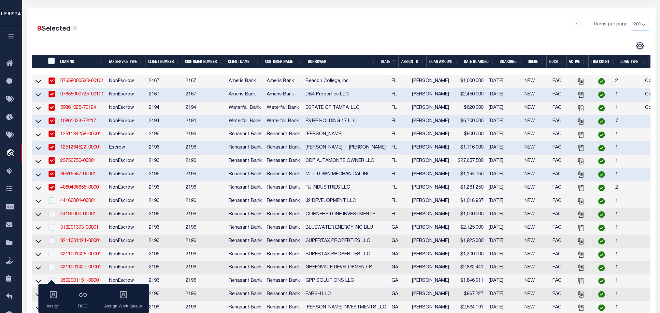
click at [107, 193] on td "4060406655-00001" at bounding box center [82, 188] width 49 height 13
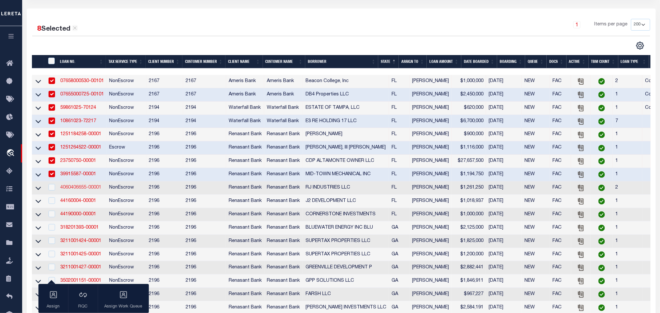
click at [82, 188] on link "4060406655-00001" at bounding box center [80, 187] width 41 height 5
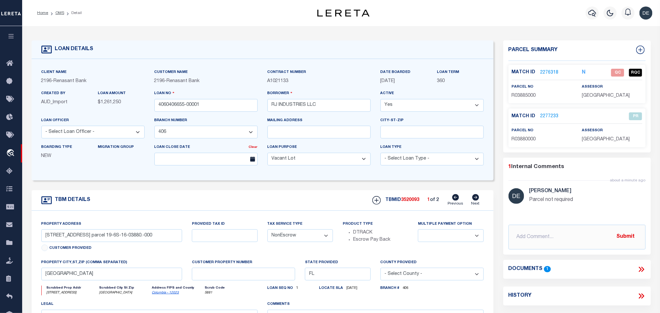
click at [476, 200] on icon at bounding box center [475, 197] width 7 height 7
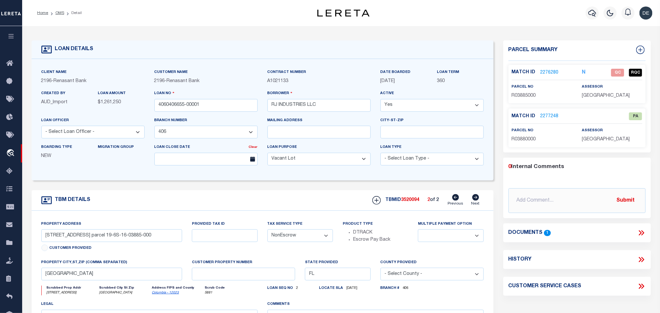
click at [459, 201] on icon at bounding box center [456, 197] width 7 height 7
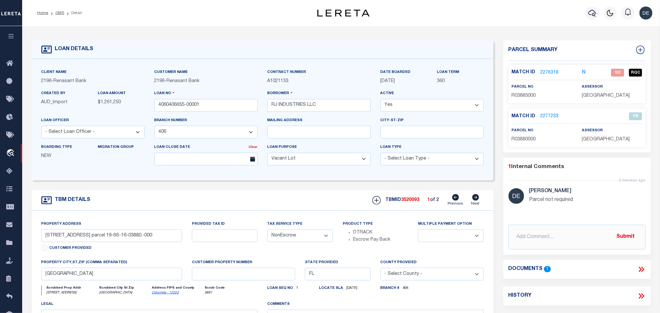
click at [547, 112] on div "Match ID 2277233 PR parcel no R03880000 assessor" at bounding box center [577, 128] width 137 height 38
click at [547, 114] on link "2277233" at bounding box center [550, 116] width 18 height 7
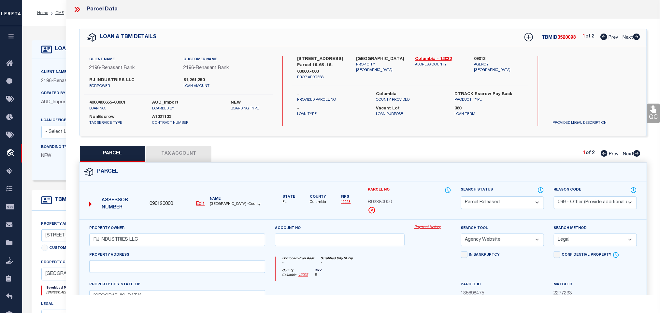
click at [470, 205] on select "Automated Search Bad Parcel Complete Duplicate Parcel High Dollar Reporting In …" at bounding box center [502, 203] width 83 height 13
click at [184, 154] on button "Tax Account" at bounding box center [178, 154] width 65 height 16
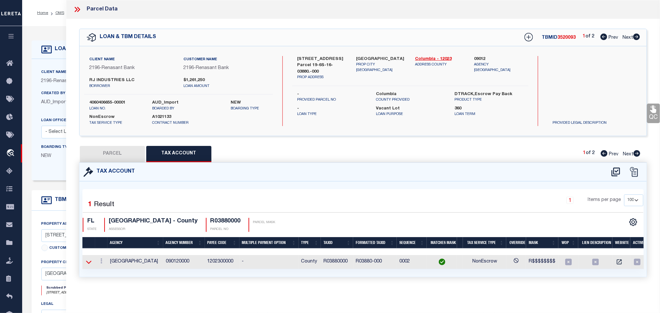
click at [86, 264] on icon at bounding box center [89, 262] width 6 height 7
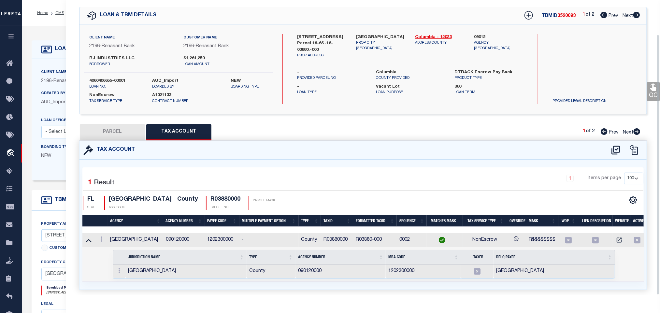
scroll to position [39, 0]
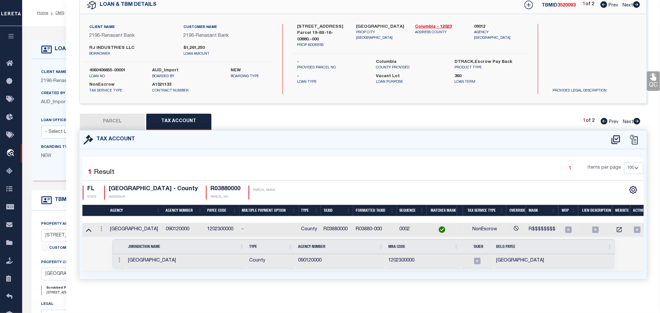
click at [312, 254] on td "090120000" at bounding box center [341, 261] width 91 height 14
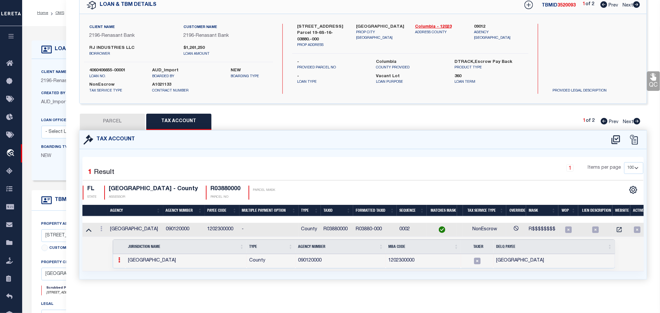
click at [335, 224] on td "R03880000" at bounding box center [337, 230] width 32 height 14
click at [118, 258] on link at bounding box center [119, 260] width 7 height 5
click at [124, 270] on link at bounding box center [127, 270] width 22 height 11
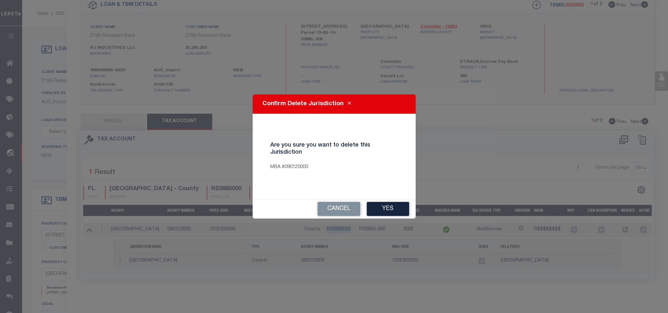
click at [382, 211] on button "Yes" at bounding box center [388, 209] width 42 height 14
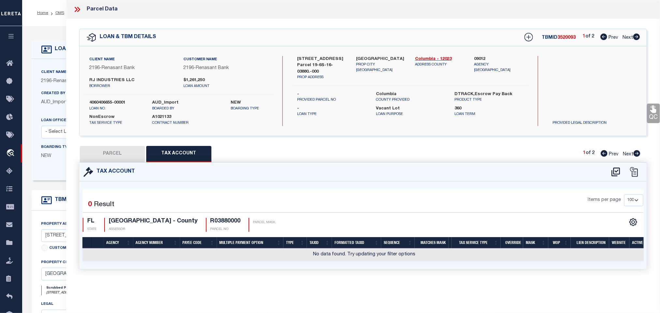
scroll to position [0, 0]
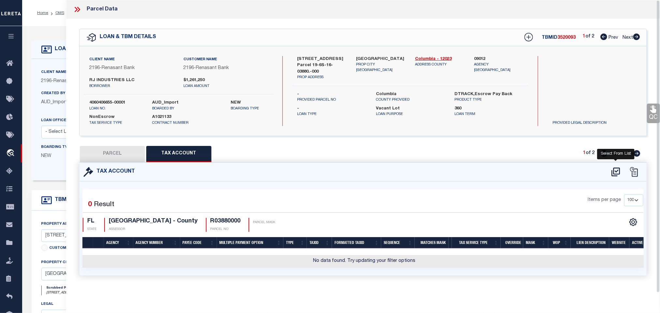
click at [615, 172] on icon at bounding box center [616, 172] width 11 height 10
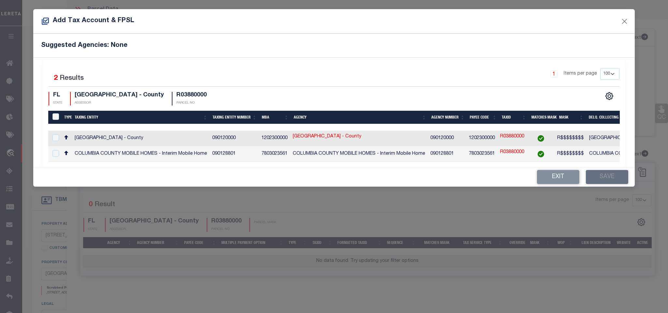
click at [589, 138] on td "COLUMBIA COUNTY - County" at bounding box center [655, 139] width 138 height 16
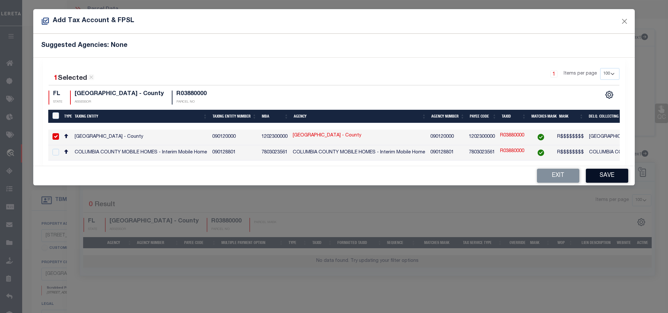
click at [603, 181] on button "Save" at bounding box center [607, 176] width 42 height 14
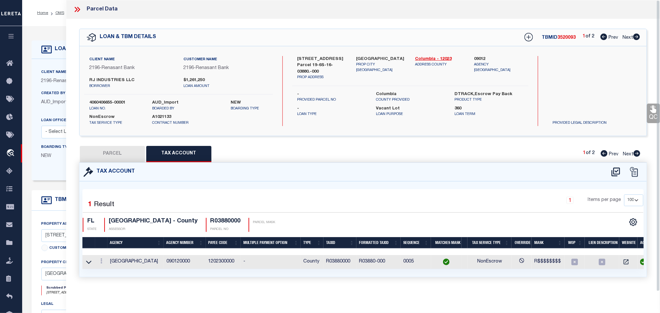
click at [118, 154] on button "PARCEL" at bounding box center [112, 154] width 65 height 16
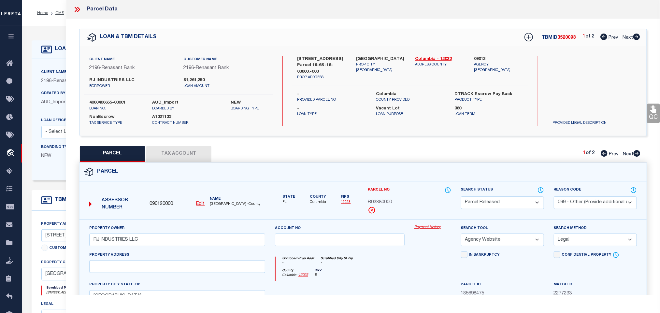
click at [479, 200] on select "Automated Search Bad Parcel Complete Duplicate Parcel High Dollar Reporting In …" at bounding box center [502, 203] width 83 height 13
click at [461, 197] on select "Automated Search Bad Parcel Complete Duplicate Parcel High Dollar Reporting In …" at bounding box center [502, 203] width 83 height 13
click at [579, 202] on select "- Select Reason Code - 099 - Other (Provide additional detail) ACT - Agency Cha…" at bounding box center [595, 203] width 83 height 13
click at [554, 197] on select "- Select Reason Code - 099 - Other (Provide additional detail) ACT - Agency Cha…" at bounding box center [595, 203] width 83 height 13
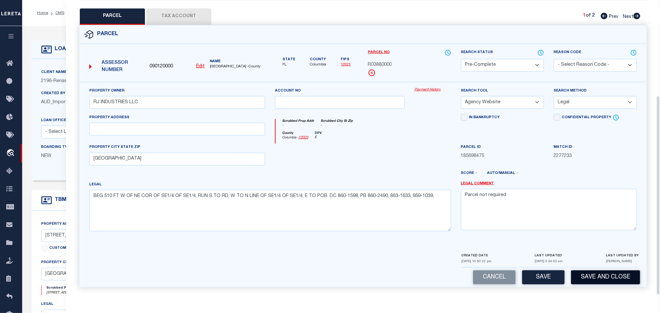
scroll to position [142, 0]
click at [592, 282] on button "Save and Close" at bounding box center [605, 277] width 69 height 14
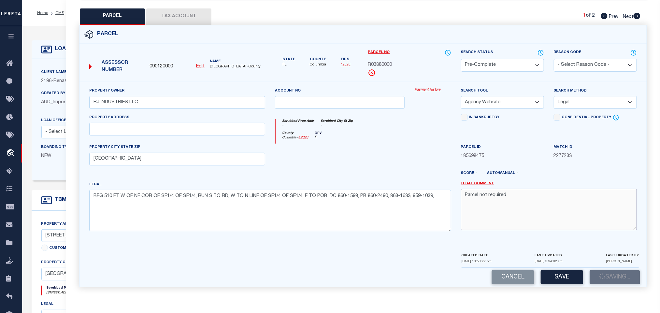
click at [535, 213] on textarea "Parcel not required" at bounding box center [549, 209] width 176 height 41
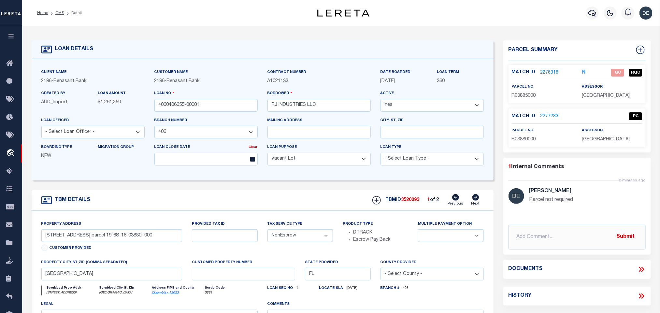
click at [553, 117] on link "2277233" at bounding box center [550, 116] width 18 height 7
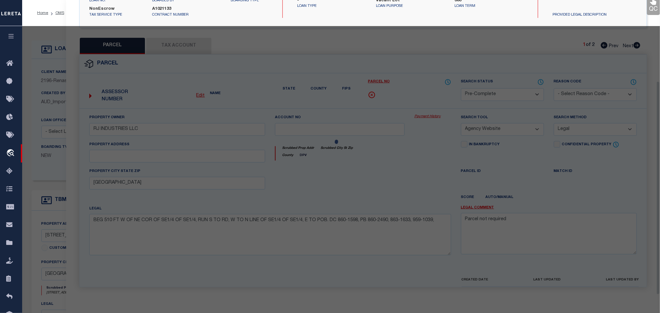
scroll to position [122, 0]
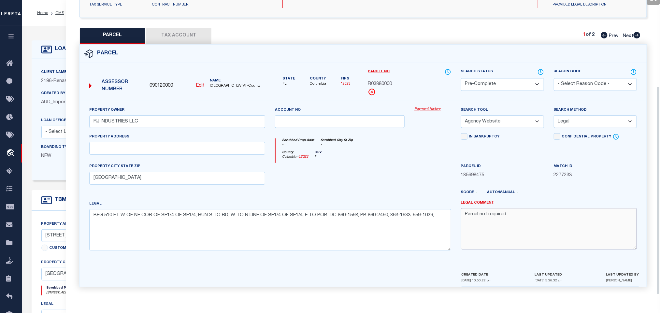
click at [552, 234] on textarea "Parcel not required" at bounding box center [549, 228] width 176 height 41
click at [519, 84] on select "Automated Search Bad Parcel Complete Duplicate Parcel High Dollar Reporting In …" at bounding box center [502, 84] width 83 height 13
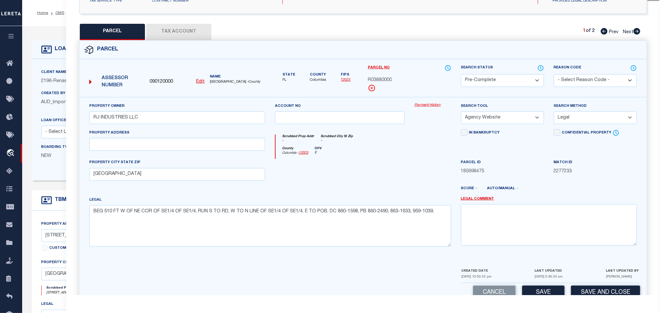
click at [519, 84] on select "Automated Search Bad Parcel Complete Duplicate Parcel High Dollar Reporting In …" at bounding box center [502, 80] width 83 height 13
click at [542, 291] on button "Save" at bounding box center [543, 293] width 42 height 14
click at [638, 33] on icon at bounding box center [637, 31] width 7 height 7
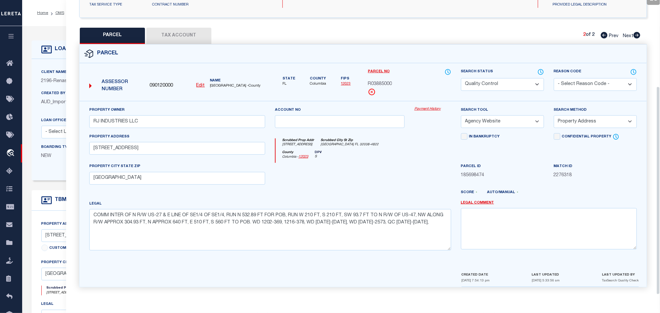
click at [518, 79] on select "Automated Search Bad Parcel Complete Duplicate Parcel High Dollar Reporting In …" at bounding box center [502, 84] width 83 height 13
click at [461, 78] on select "Automated Search Bad Parcel Complete Duplicate Parcel High Dollar Reporting In …" at bounding box center [502, 84] width 83 height 13
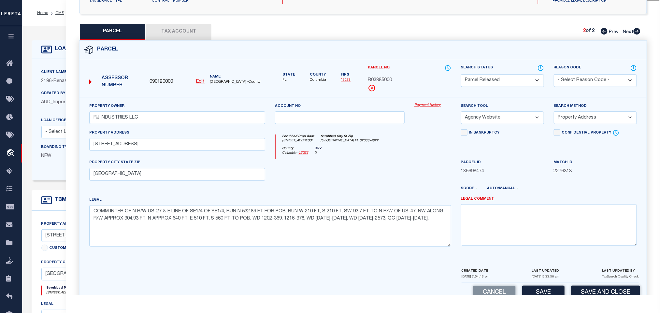
click at [583, 75] on select "- Select Reason Code - 099 - Other (Provide additional detail) ACT - Agency Cha…" at bounding box center [595, 80] width 83 height 13
click at [585, 77] on select "- Select Reason Code - 099 - Other (Provide additional detail) ACT - Agency Cha…" at bounding box center [595, 80] width 83 height 13
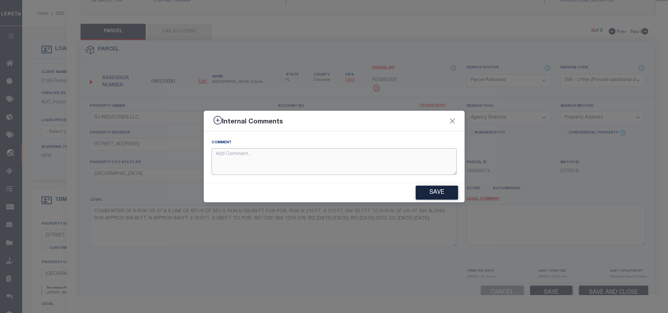
click at [436, 148] on textarea at bounding box center [333, 161] width 245 height 27
click at [432, 166] on textarea at bounding box center [333, 161] width 245 height 27
paste textarea "Parcel not required"
click at [440, 194] on button "Save" at bounding box center [436, 193] width 42 height 14
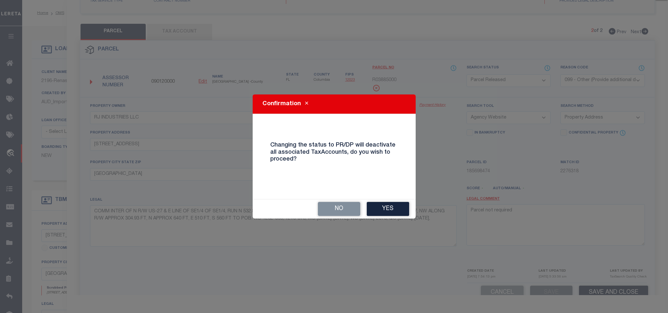
drag, startPoint x: 395, startPoint y: 212, endPoint x: 323, endPoint y: 211, distance: 72.0
click at [395, 212] on button "Yes" at bounding box center [388, 209] width 42 height 14
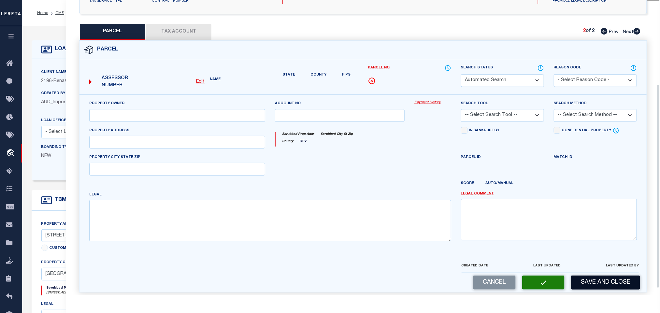
click at [594, 290] on button "Save and Close" at bounding box center [605, 283] width 69 height 14
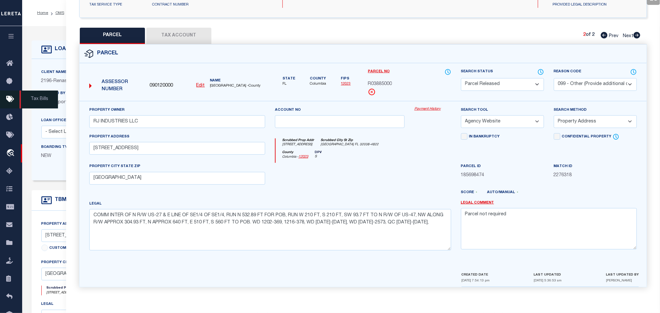
scroll to position [98, 0]
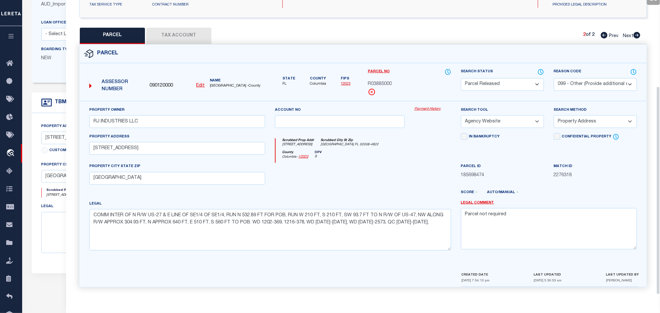
click at [92, 94] on div "Assessor Number 090120000 Edit Name COLUMBIA COUNTY -County" at bounding box center [177, 84] width 186 height 33
click at [68, 82] on div "QC QC QC" at bounding box center [363, 98] width 594 height 395
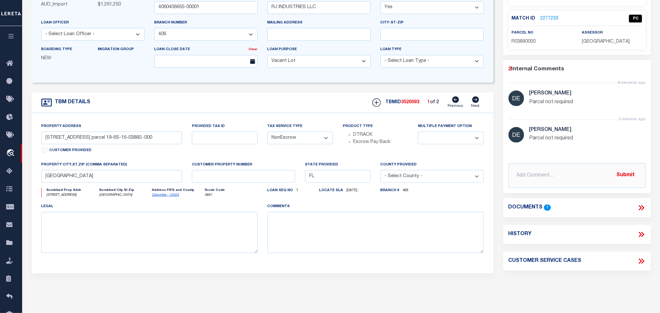
scroll to position [0, 0]
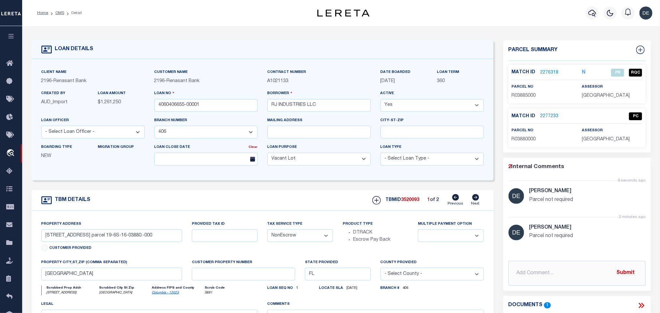
click at [533, 139] on span "R03880000" at bounding box center [524, 139] width 24 height 5
click at [475, 200] on icon at bounding box center [476, 197] width 7 height 7
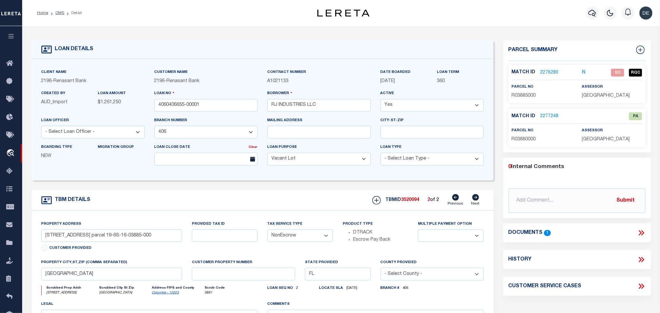
click at [239, 98] on div "Loan No 4060406655-00001" at bounding box center [205, 101] width 103 height 22
click at [236, 111] on input "4060406655-00001" at bounding box center [205, 105] width 103 height 13
click at [408, 202] on span "3520094" at bounding box center [410, 200] width 18 height 5
click at [614, 98] on span "COLUMBIA COUNTY" at bounding box center [606, 96] width 48 height 5
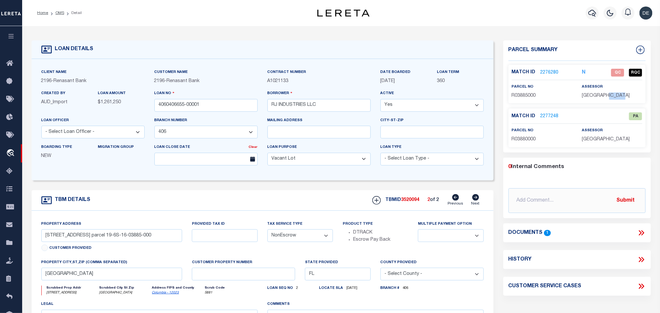
click at [614, 98] on span "COLUMBIA COUNTY" at bounding box center [606, 96] width 48 height 5
click at [519, 95] on span "R03885000" at bounding box center [524, 96] width 24 height 5
click at [549, 117] on link "2277248" at bounding box center [550, 116] width 18 height 7
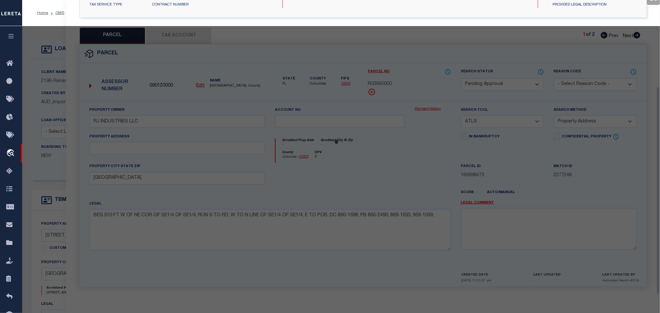
scroll to position [122, 0]
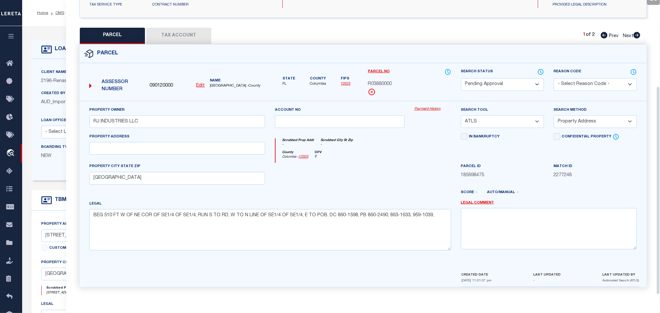
click at [499, 80] on select "Automated Search Bad Parcel Complete Duplicate Parcel High Dollar Reporting In …" at bounding box center [502, 84] width 83 height 13
drag, startPoint x: 499, startPoint y: 80, endPoint x: 554, endPoint y: 80, distance: 55.4
click at [499, 80] on select "Automated Search Bad Parcel Complete Duplicate Parcel High Dollar Reporting In …" at bounding box center [502, 84] width 83 height 13
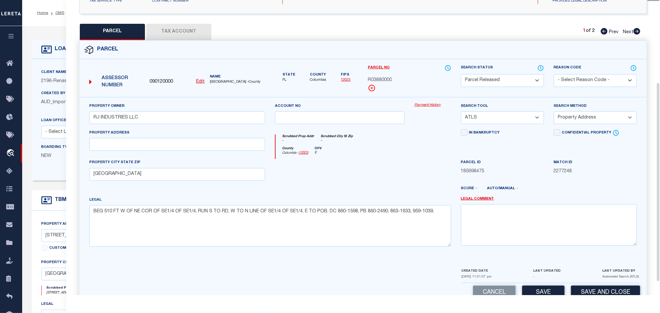
click at [563, 80] on select "- Select Reason Code - 099 - Other (Provide additional detail) ACT - Agency Cha…" at bounding box center [595, 80] width 83 height 13
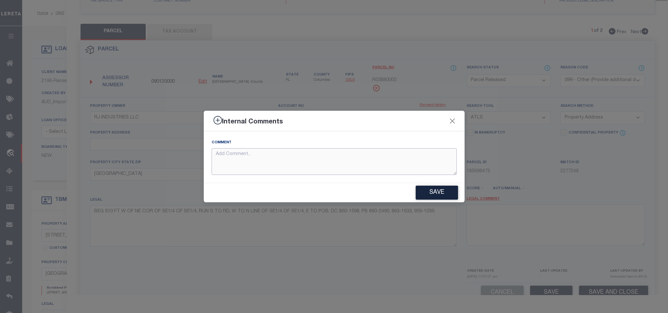
click at [403, 151] on textarea at bounding box center [333, 161] width 245 height 27
paste textarea "Parcel not required"
click at [429, 190] on button "Save" at bounding box center [436, 193] width 42 height 14
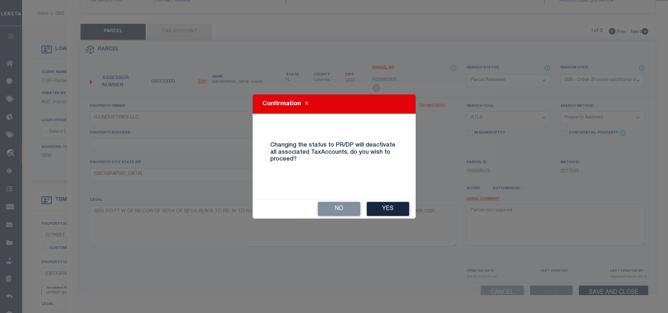
drag, startPoint x: 391, startPoint y: 203, endPoint x: 390, endPoint y: 212, distance: 8.9
click at [391, 203] on button "Yes" at bounding box center [388, 209] width 42 height 14
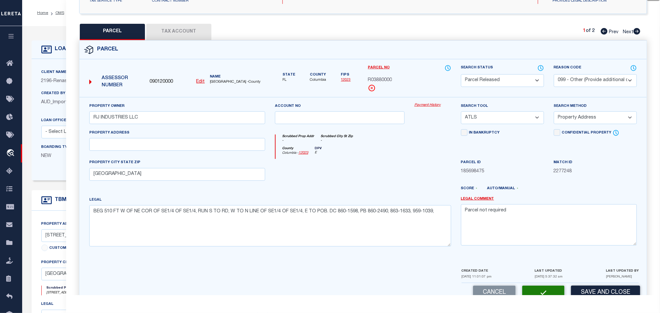
click at [57, 30] on div "LOAN DETAILS Client Name 2196" at bounding box center [341, 221] width 638 height 390
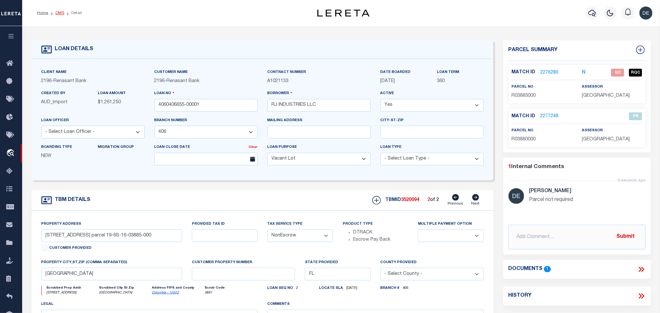
click at [58, 14] on link "OMS" at bounding box center [59, 13] width 9 height 4
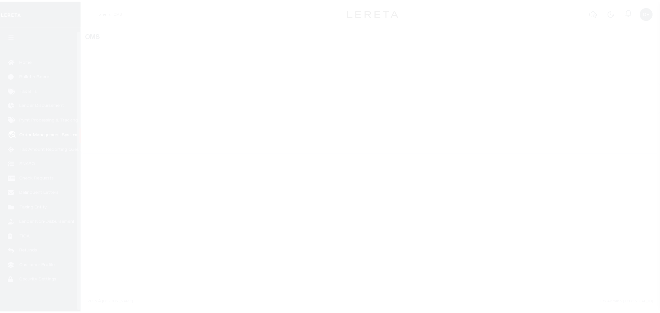
scroll to position [4, 0]
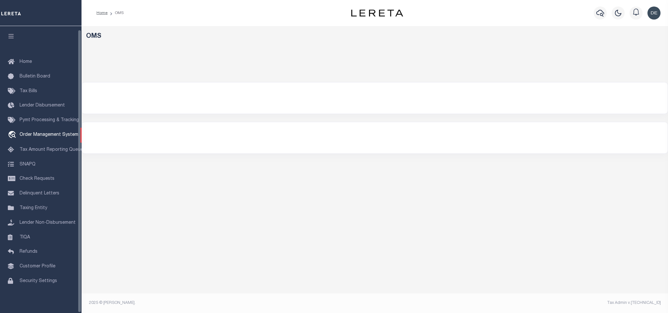
select select "200"
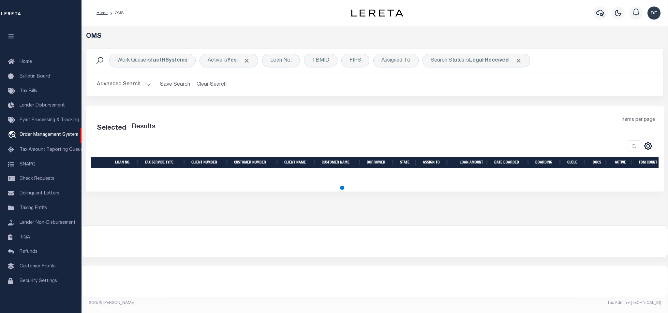
select select "200"
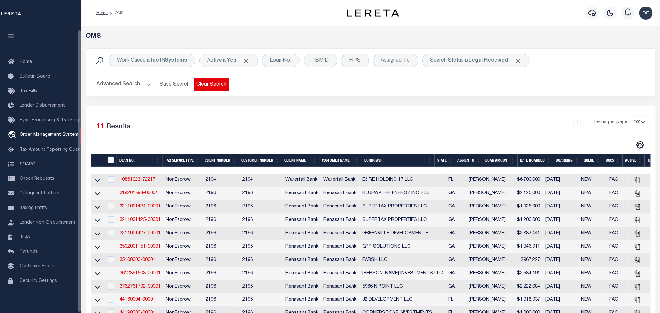
click at [211, 87] on button "Clear Search" at bounding box center [212, 84] width 36 height 13
